Goal: Task Accomplishment & Management: Use online tool/utility

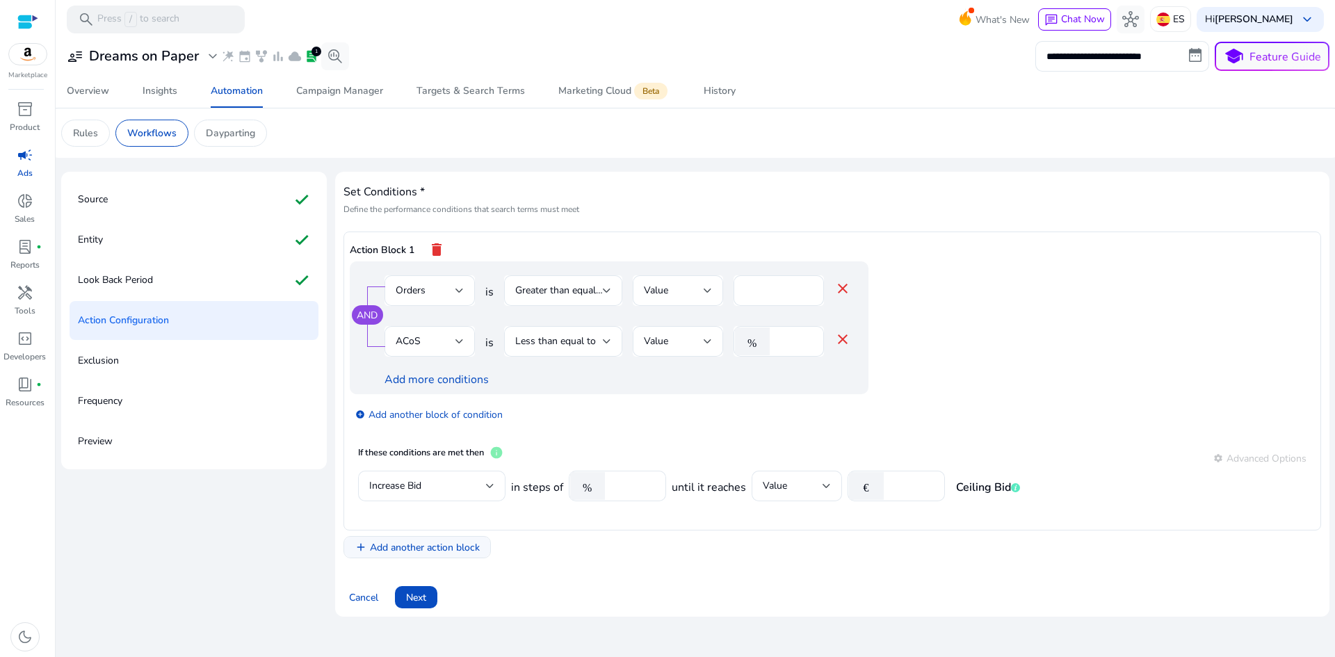
click at [443, 553] on span "Add another action block" at bounding box center [425, 547] width 110 height 15
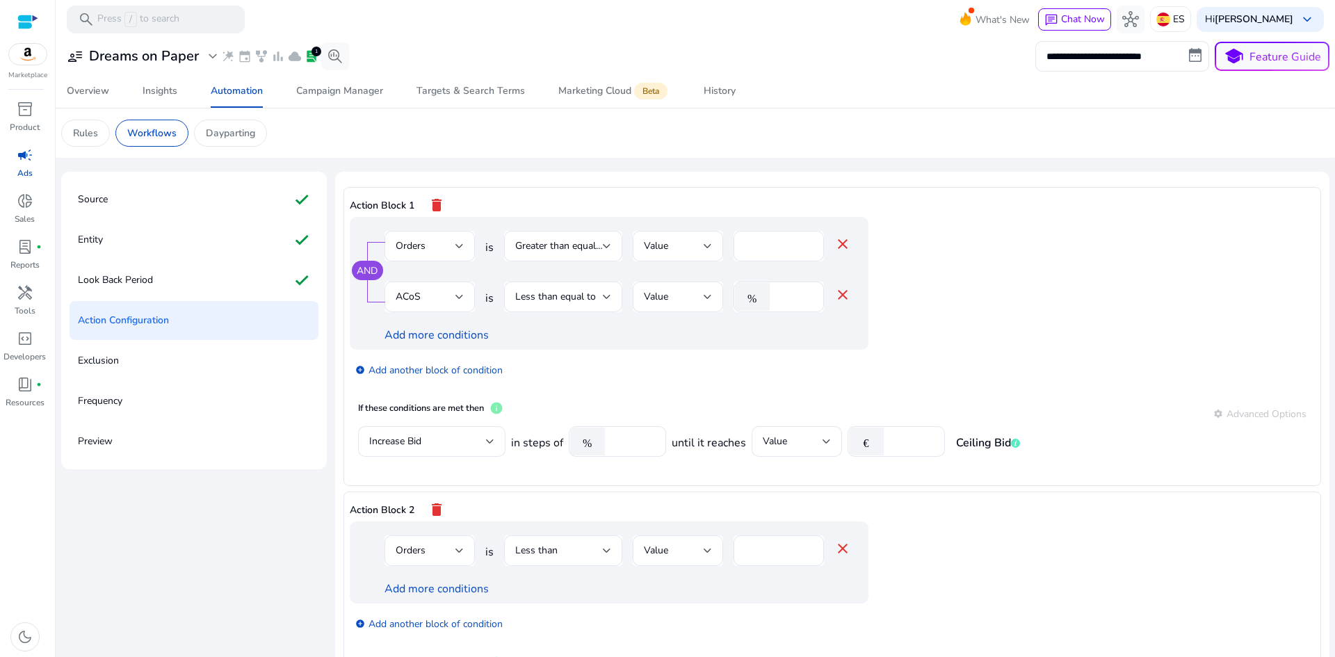
scroll to position [54, 0]
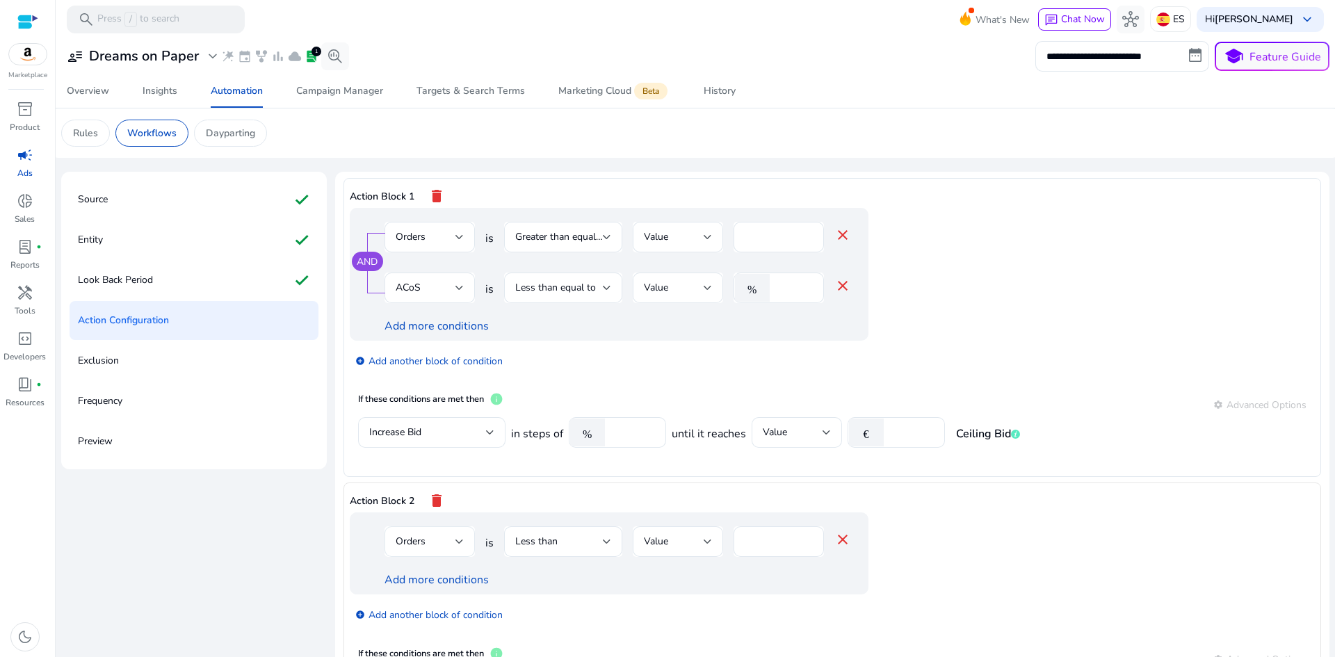
click at [453, 537] on div "Orders" at bounding box center [426, 541] width 60 height 15
click at [425, 344] on span "ACoS" at bounding box center [428, 348] width 68 height 15
click at [566, 544] on div "Less than" at bounding box center [559, 541] width 88 height 15
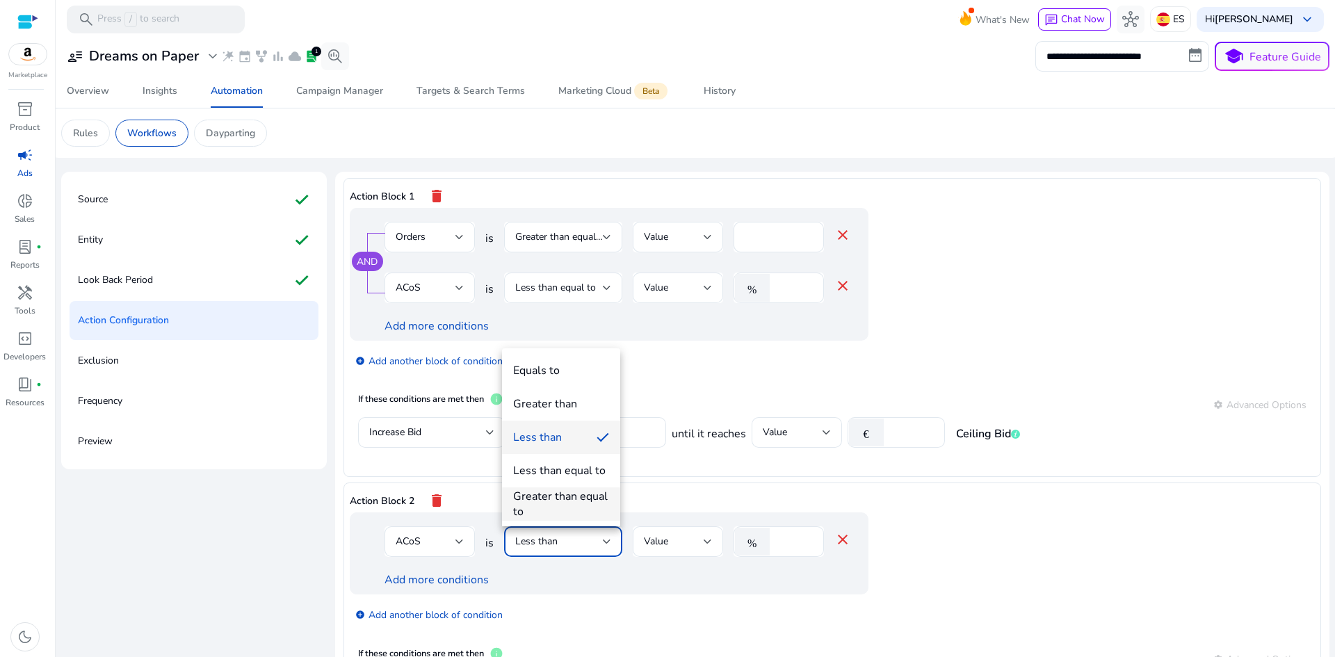
click at [562, 500] on div "Greater than equal to" at bounding box center [561, 504] width 96 height 31
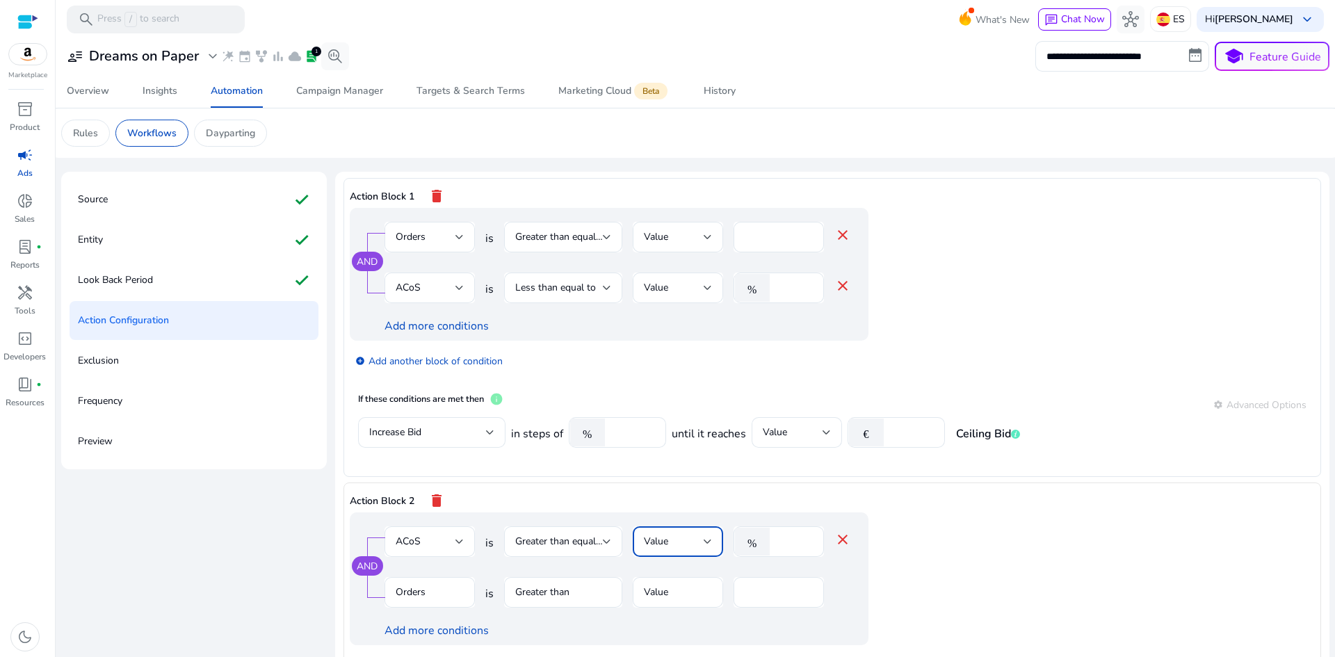
click at [705, 549] on div at bounding box center [707, 541] width 8 height 17
click at [1045, 225] on div at bounding box center [667, 328] width 1335 height 657
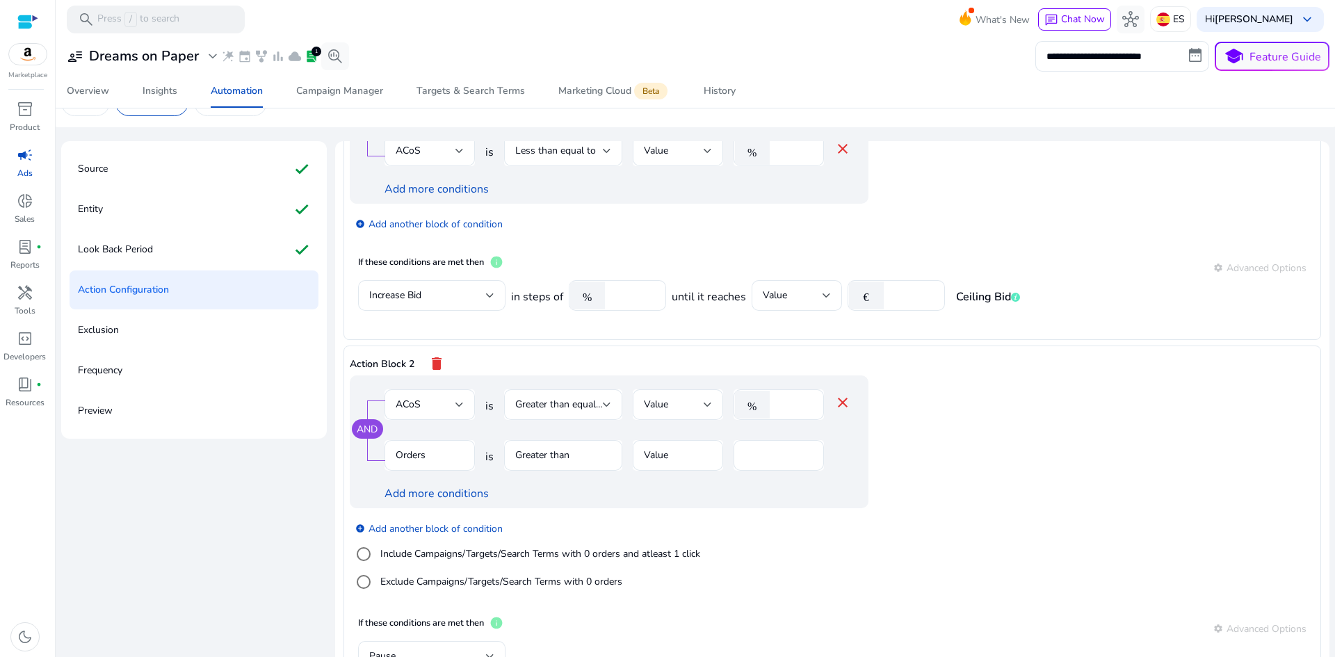
scroll to position [139, 0]
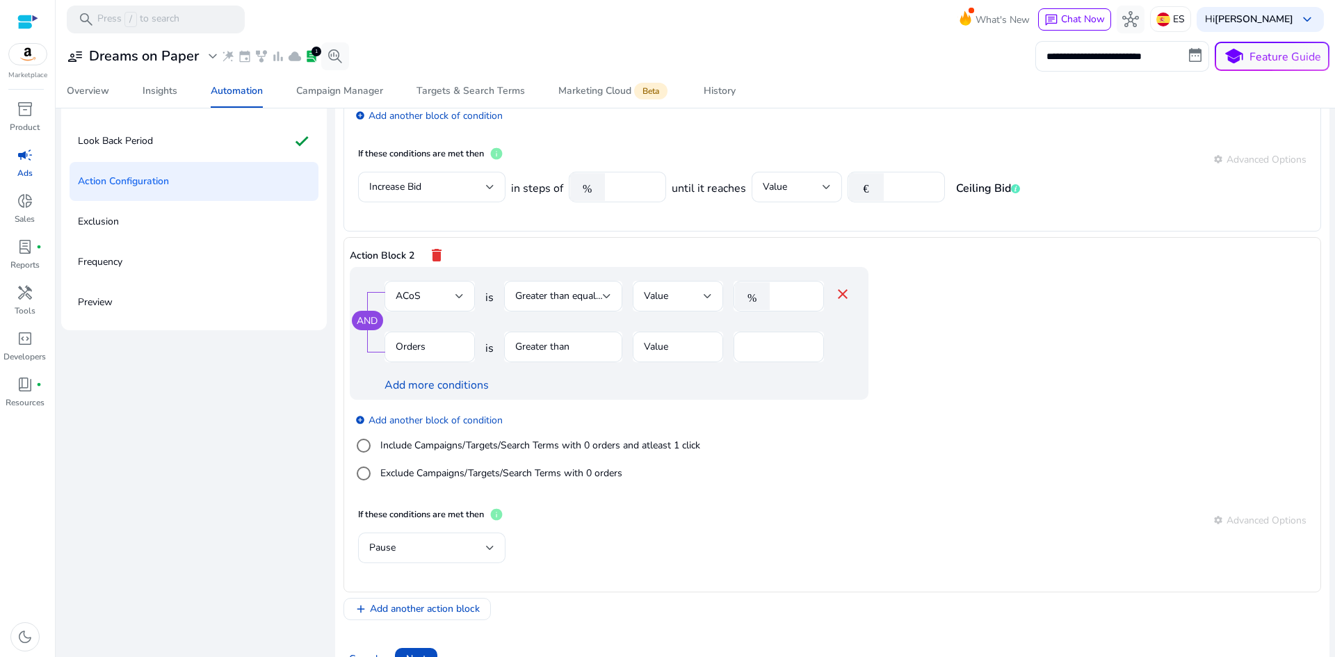
click at [837, 293] on mat-icon "close" at bounding box center [842, 294] width 17 height 17
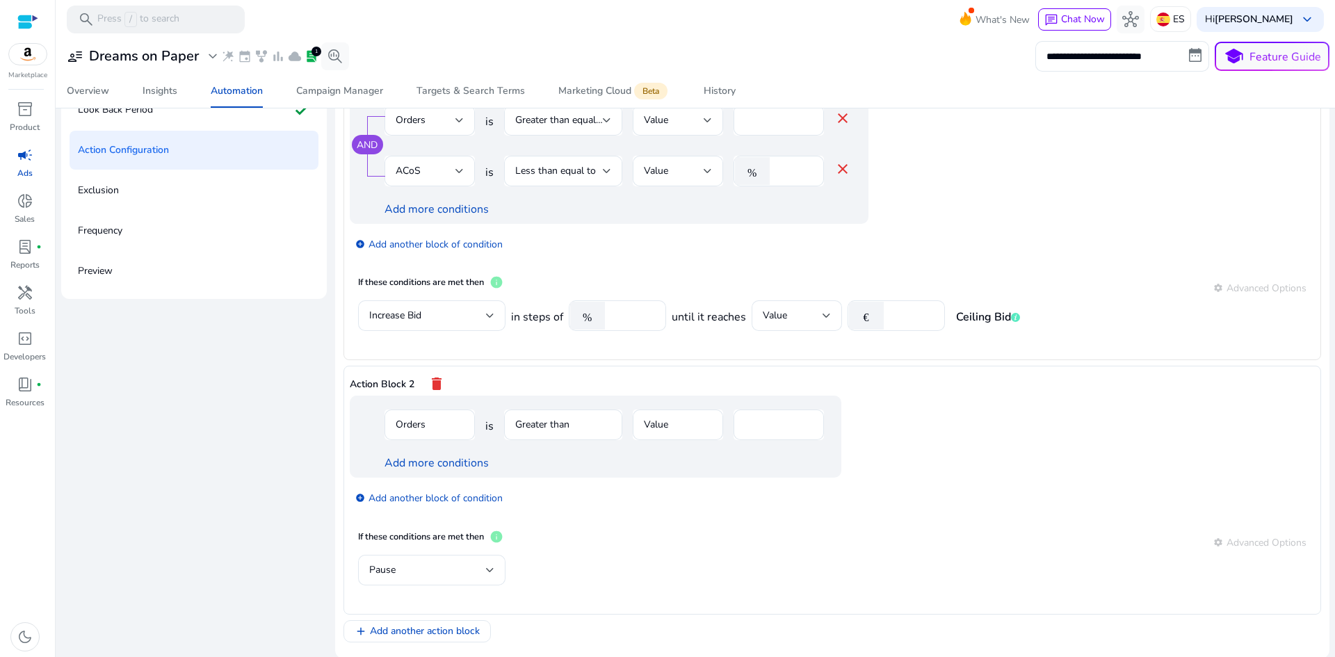
scroll to position [172, 0]
click at [472, 425] on mat-form-field "Orders" at bounding box center [429, 430] width 90 height 45
click at [436, 423] on mat-form-field "Orders" at bounding box center [429, 430] width 90 height 45
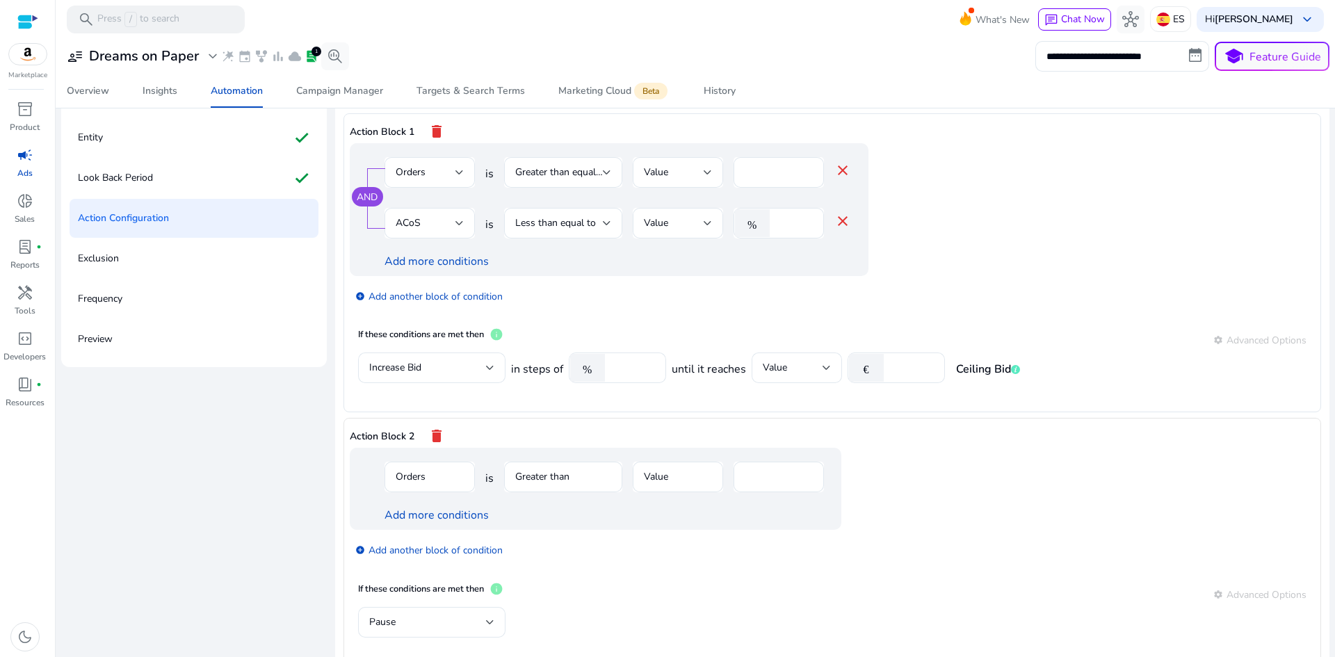
scroll to position [54, 0]
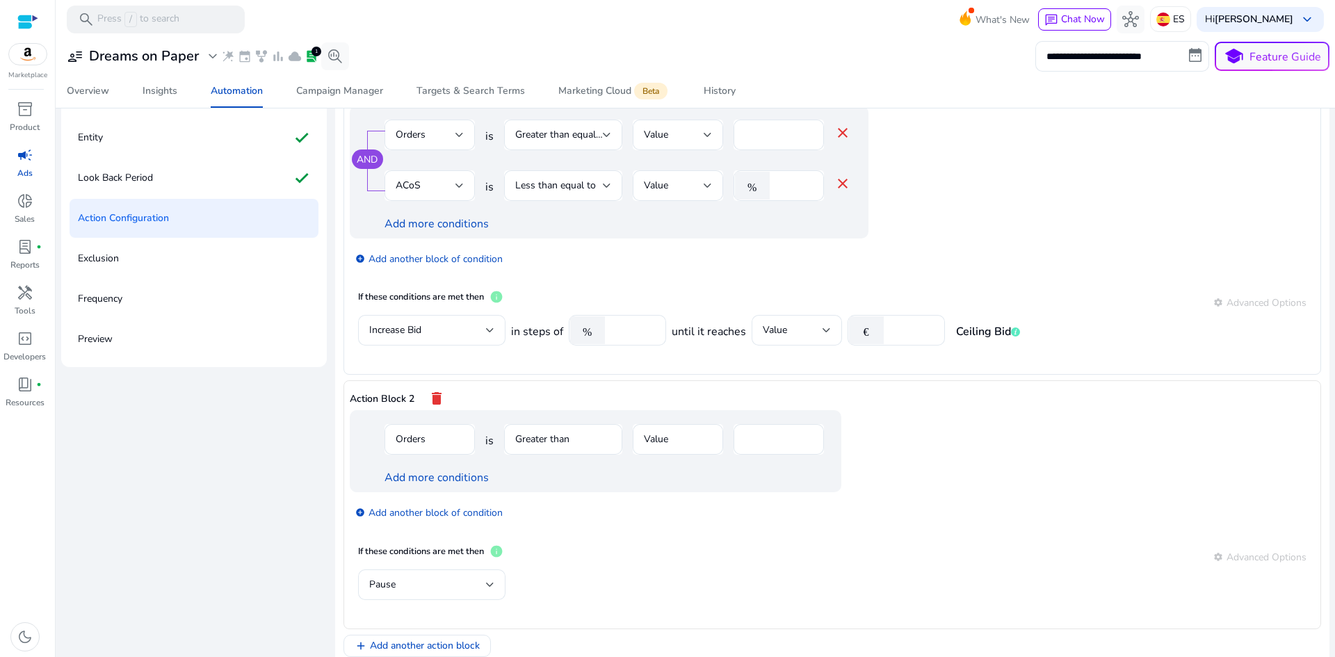
click at [417, 439] on mat-form-field "Orders" at bounding box center [429, 446] width 90 height 45
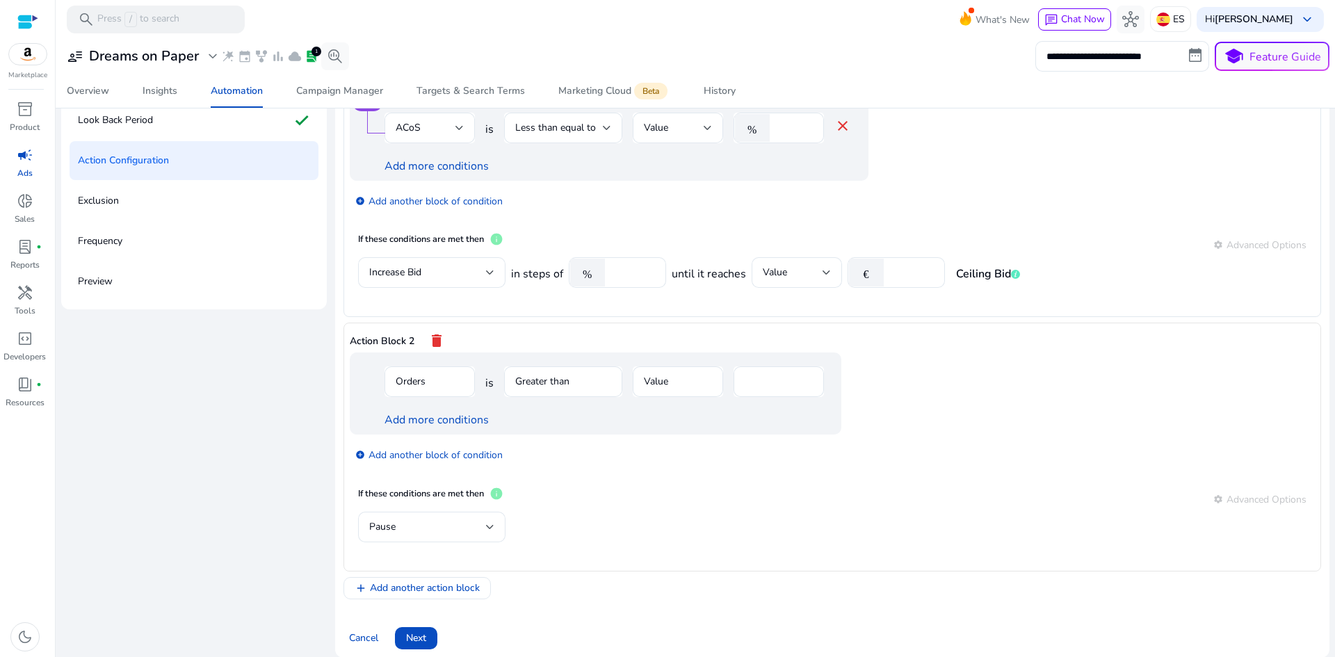
scroll to position [172, 0]
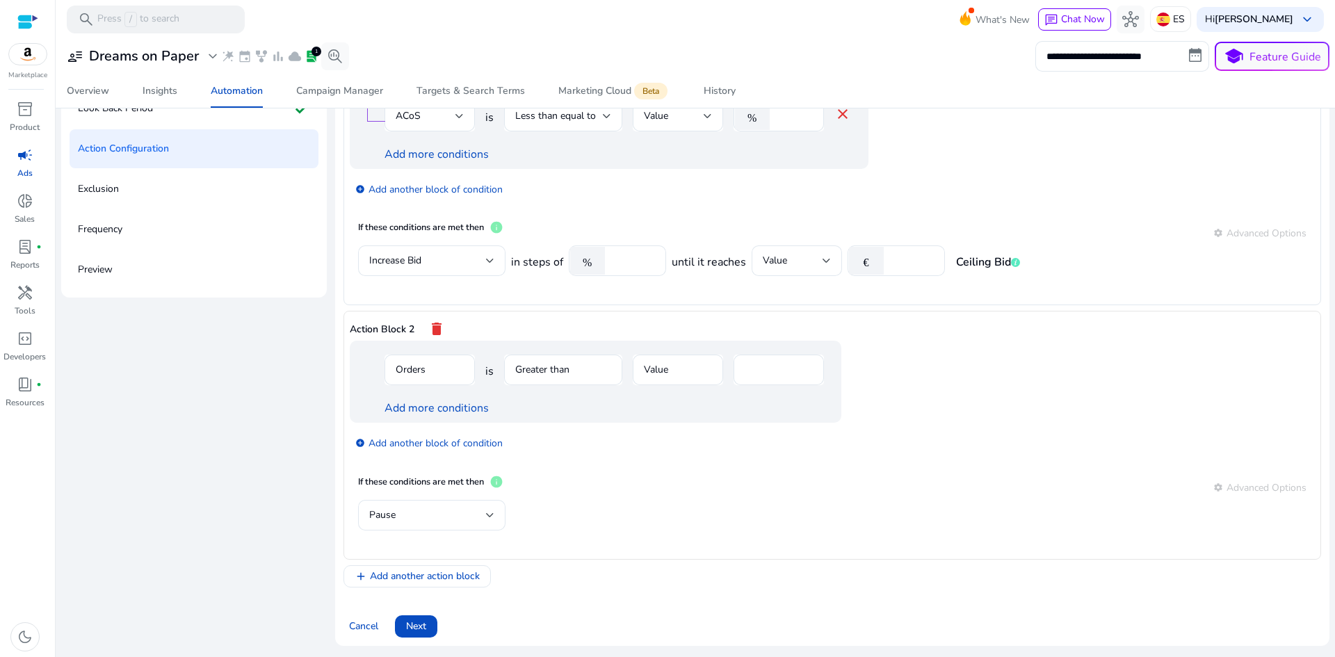
click at [485, 374] on span "is" at bounding box center [489, 371] width 8 height 17
click at [746, 366] on input "*" at bounding box center [778, 369] width 68 height 15
click at [542, 364] on mat-form-field "Greater than" at bounding box center [563, 377] width 118 height 45
click at [485, 370] on span "is" at bounding box center [489, 371] width 8 height 17
drag, startPoint x: 465, startPoint y: 370, endPoint x: 446, endPoint y: 357, distance: 23.5
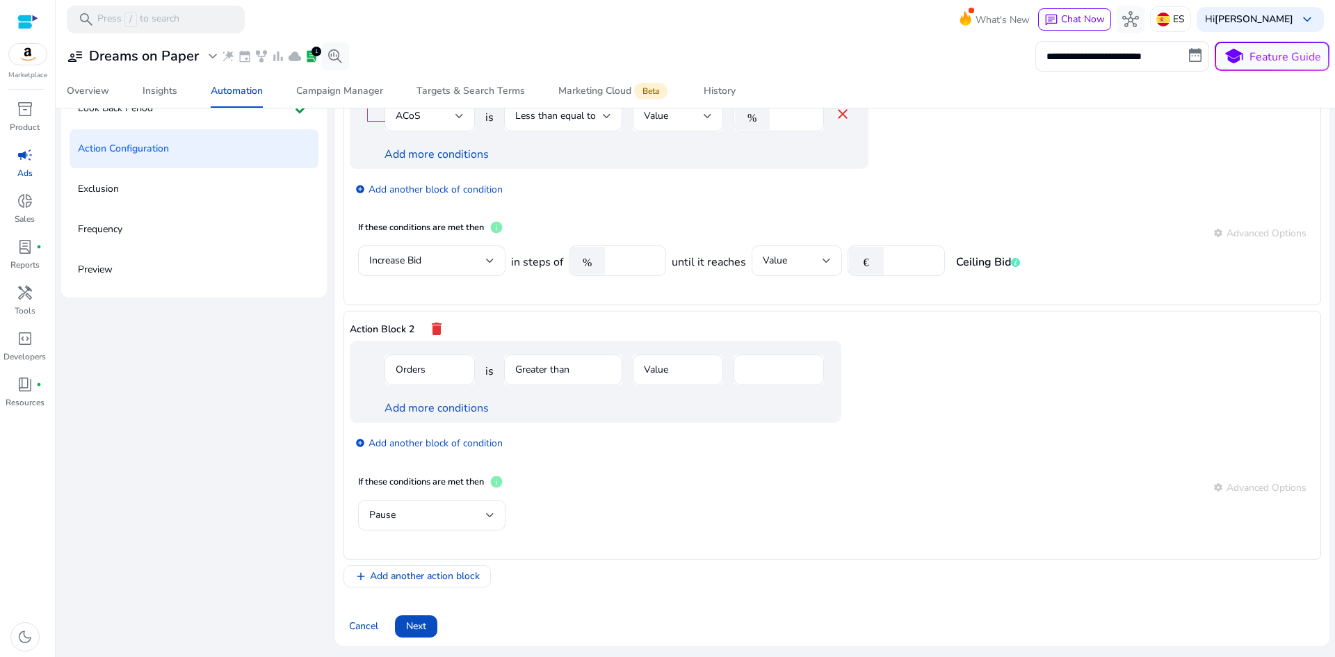
click at [458, 369] on mat-form-field "Orders" at bounding box center [429, 377] width 90 height 45
click at [431, 325] on mat-icon "delete" at bounding box center [436, 329] width 17 height 24
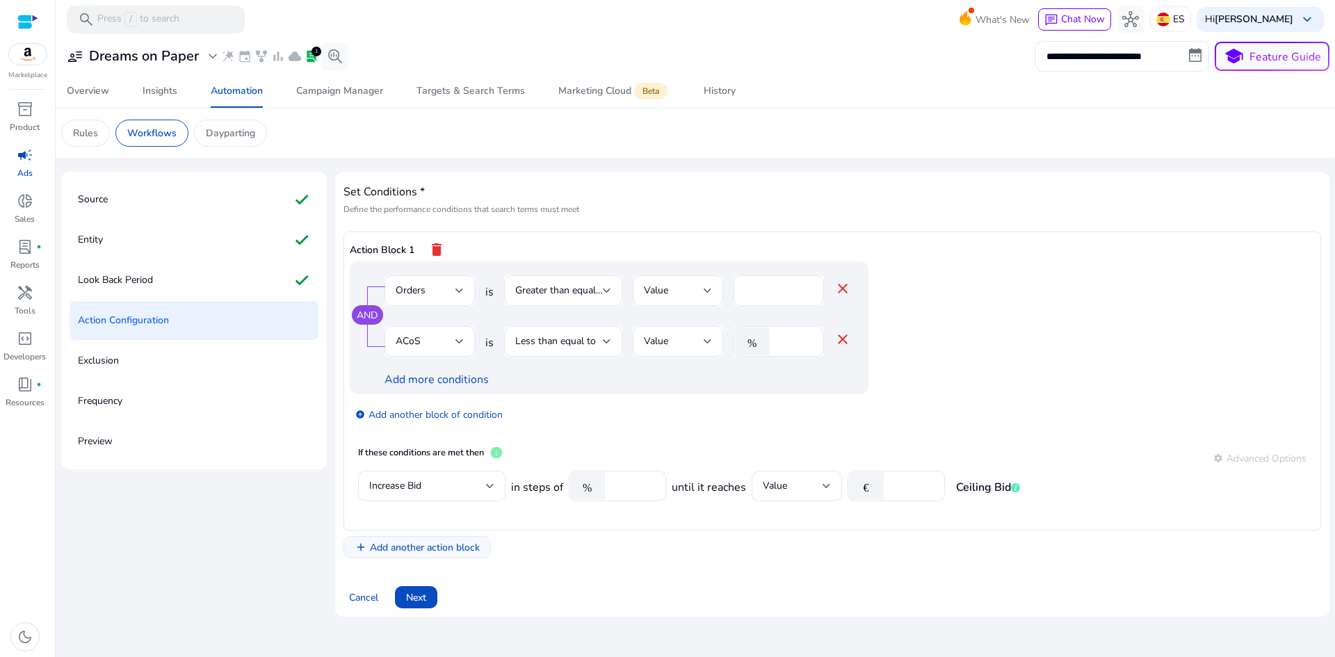
click at [445, 549] on span "Add another action block" at bounding box center [425, 547] width 110 height 15
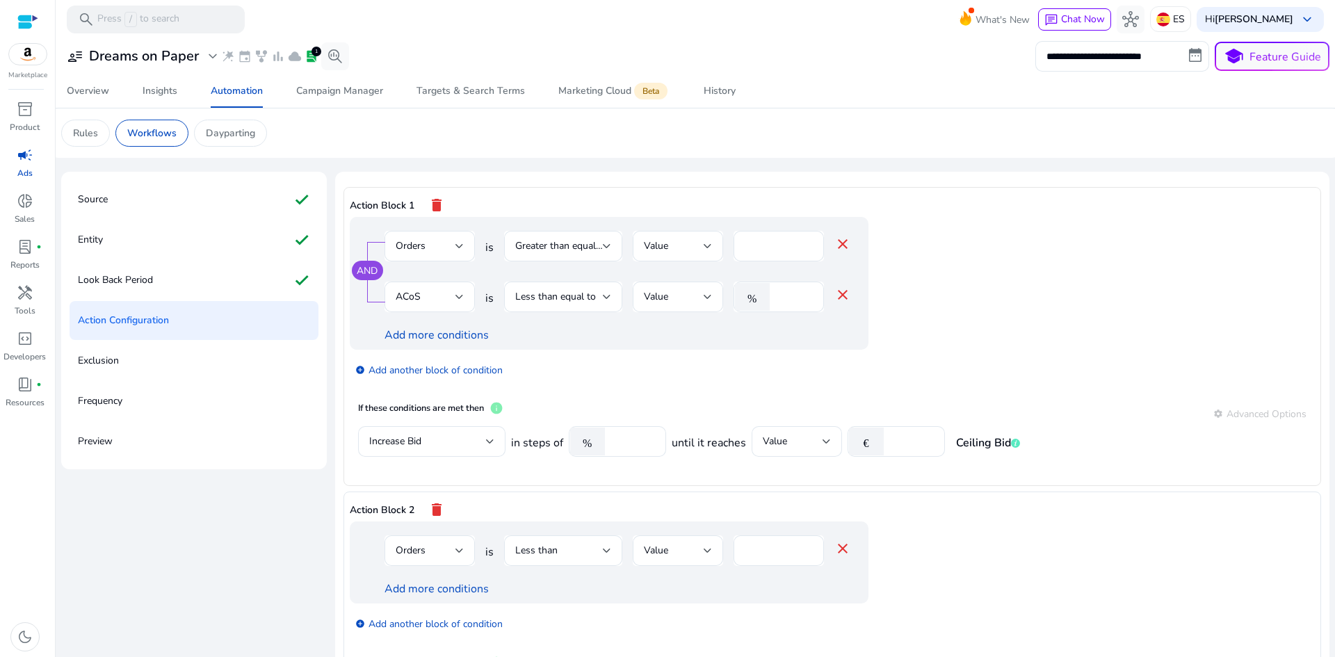
scroll to position [54, 0]
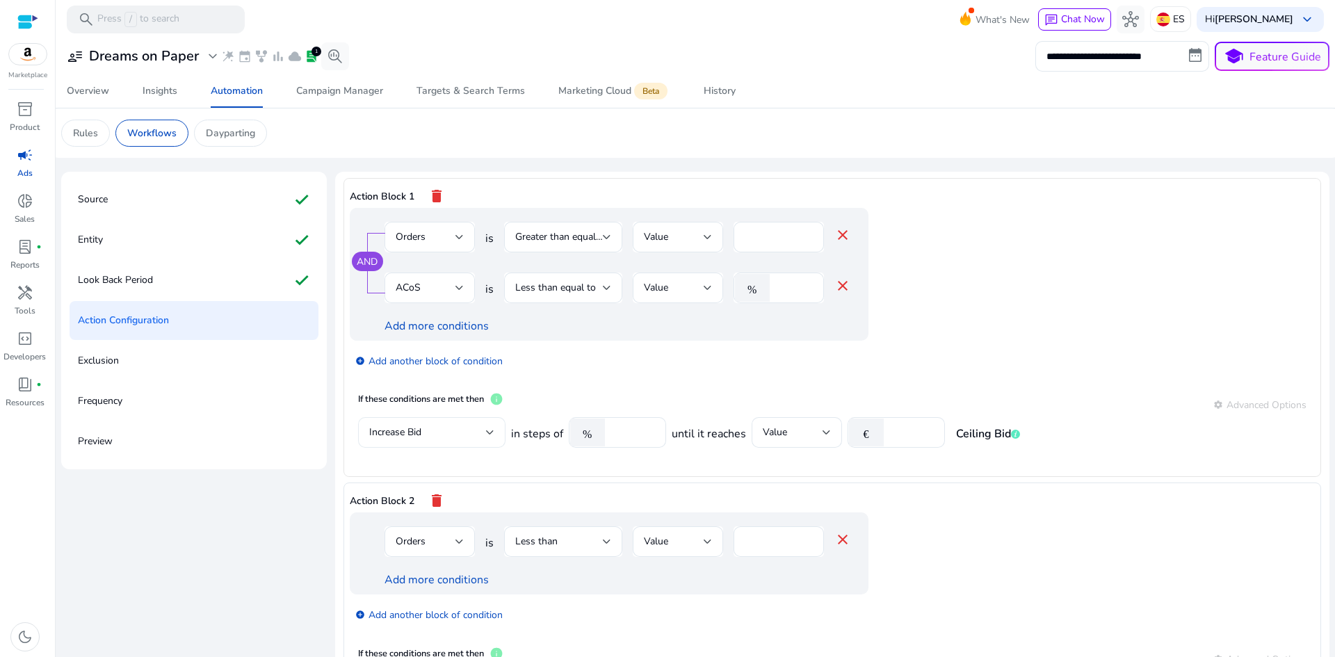
click at [470, 439] on div "Increase Bid" at bounding box center [427, 432] width 117 height 15
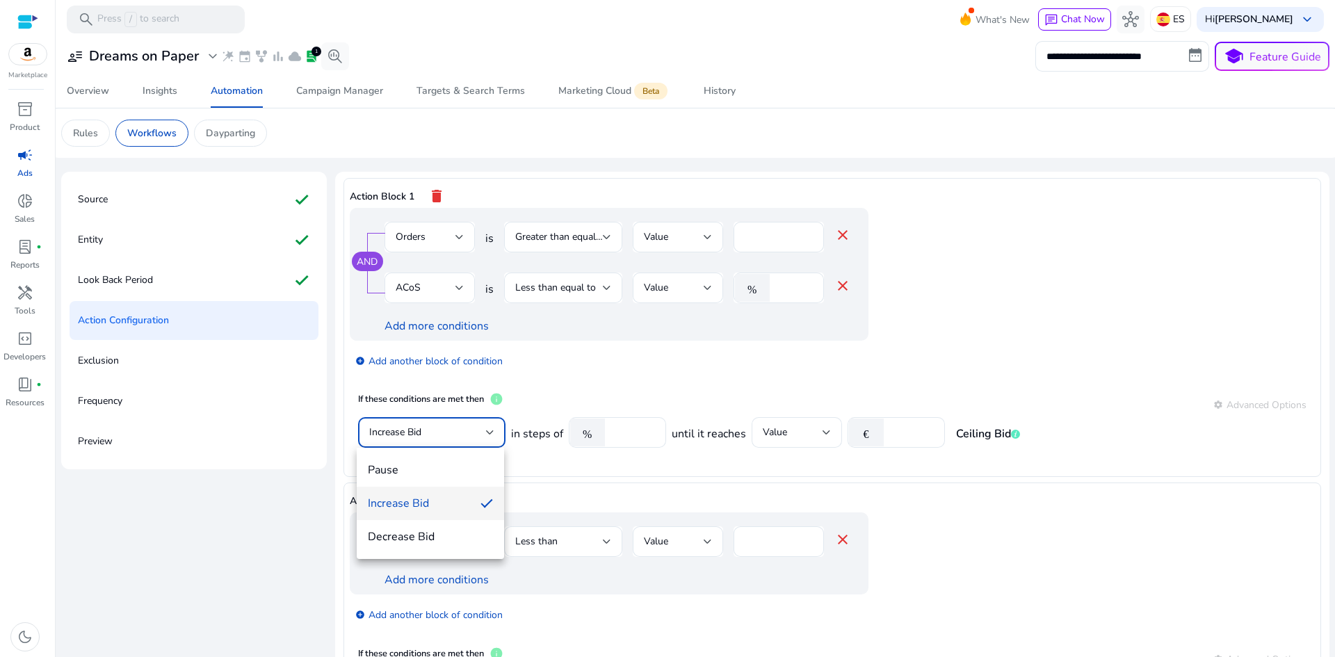
click at [473, 432] on div at bounding box center [667, 328] width 1335 height 657
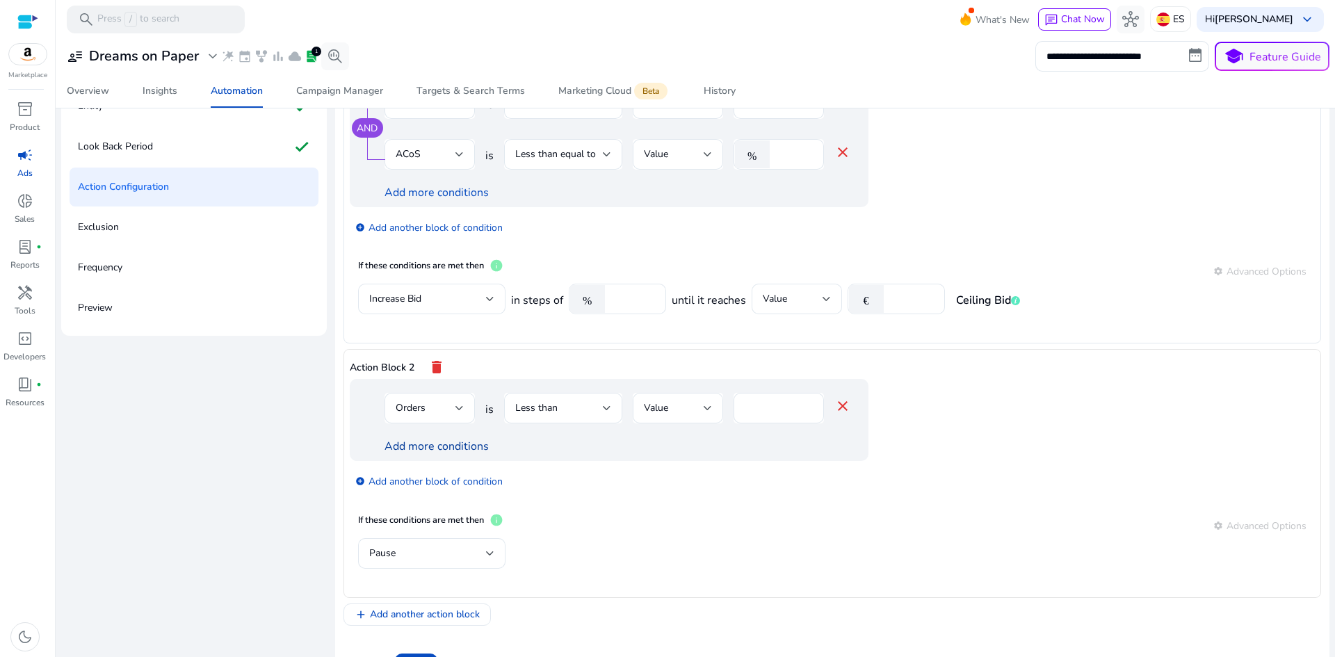
scroll to position [139, 0]
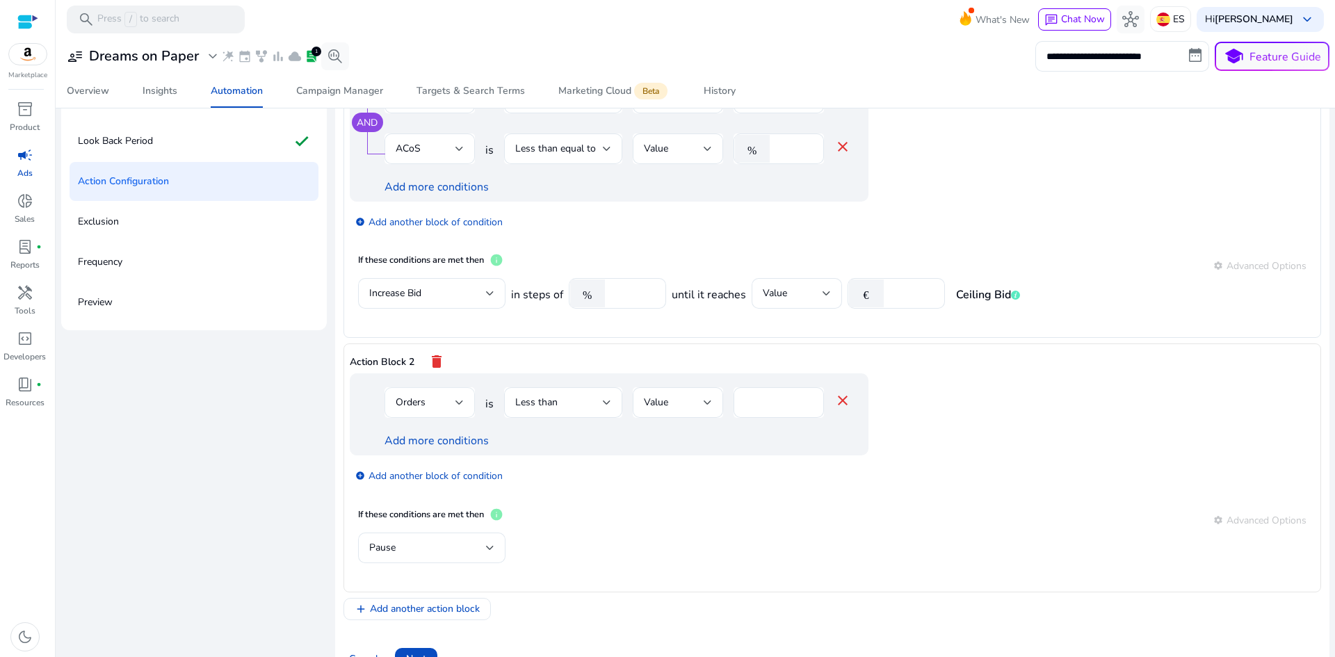
click at [466, 407] on div "Orders" at bounding box center [429, 402] width 90 height 31
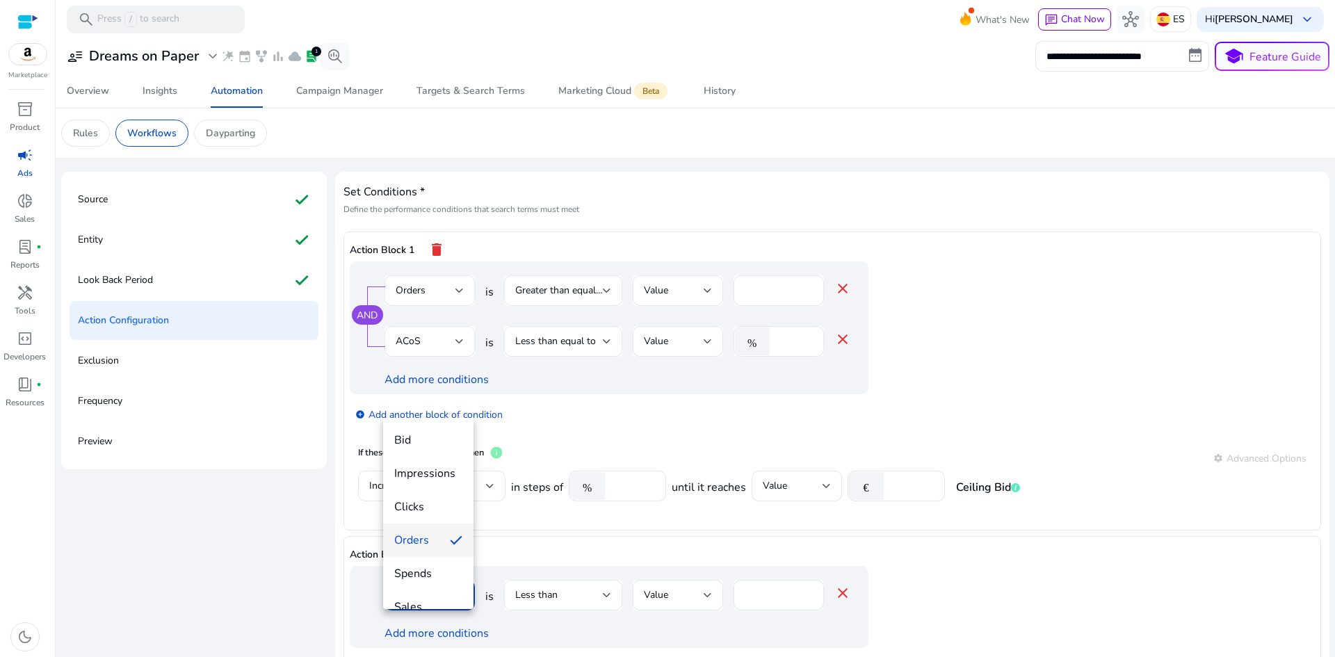
scroll to position [54, 0]
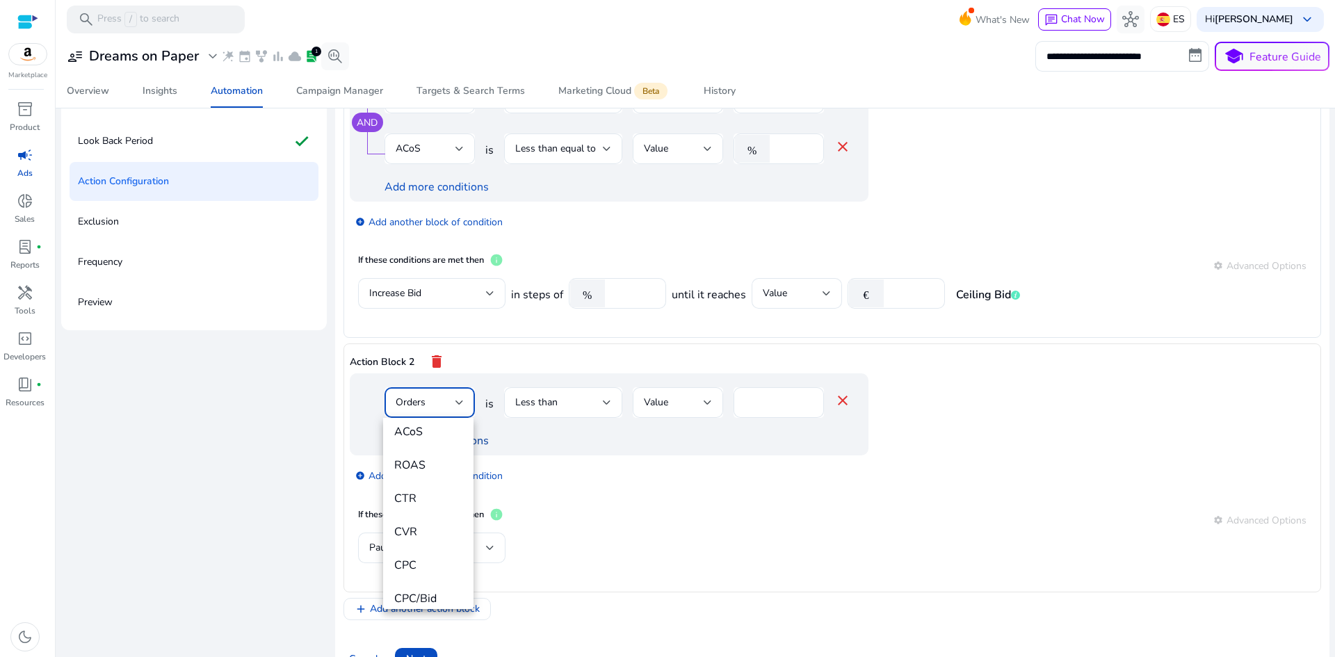
click at [414, 436] on span "ACoS" at bounding box center [428, 431] width 68 height 15
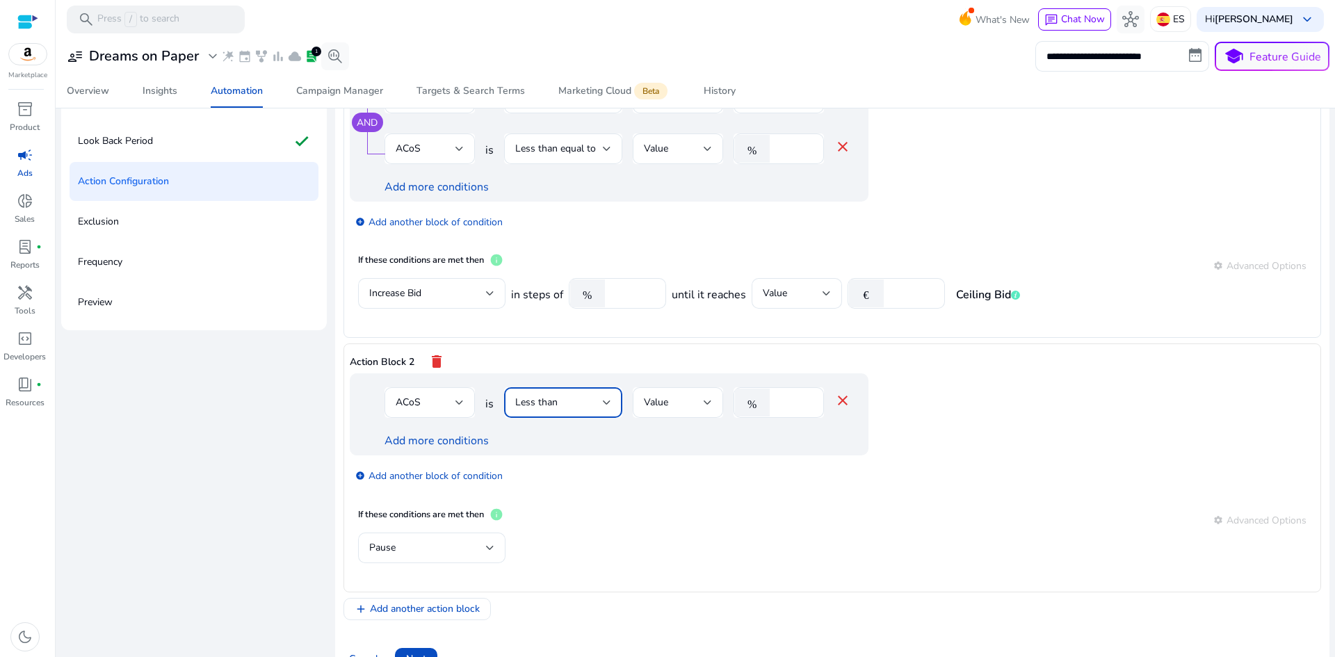
click at [548, 405] on span "Less than" at bounding box center [536, 402] width 42 height 13
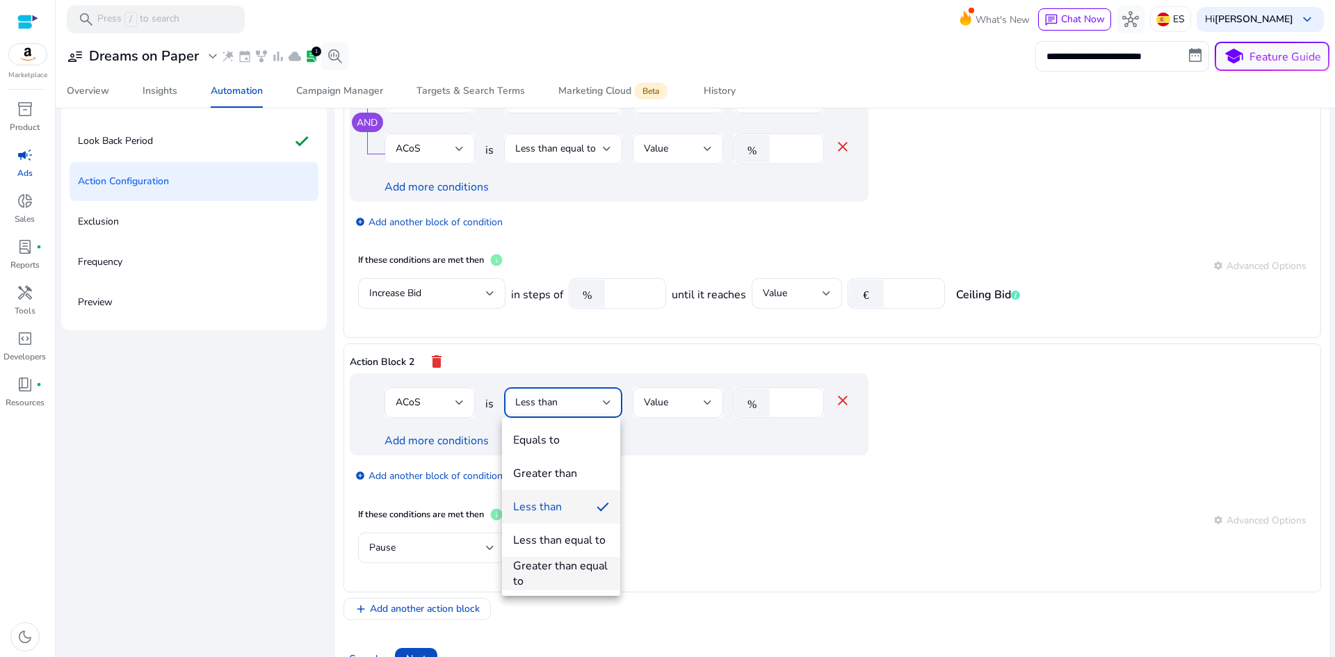
click at [553, 572] on div "Greater than equal to" at bounding box center [561, 573] width 96 height 31
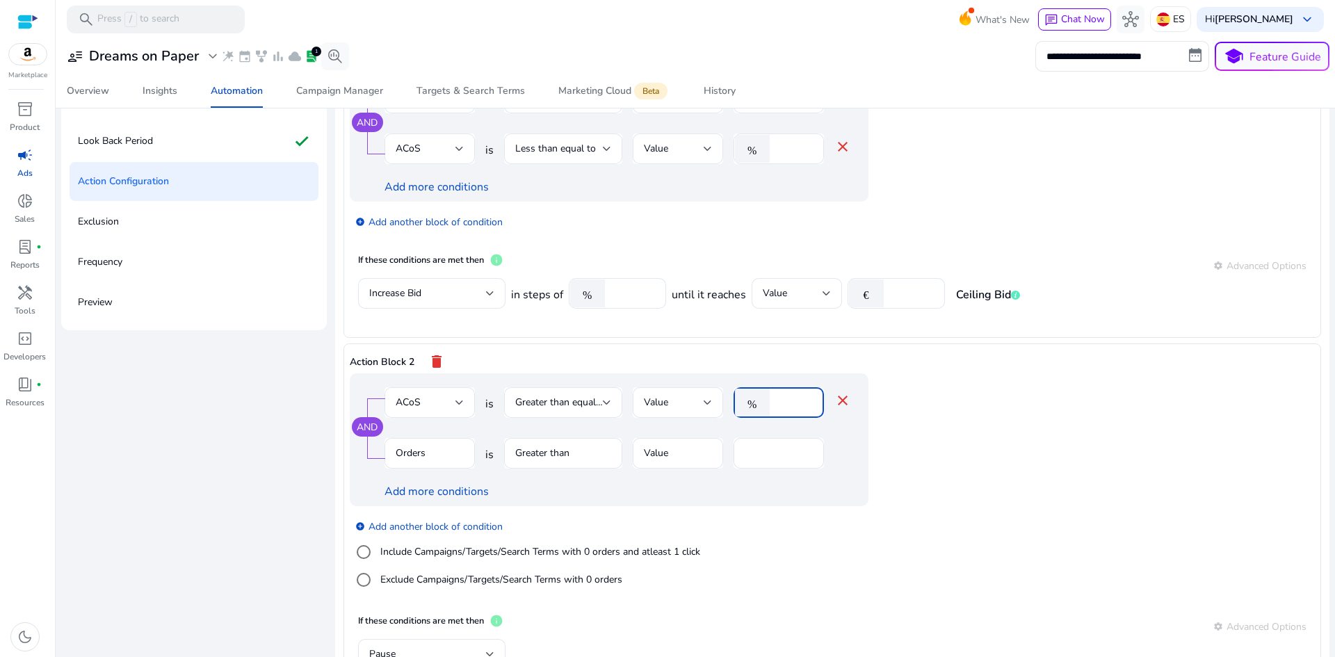
drag, startPoint x: 785, startPoint y: 401, endPoint x: 765, endPoint y: 403, distance: 20.3
click at [765, 403] on div "% *" at bounding box center [772, 402] width 79 height 31
click at [918, 397] on div "AND ACoS is Greater than equal to Value % ** close Orders is Greater than Value…" at bounding box center [637, 439] width 574 height 133
drag, startPoint x: 783, startPoint y: 405, endPoint x: 770, endPoint y: 405, distance: 13.2
click at [770, 405] on div "% **" at bounding box center [772, 402] width 79 height 31
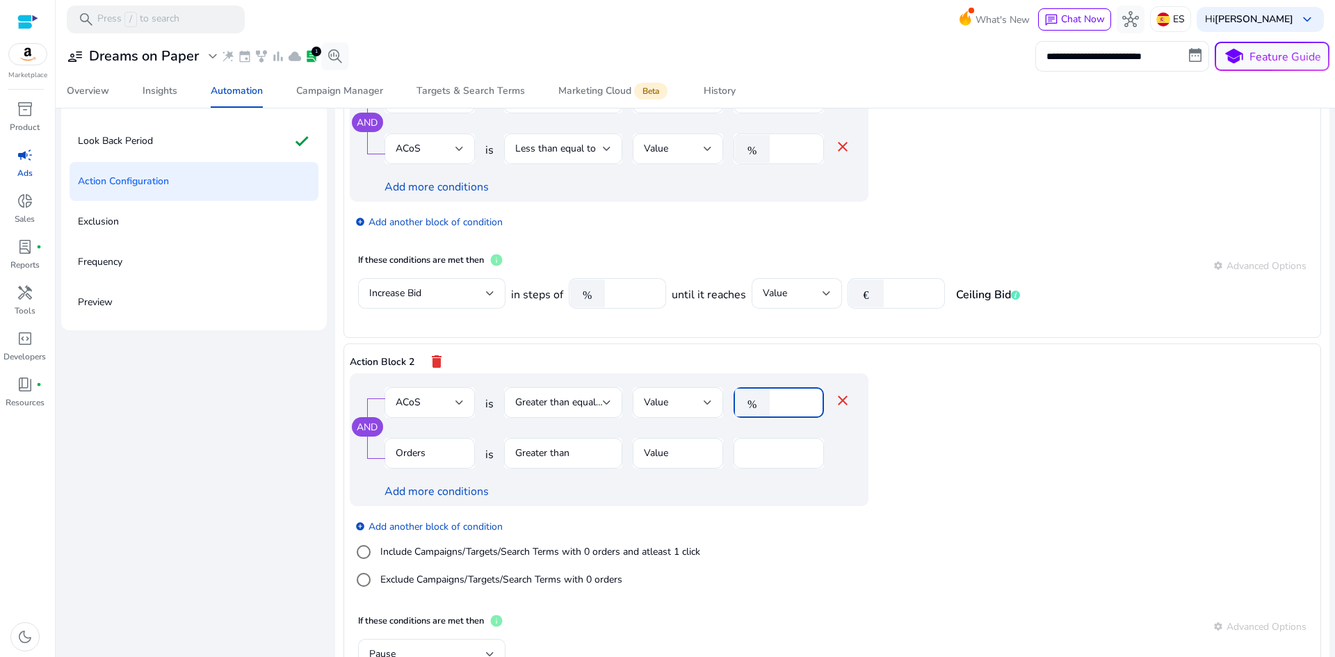
drag, startPoint x: 791, startPoint y: 402, endPoint x: 760, endPoint y: 401, distance: 31.3
click at [760, 401] on div "% **" at bounding box center [772, 402] width 79 height 31
type input "**"
click at [900, 434] on div "AND ACoS is Greater than equal to Value % ** close Orders is Greater than Value…" at bounding box center [637, 439] width 574 height 133
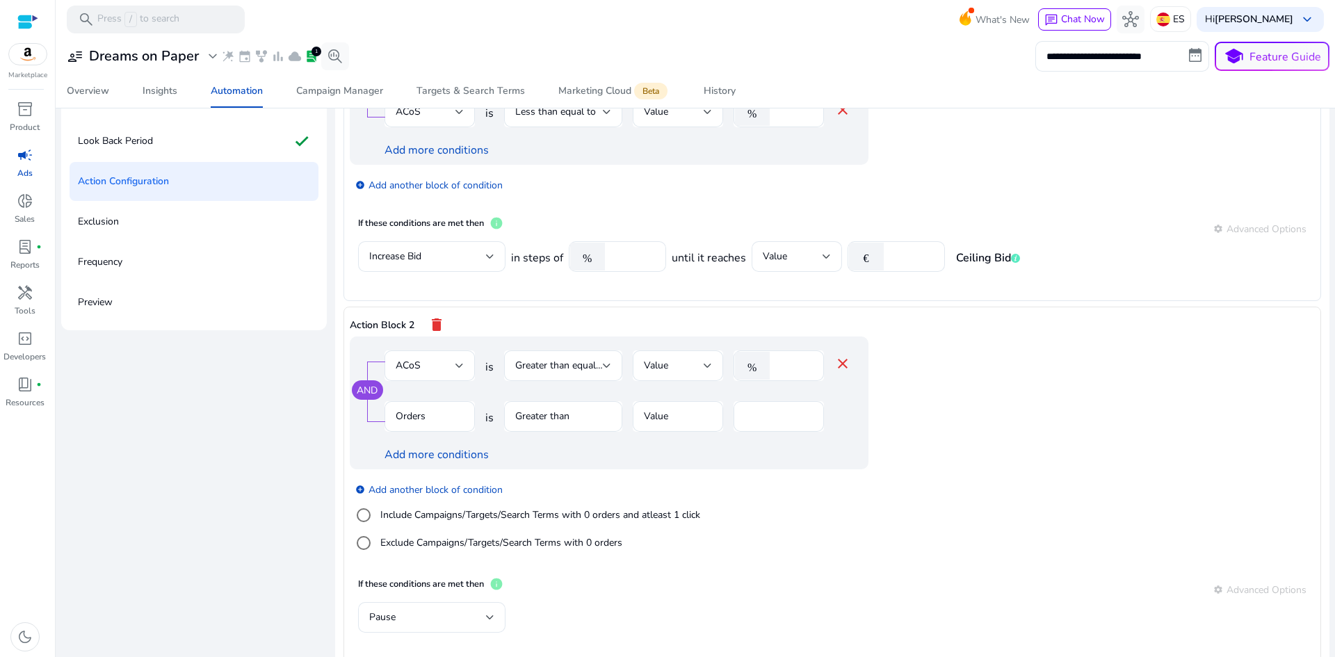
scroll to position [160, 0]
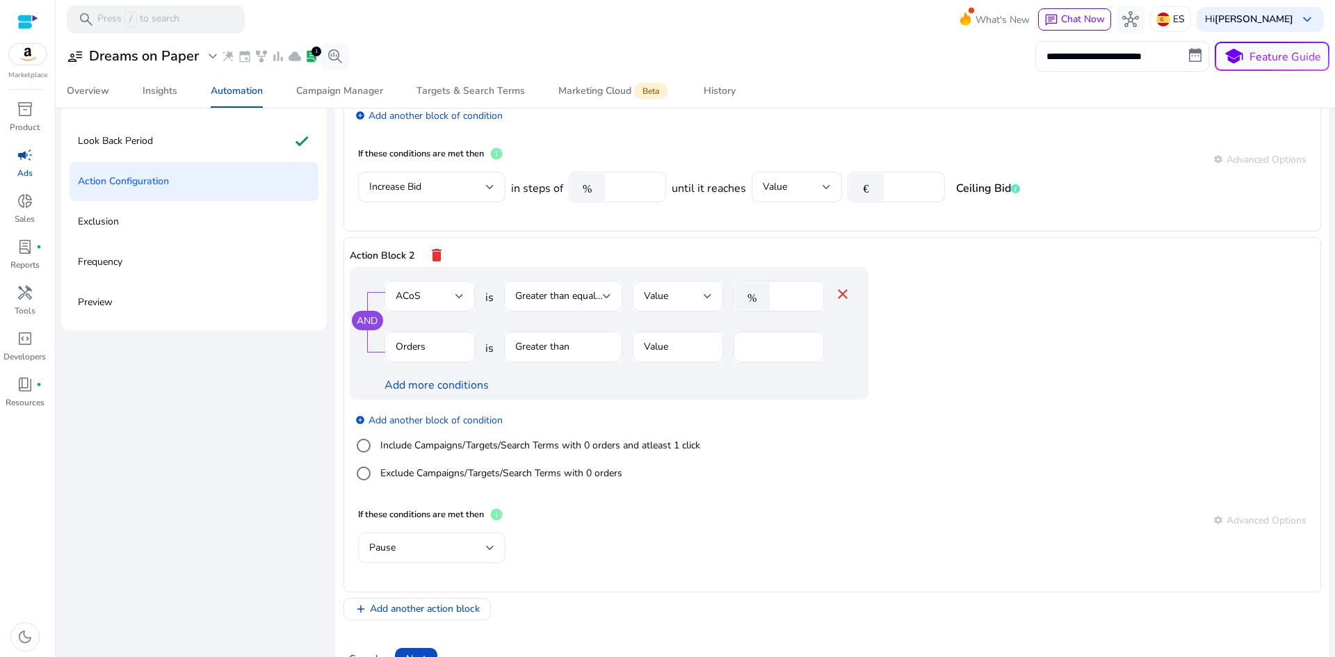
click at [365, 326] on link "AND" at bounding box center [367, 320] width 21 height 13
click at [371, 320] on link "OR" at bounding box center [367, 320] width 14 height 13
click at [371, 320] on link "AND" at bounding box center [367, 320] width 21 height 13
click at [842, 292] on mat-icon "close" at bounding box center [842, 294] width 17 height 17
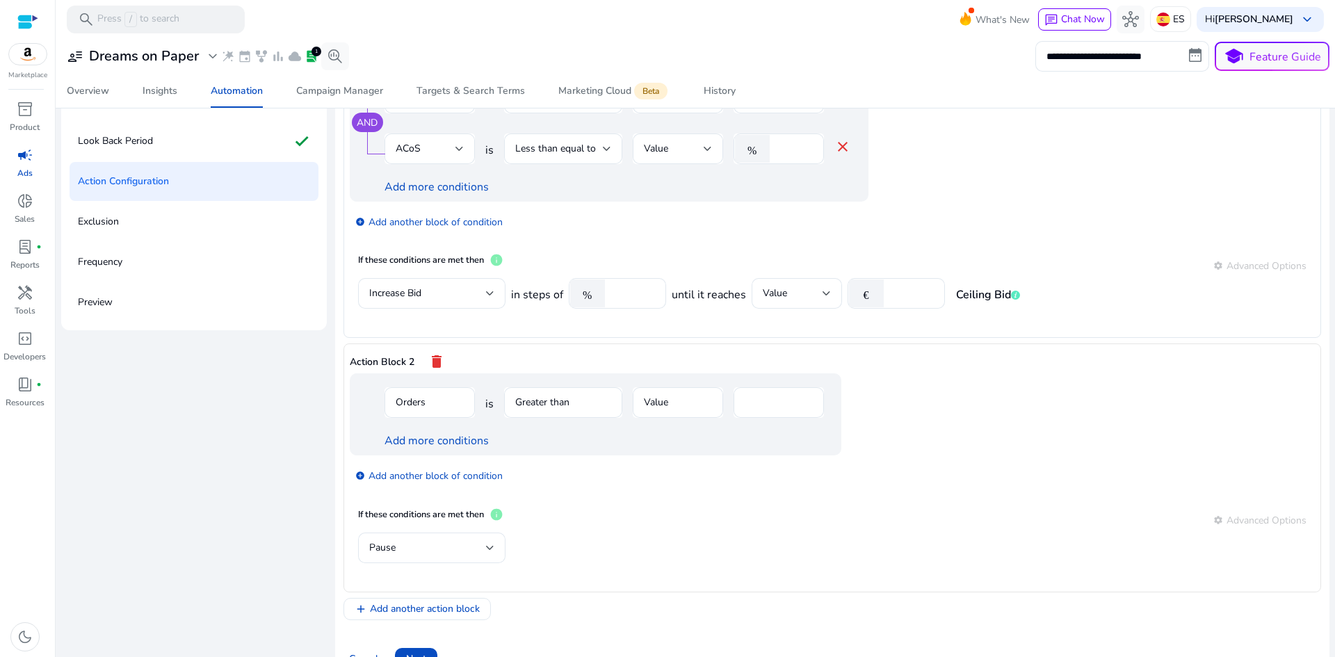
click at [456, 406] on mat-form-field "Orders" at bounding box center [429, 409] width 90 height 45
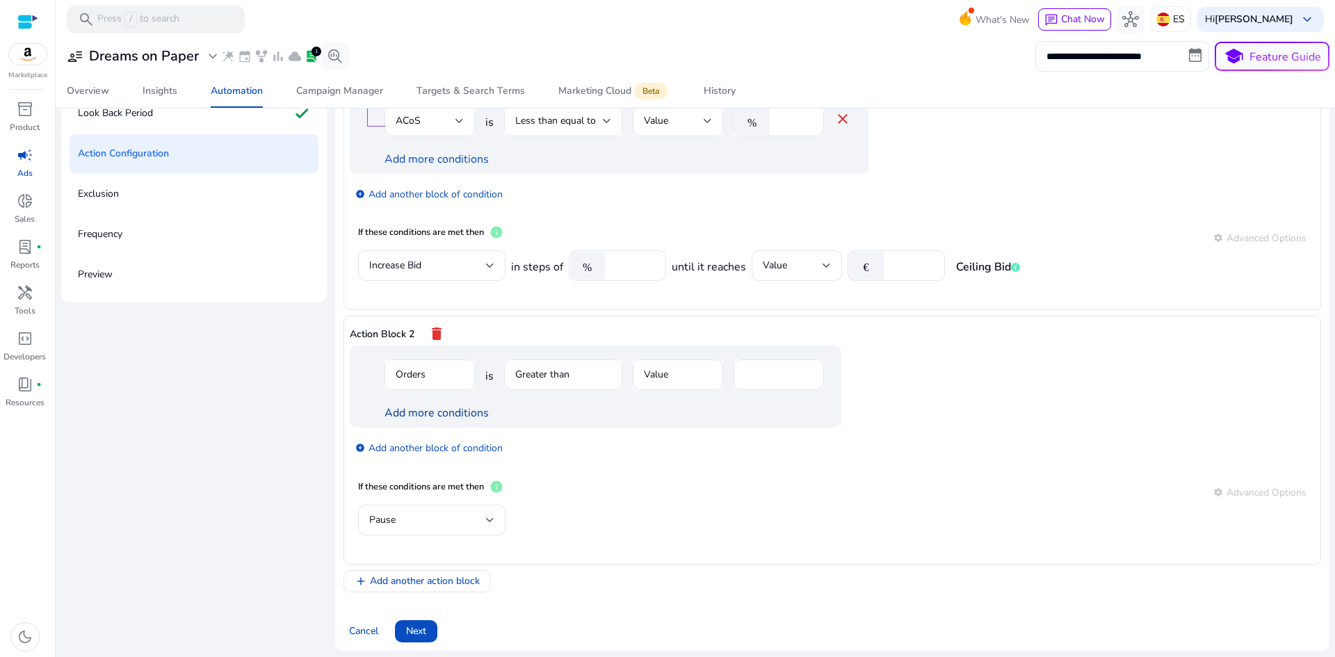
scroll to position [172, 0]
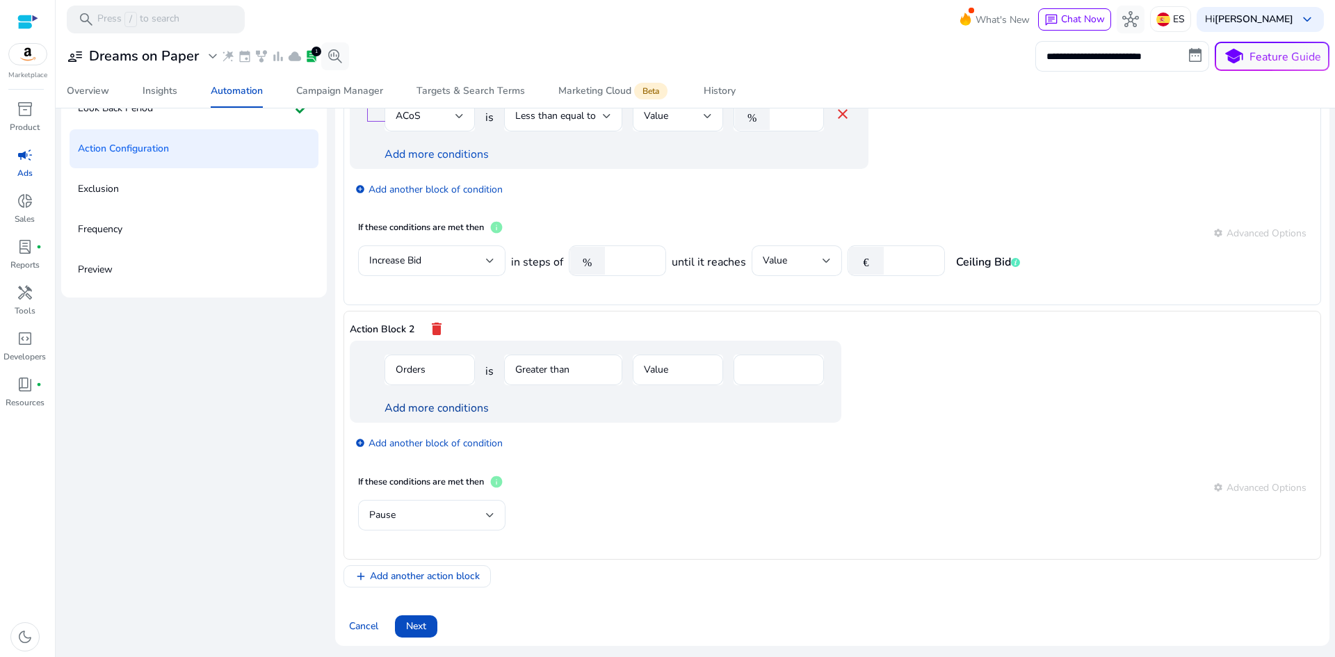
click at [469, 409] on link "Add more conditions" at bounding box center [436, 407] width 104 height 15
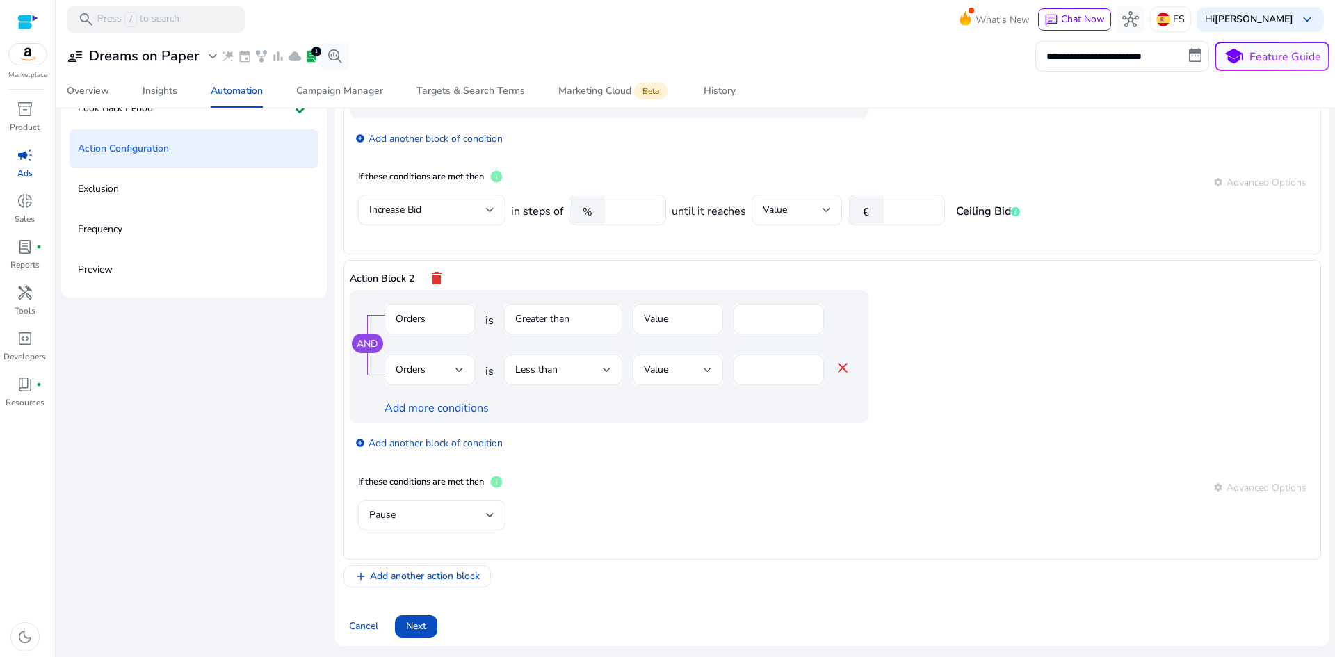
click at [469, 409] on link "Add more conditions" at bounding box center [436, 407] width 104 height 15
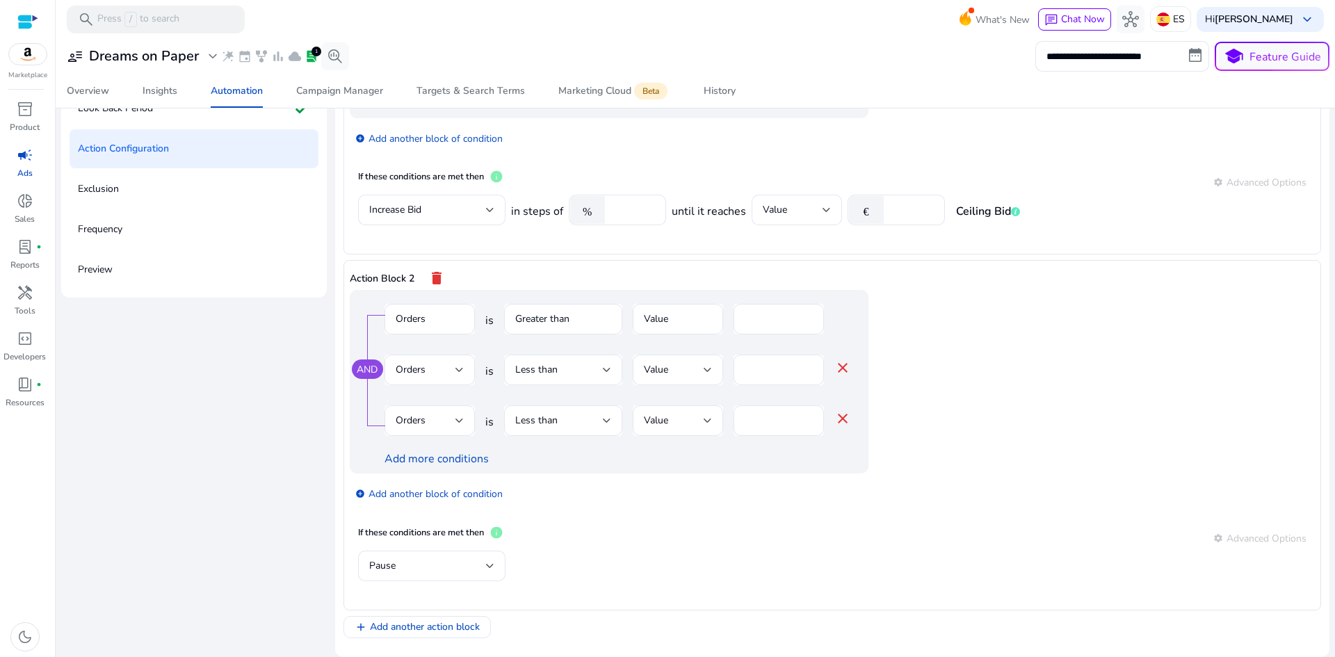
scroll to position [155, 0]
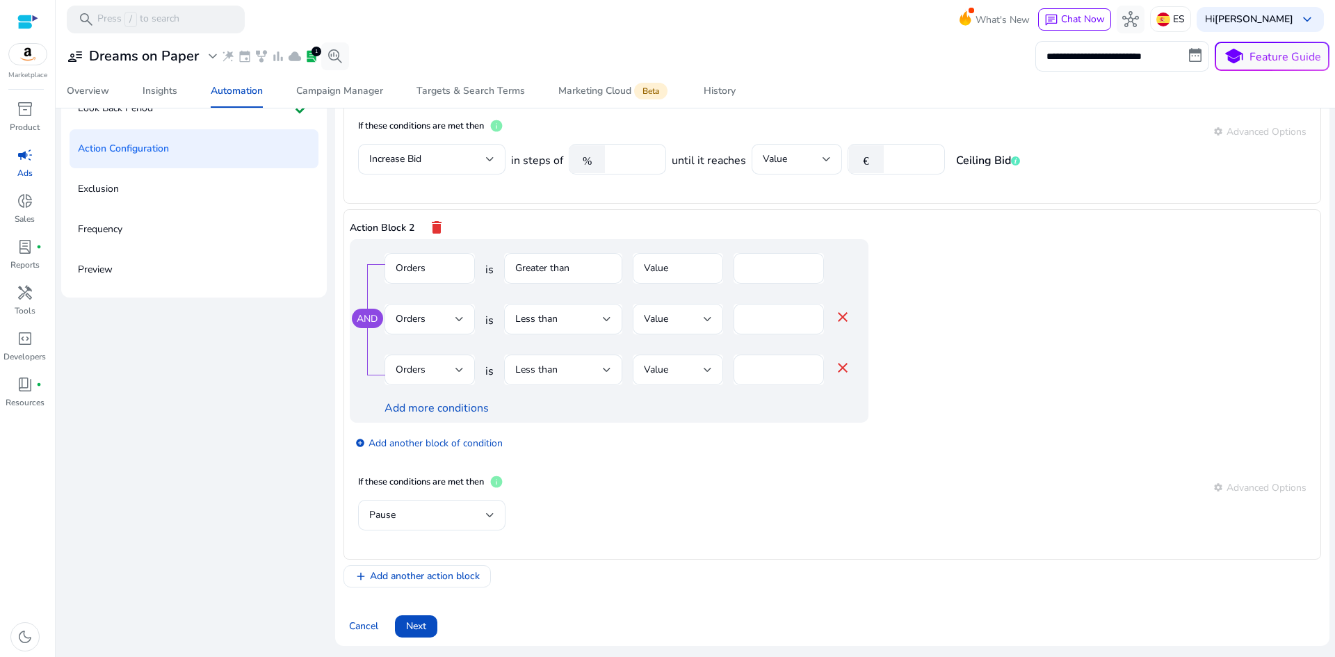
click at [441, 233] on mat-icon "delete" at bounding box center [436, 227] width 17 height 24
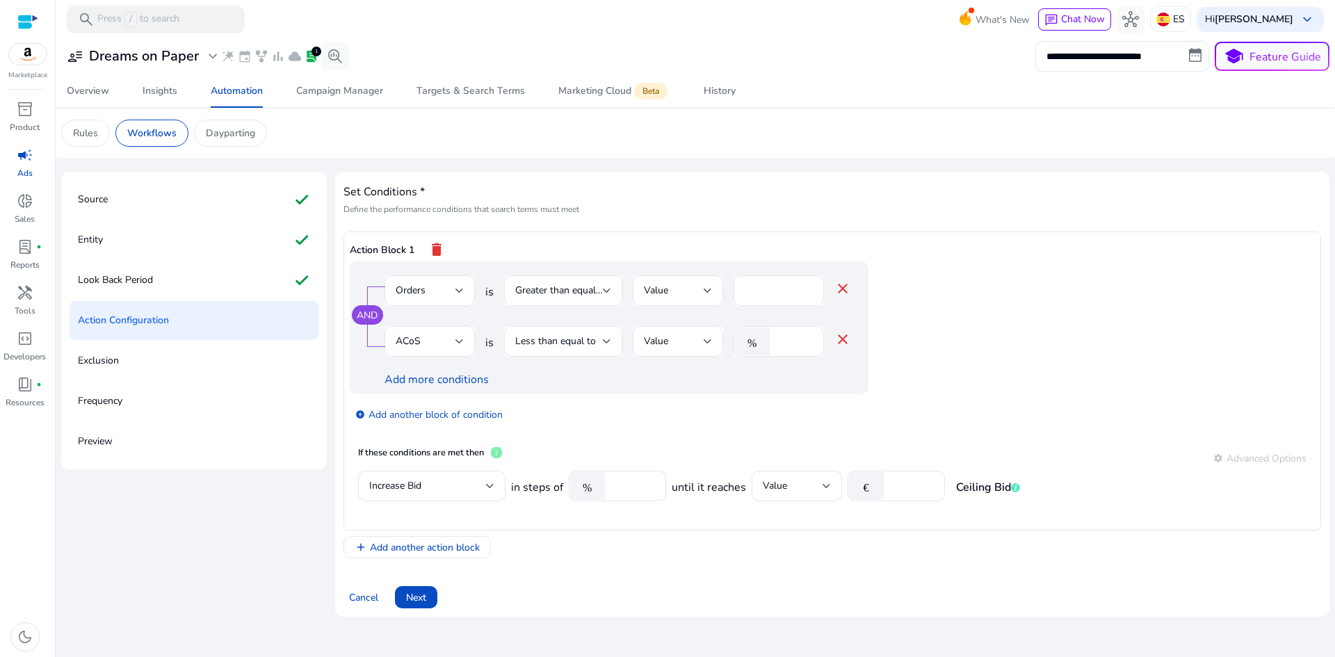
scroll to position [0, 0]
click at [462, 418] on link "add_circle Add another block of condition" at bounding box center [428, 414] width 147 height 16
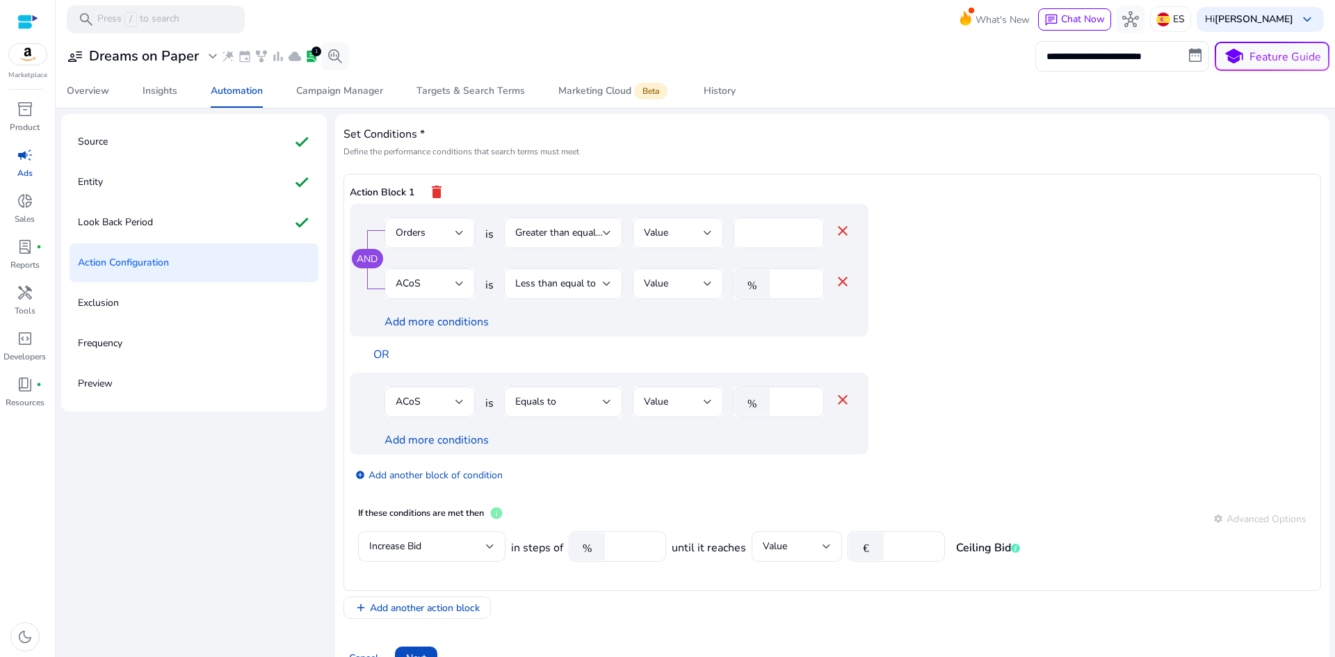
scroll to position [89, 0]
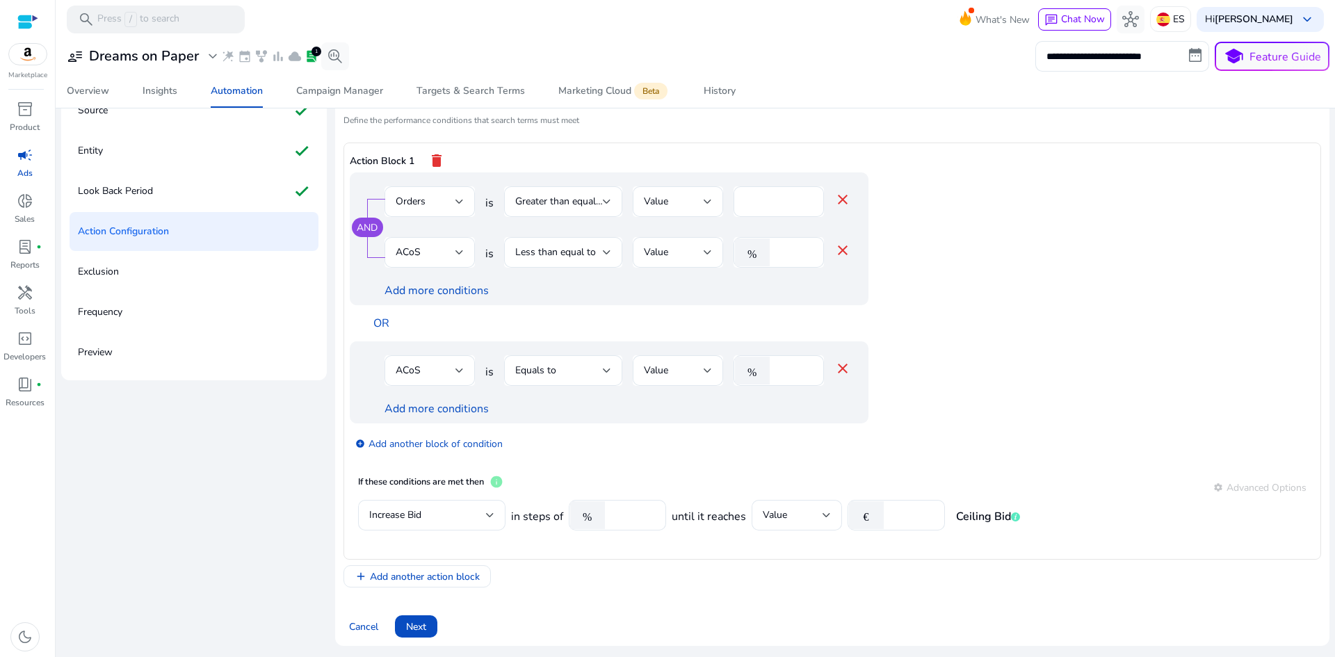
click at [841, 366] on mat-icon "close" at bounding box center [842, 368] width 17 height 17
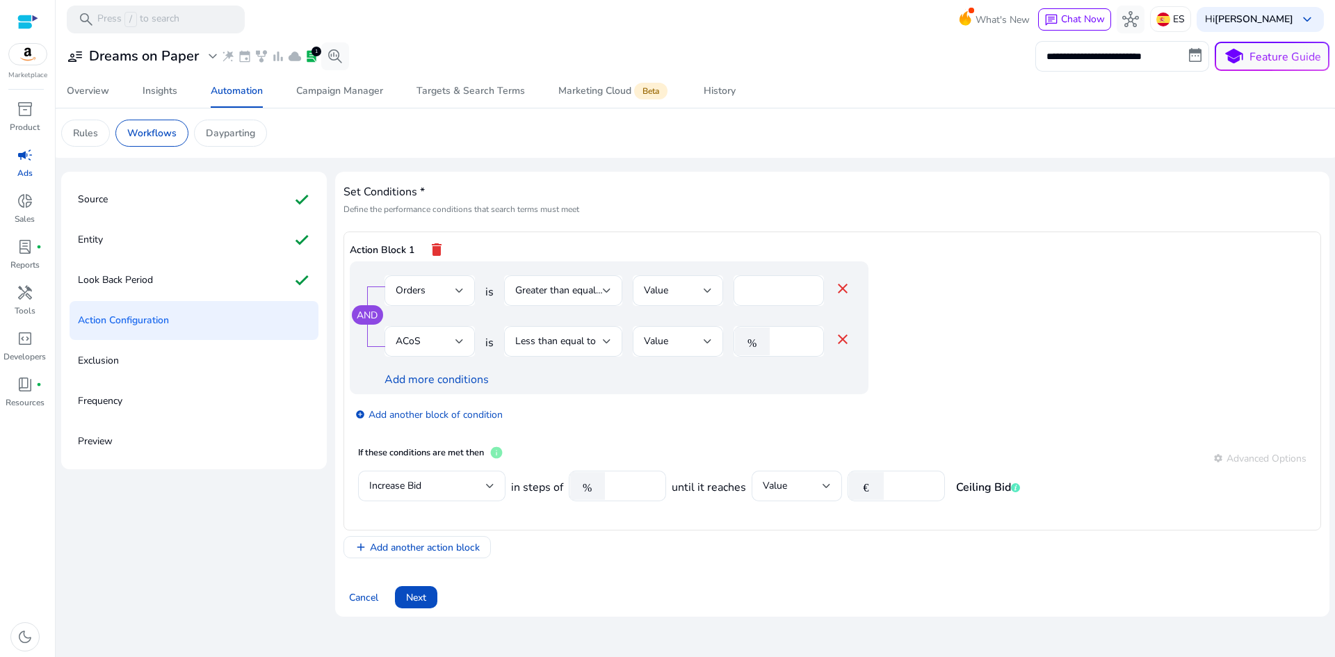
scroll to position [0, 0]
click at [422, 545] on span "Add another action block" at bounding box center [425, 547] width 110 height 15
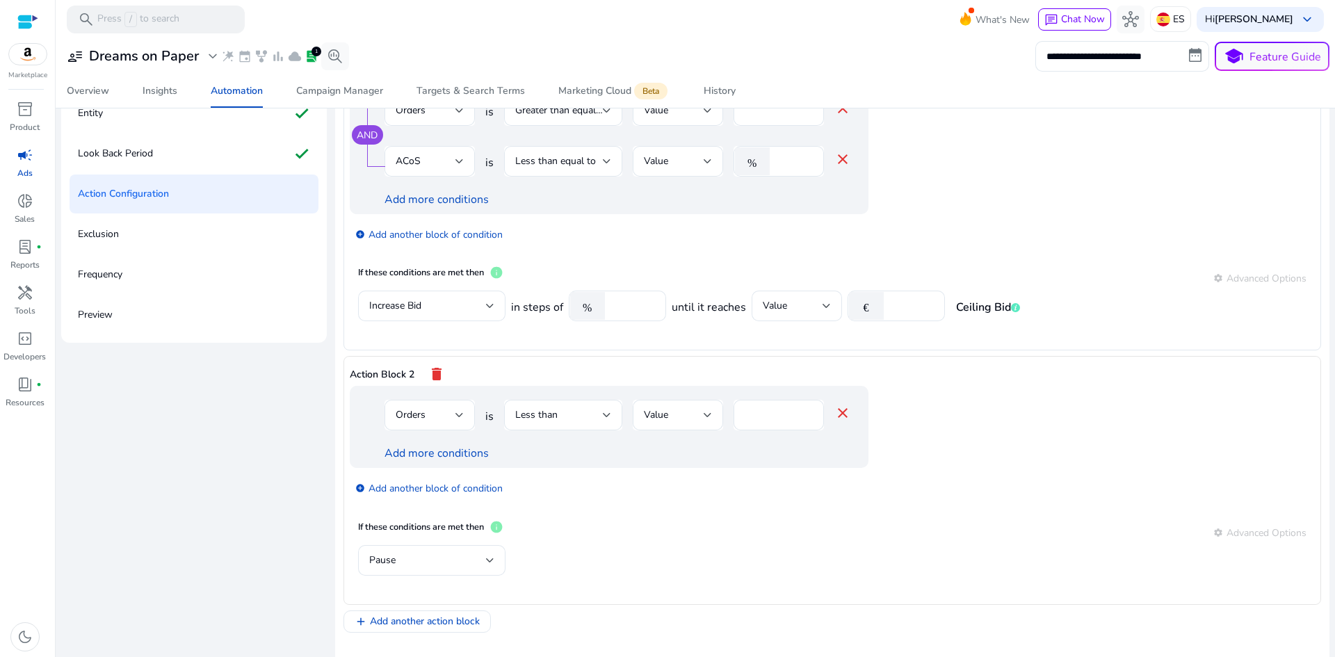
scroll to position [139, 0]
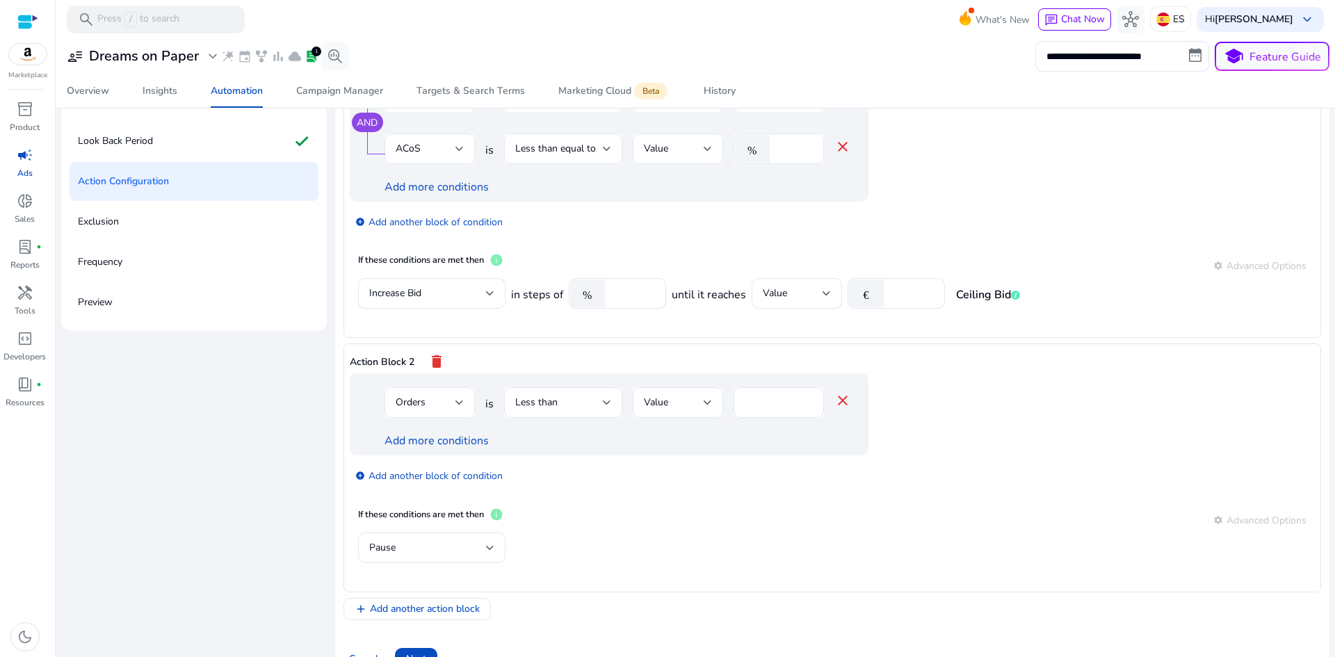
click at [447, 402] on div "Orders" at bounding box center [426, 402] width 60 height 15
click at [416, 500] on span "ACoS" at bounding box center [428, 501] width 68 height 15
click at [558, 405] on div "Less than" at bounding box center [559, 402] width 88 height 15
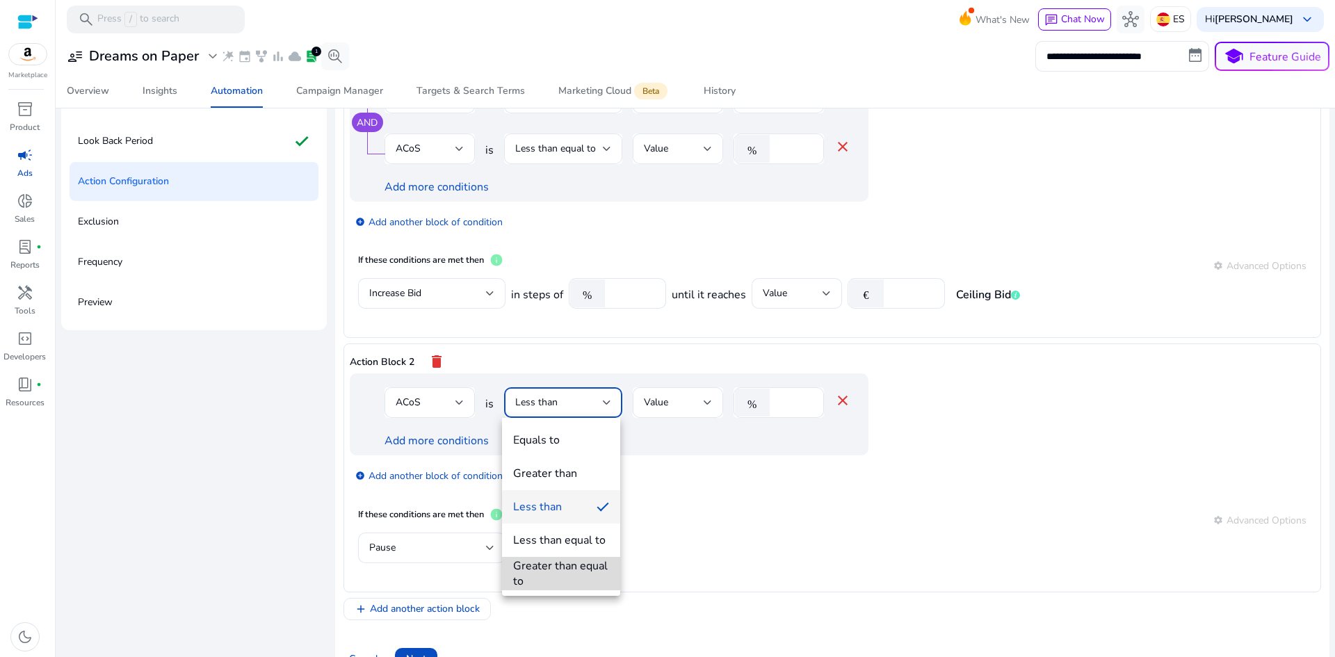
click at [556, 562] on div "Greater than equal to" at bounding box center [561, 573] width 96 height 31
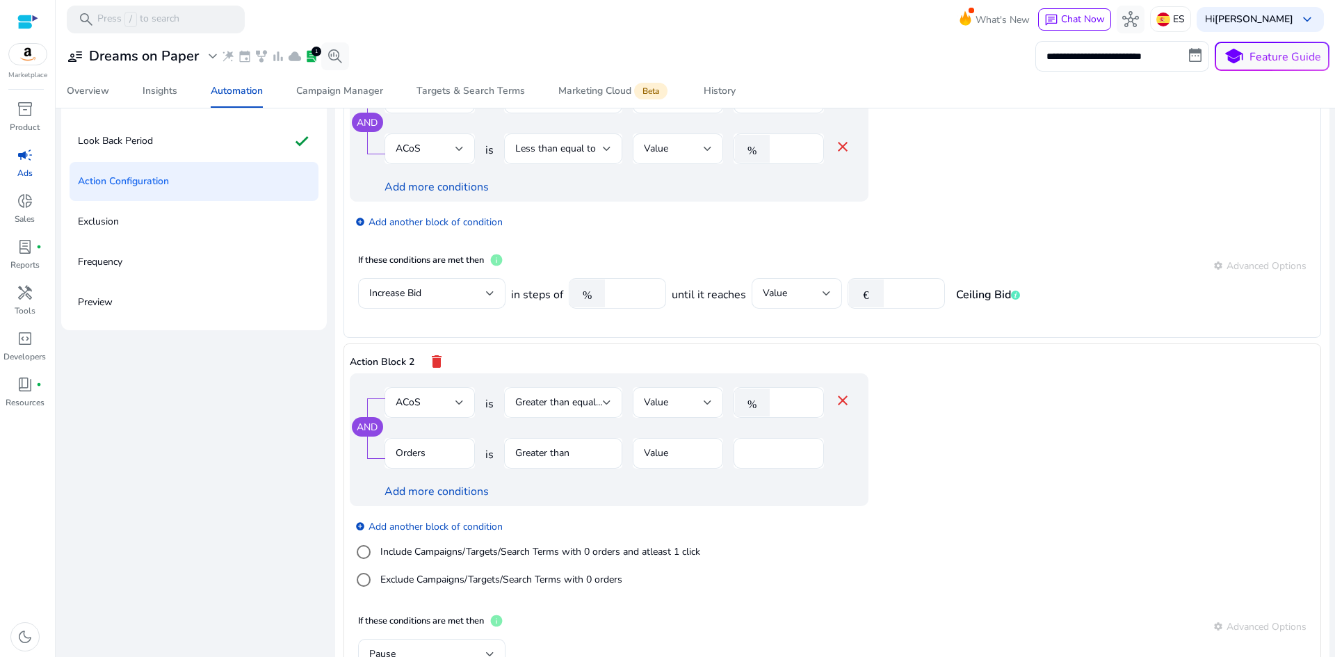
click at [592, 402] on span "Greater than equal to" at bounding box center [561, 402] width 92 height 13
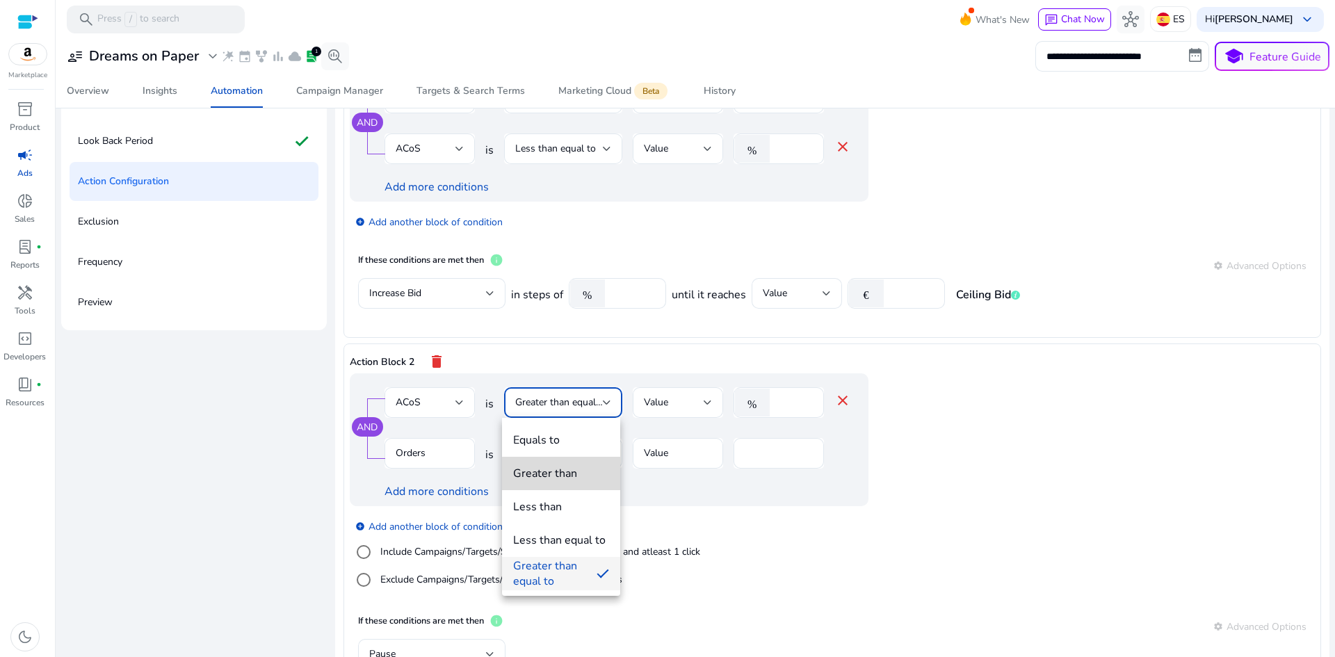
click at [569, 479] on div "Greater than" at bounding box center [545, 473] width 64 height 15
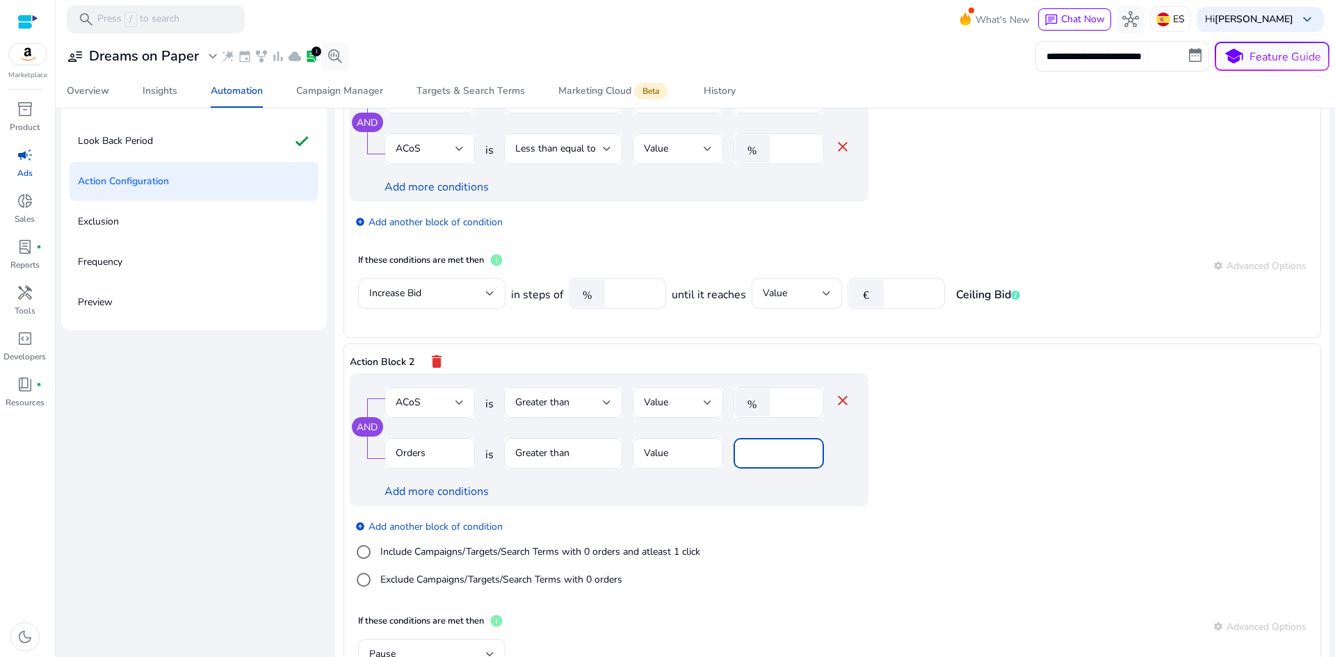
click at [770, 455] on input "*" at bounding box center [778, 453] width 68 height 15
click at [856, 445] on div "AND ACoS is Greater than Value % * close Orders is Greater than Value * Add mor…" at bounding box center [609, 439] width 519 height 133
click at [436, 357] on mat-icon "delete" at bounding box center [436, 362] width 17 height 24
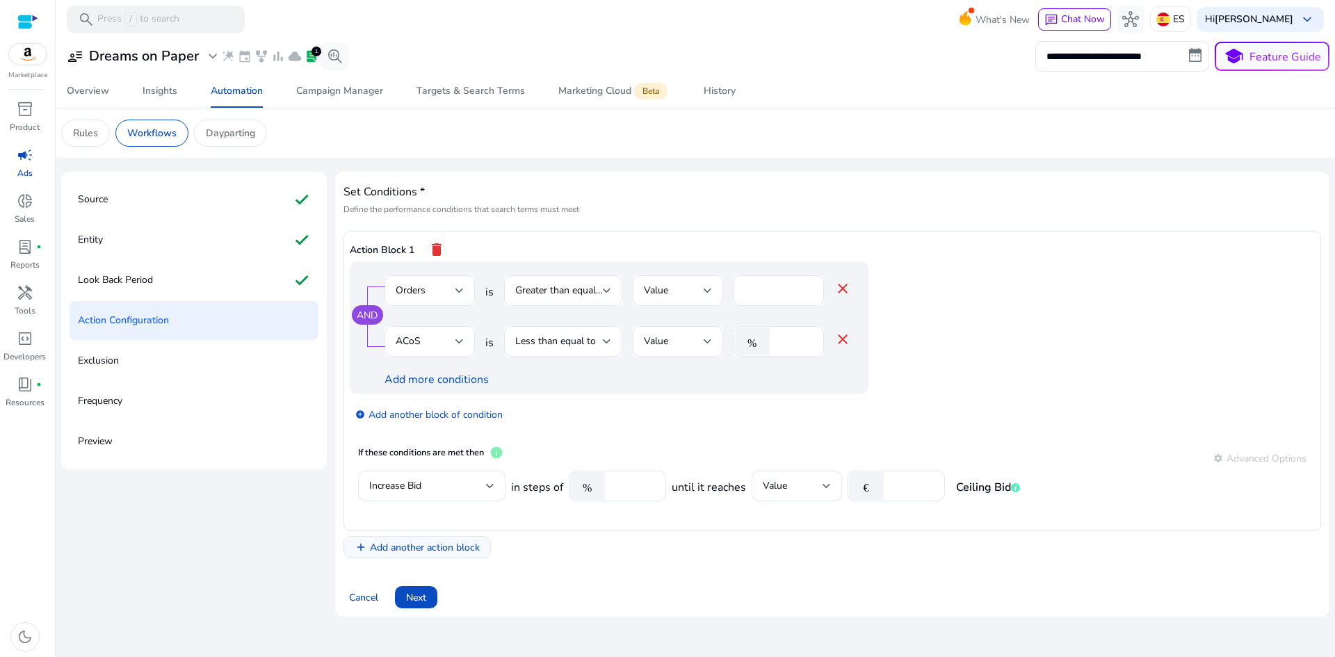
click at [448, 548] on span "Add another action block" at bounding box center [425, 547] width 110 height 15
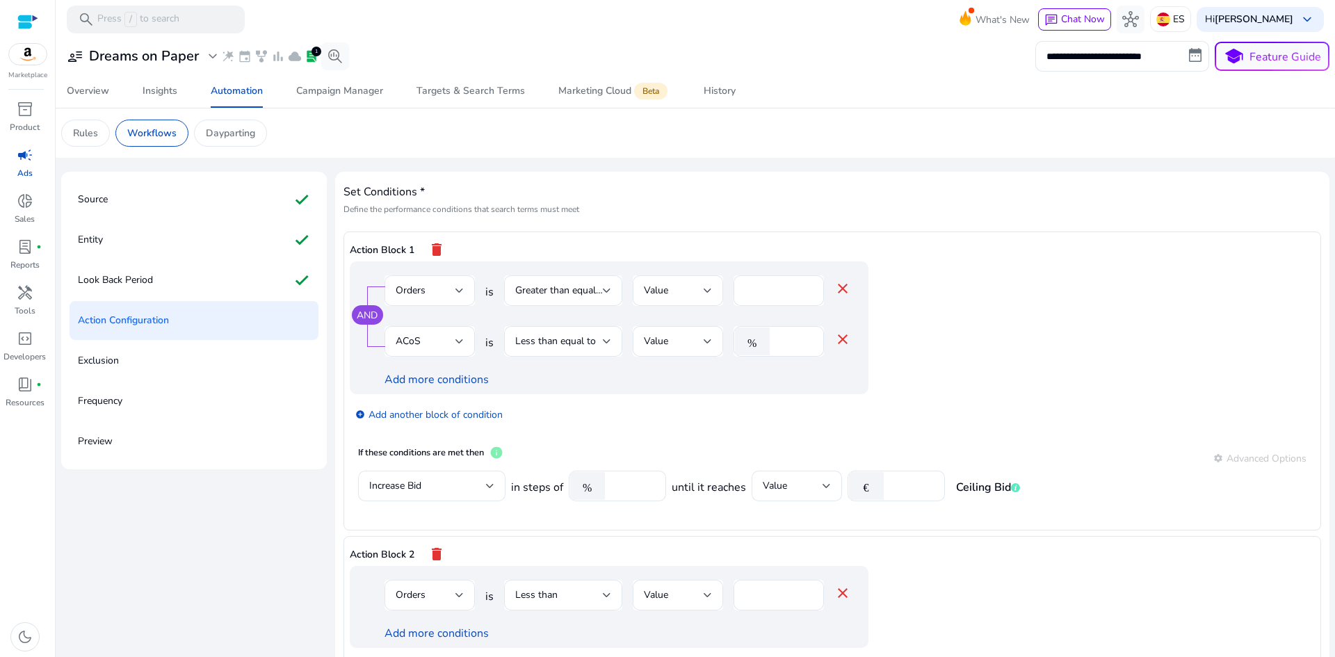
scroll to position [54, 0]
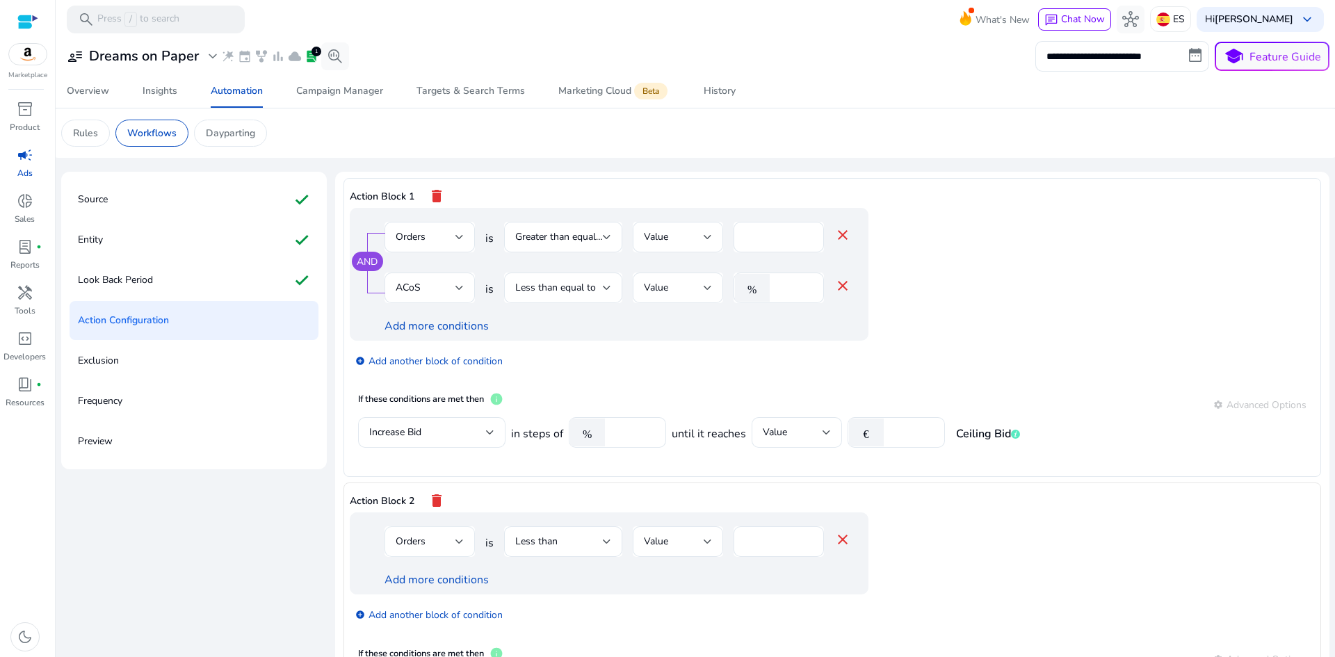
click at [449, 545] on div "Orders" at bounding box center [426, 541] width 60 height 15
drag, startPoint x: 414, startPoint y: 421, endPoint x: 450, endPoint y: 445, distance: 43.6
click at [414, 419] on span "ACoS" at bounding box center [428, 418] width 68 height 15
click at [553, 542] on span "Less than" at bounding box center [536, 541] width 42 height 13
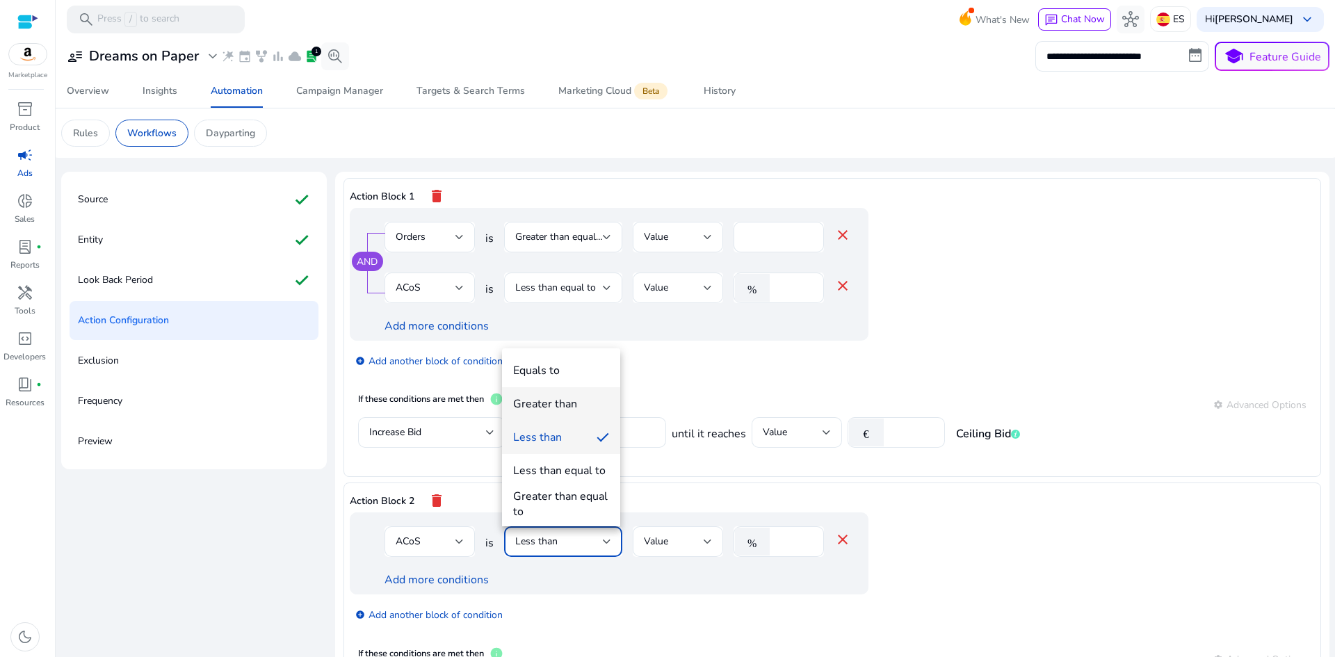
click at [558, 409] on div "Greater than" at bounding box center [545, 403] width 64 height 15
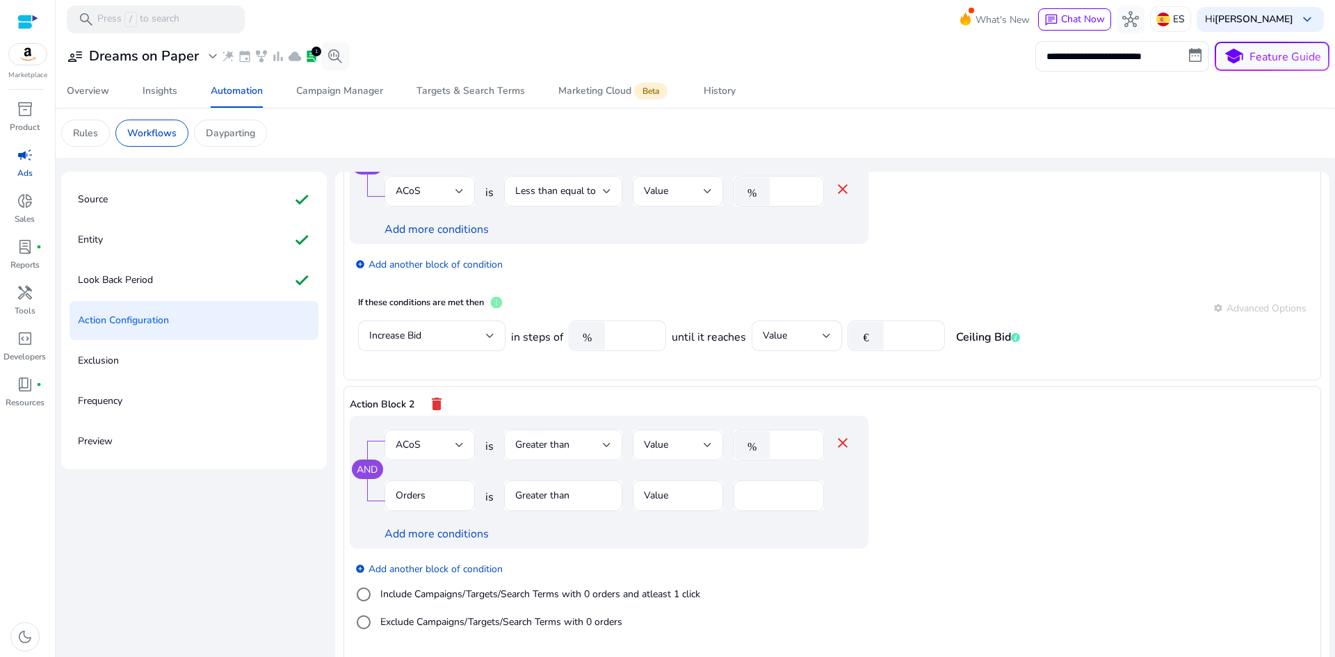
scroll to position [160, 0]
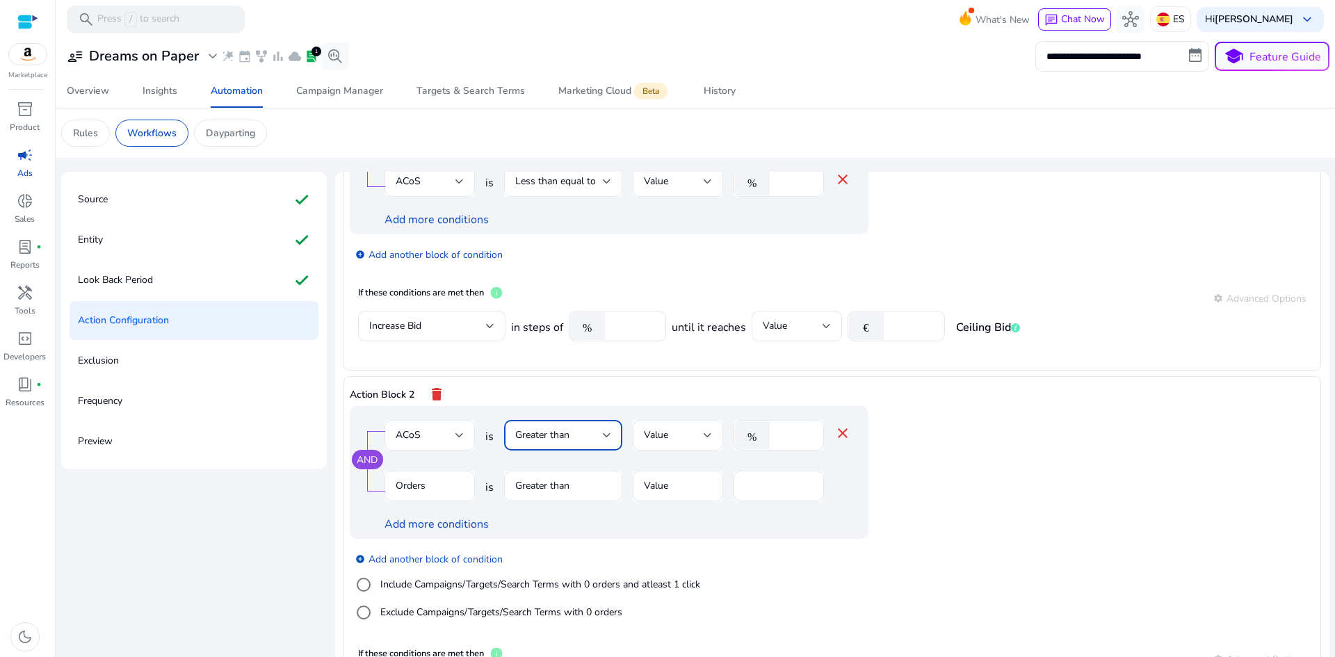
click at [553, 437] on span "Greater than" at bounding box center [542, 434] width 54 height 13
click at [546, 512] on div "Greater than" at bounding box center [545, 505] width 64 height 15
click at [793, 433] on input "*" at bounding box center [794, 435] width 36 height 15
drag, startPoint x: 788, startPoint y: 432, endPoint x: 770, endPoint y: 432, distance: 18.1
click at [771, 432] on div "% *" at bounding box center [772, 435] width 79 height 31
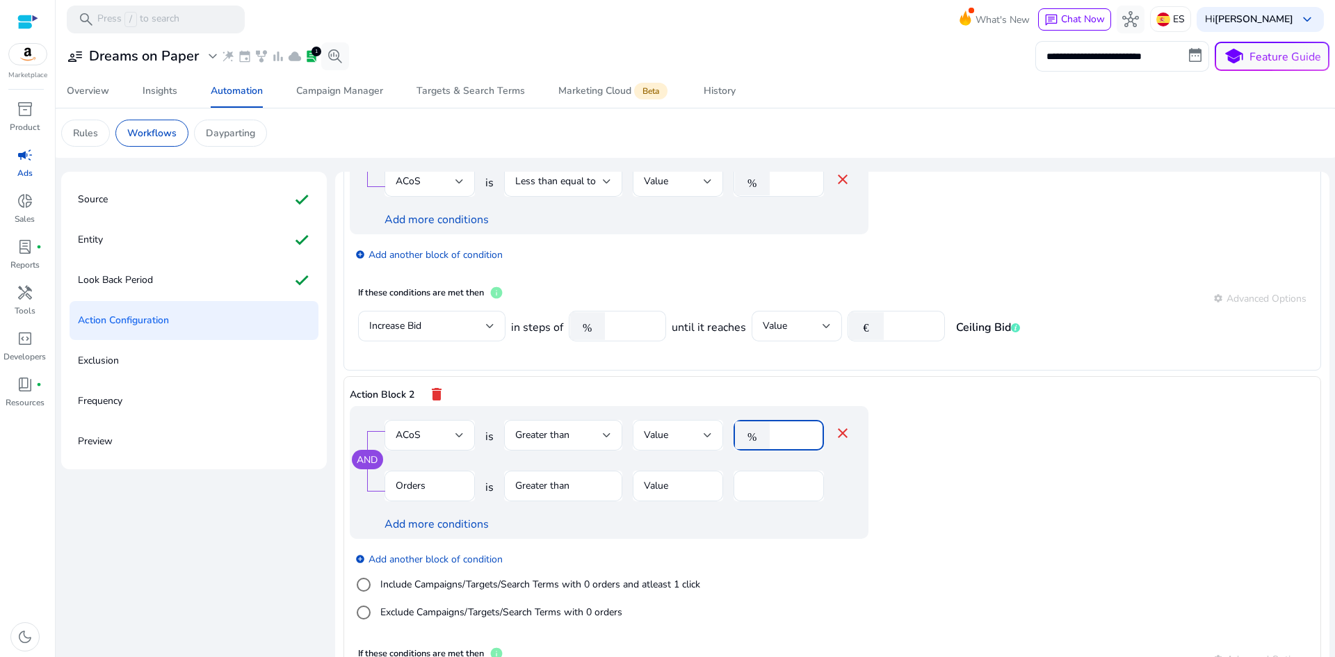
click at [653, 439] on span "Value" at bounding box center [656, 434] width 24 height 13
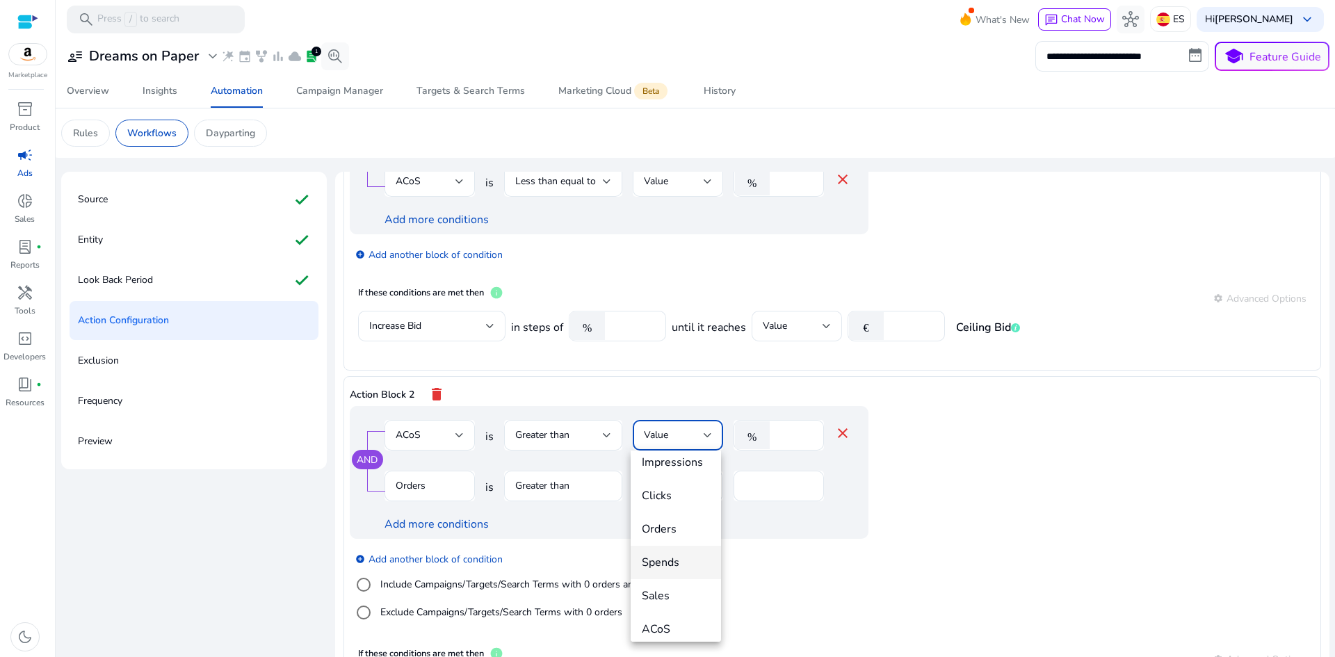
scroll to position [0, 0]
click at [674, 473] on span "Value" at bounding box center [664, 472] width 44 height 15
click at [778, 437] on input "*" at bounding box center [794, 435] width 36 height 15
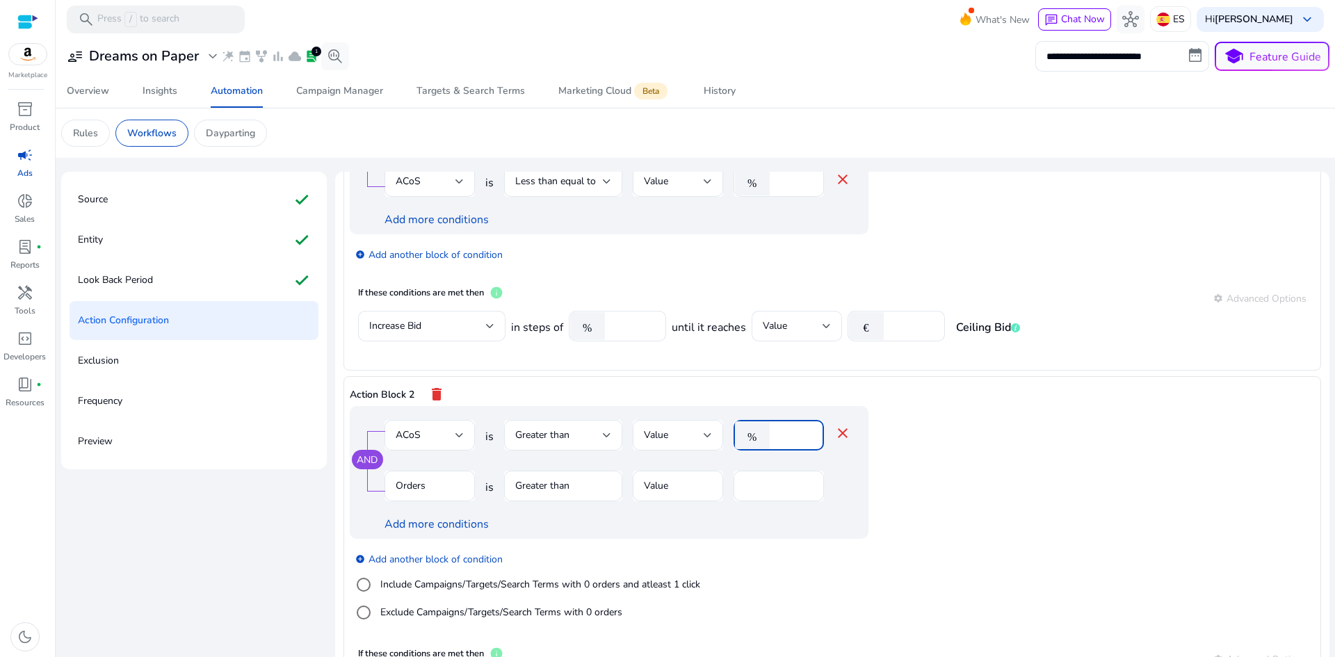
drag, startPoint x: 783, startPoint y: 434, endPoint x: 765, endPoint y: 434, distance: 17.4
click at [768, 434] on div "% *" at bounding box center [772, 435] width 79 height 31
type input "**"
click at [797, 466] on div "AND ACoS is Greater than Value % ** close Orders is Greater than Value * Add mo…" at bounding box center [609, 472] width 519 height 133
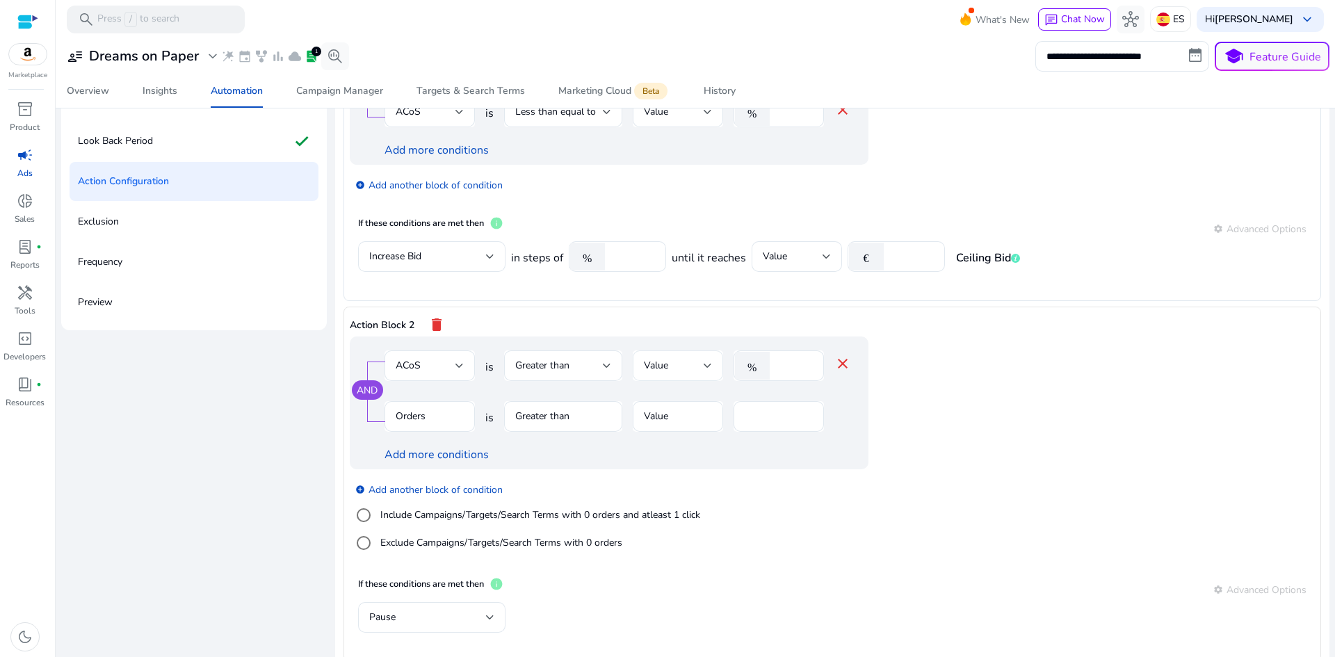
scroll to position [160, 0]
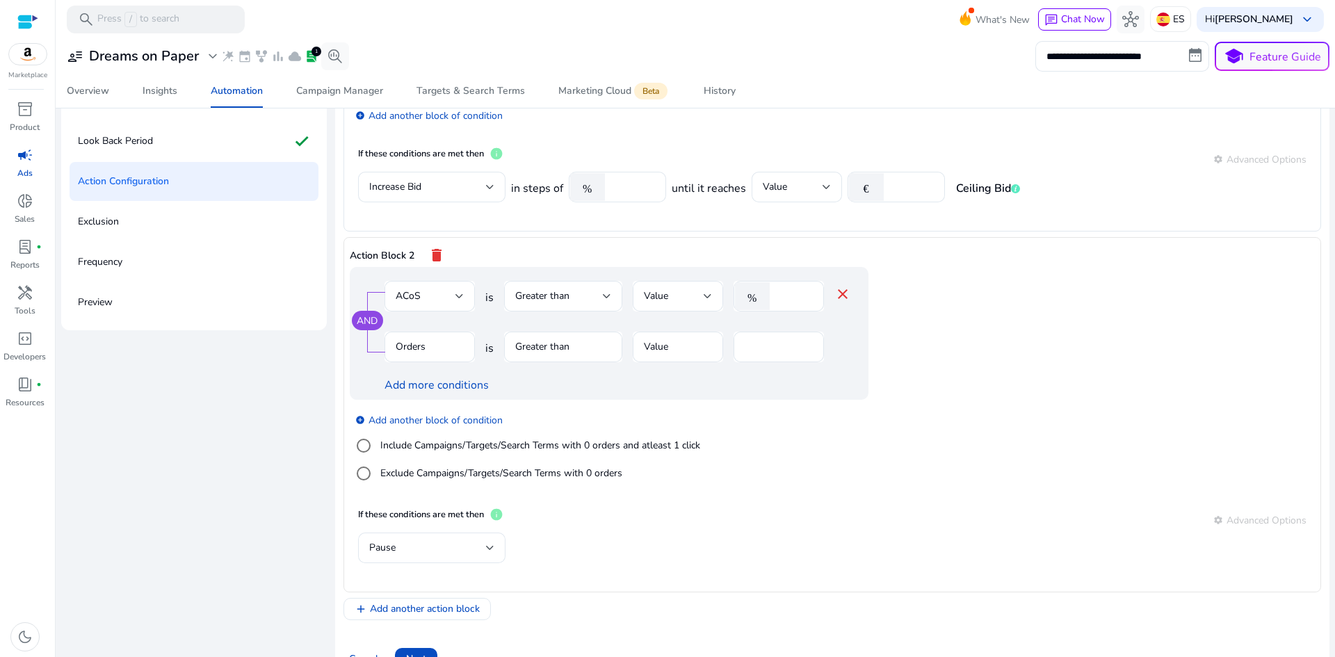
click at [373, 322] on link "AND" at bounding box center [367, 320] width 21 height 13
click at [434, 348] on mat-form-field "Orders" at bounding box center [429, 354] width 90 height 45
drag, startPoint x: 409, startPoint y: 348, endPoint x: 448, endPoint y: 343, distance: 39.2
click at [409, 347] on mat-form-field "Orders" at bounding box center [429, 354] width 90 height 45
drag, startPoint x: 470, startPoint y: 350, endPoint x: 459, endPoint y: 352, distance: 10.5
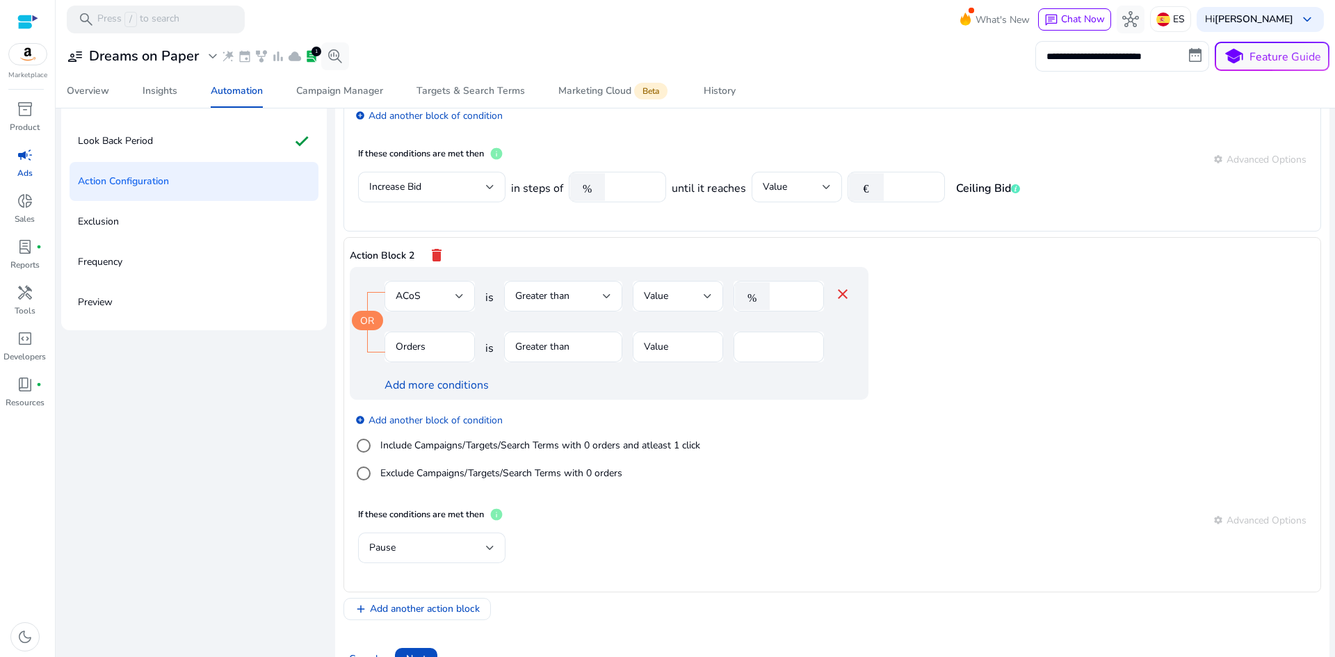
click at [462, 352] on mat-form-field "Orders" at bounding box center [429, 354] width 90 height 45
drag, startPoint x: 424, startPoint y: 354, endPoint x: 441, endPoint y: 355, distance: 16.7
click at [426, 354] on mat-form-field "Orders" at bounding box center [429, 354] width 90 height 45
drag, startPoint x: 428, startPoint y: 352, endPoint x: 413, endPoint y: 350, distance: 15.4
click at [428, 352] on mat-form-field "Orders" at bounding box center [429, 354] width 90 height 45
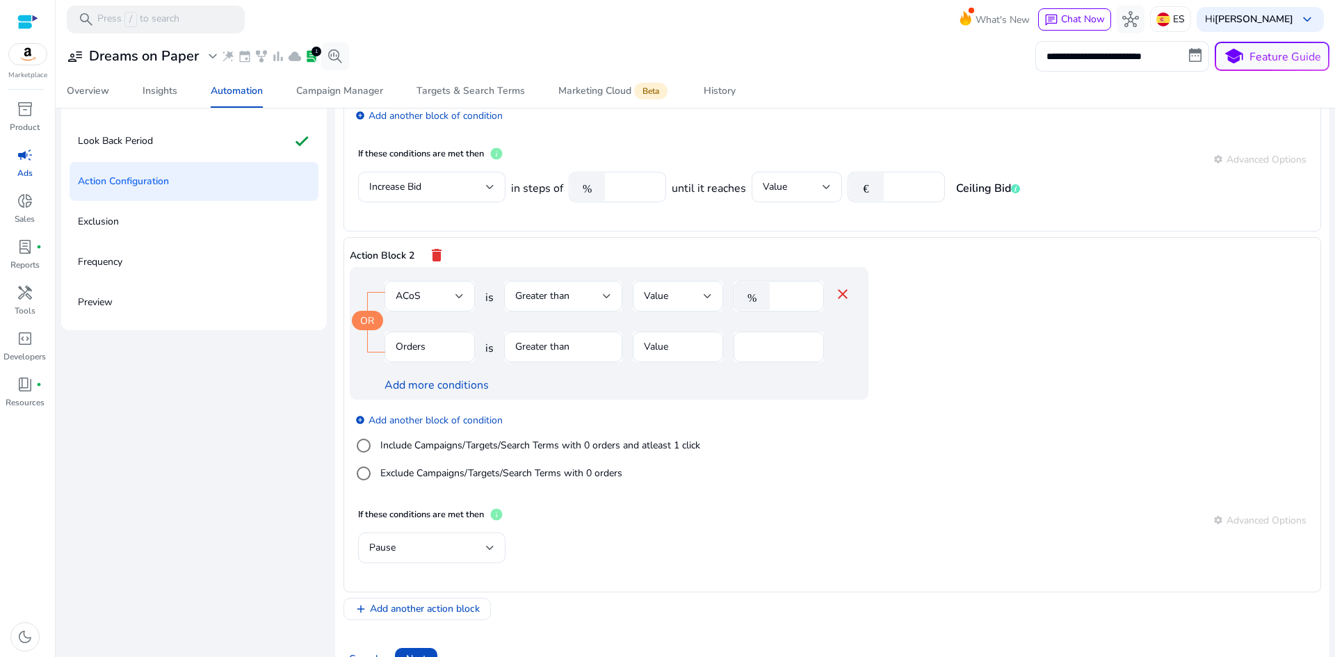
click at [370, 329] on div "OR" at bounding box center [367, 320] width 31 height 19
click at [367, 323] on link "OR" at bounding box center [367, 320] width 14 height 13
click at [576, 350] on mat-form-field "Greater than" at bounding box center [563, 354] width 118 height 45
click at [534, 345] on mat-form-field "Greater than" at bounding box center [563, 354] width 118 height 45
drag, startPoint x: 494, startPoint y: 348, endPoint x: 512, endPoint y: 348, distance: 18.1
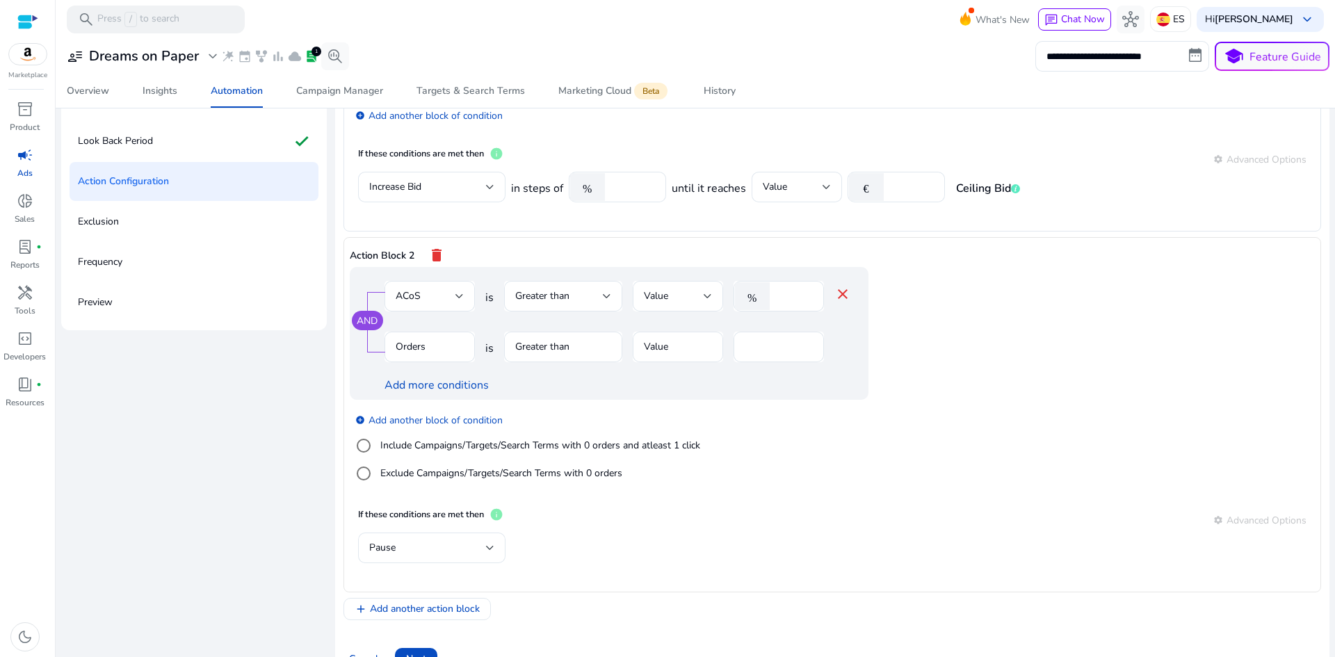
click at [494, 348] on div "Orders is Greater than Value *" at bounding box center [617, 354] width 466 height 45
click at [768, 348] on input "*" at bounding box center [778, 346] width 68 height 15
click at [728, 391] on div "Add more conditions" at bounding box center [617, 385] width 466 height 17
click at [429, 257] on mat-icon "delete" at bounding box center [436, 255] width 17 height 24
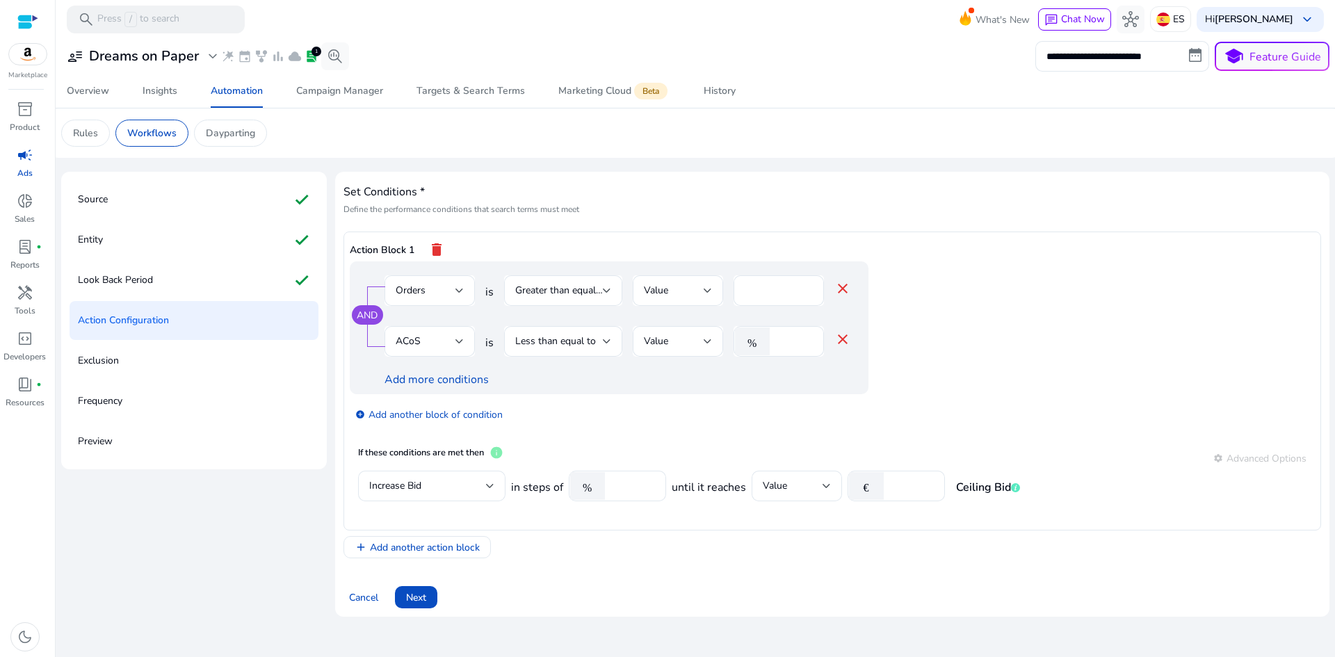
click at [678, 189] on h4 "Set Conditions *" at bounding box center [831, 192] width 977 height 13
click at [1241, 460] on div "settings Advanced Options" at bounding box center [1259, 458] width 93 height 17
click at [446, 546] on span "Add another action block" at bounding box center [425, 547] width 110 height 15
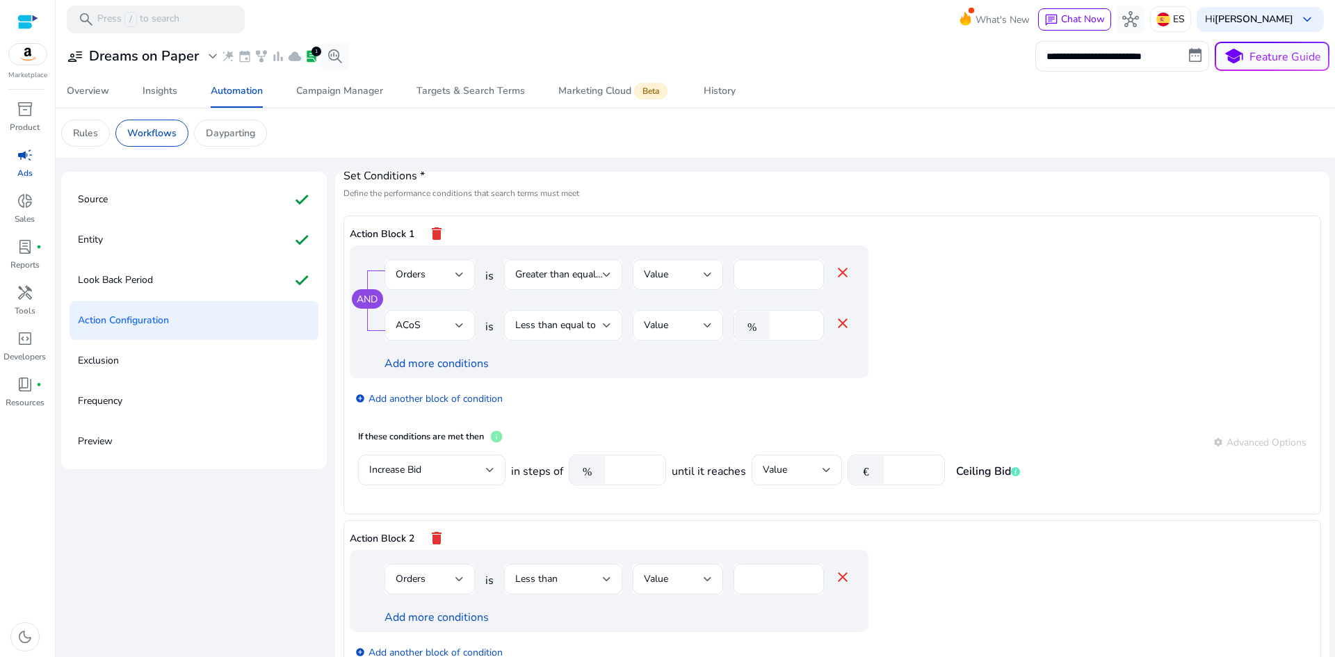
scroll to position [54, 0]
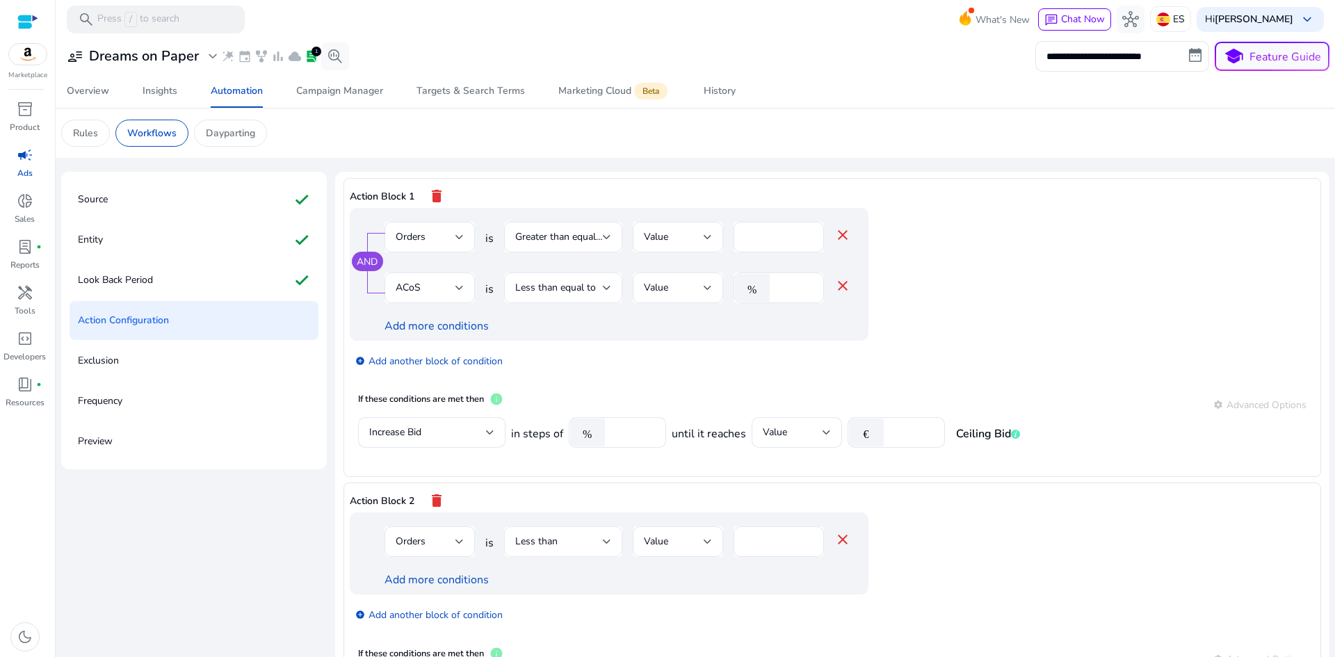
click at [585, 551] on div "Less than" at bounding box center [563, 541] width 96 height 31
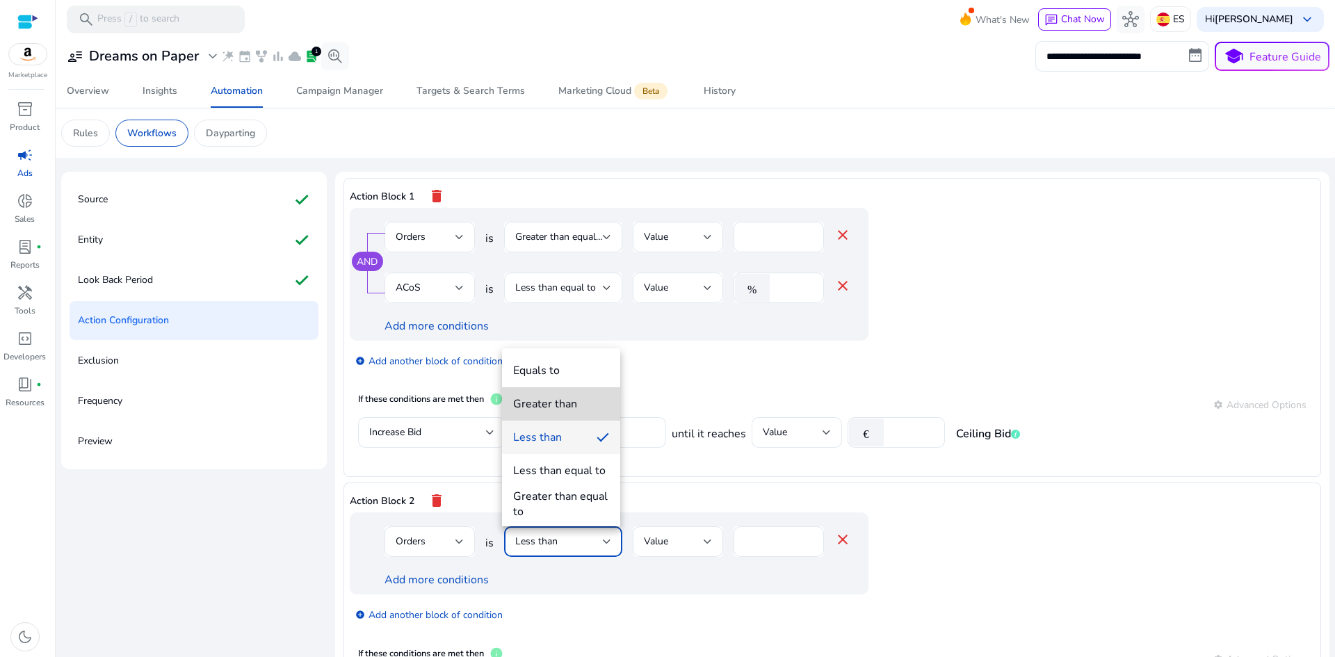
click at [555, 406] on div "Greater than" at bounding box center [545, 403] width 64 height 15
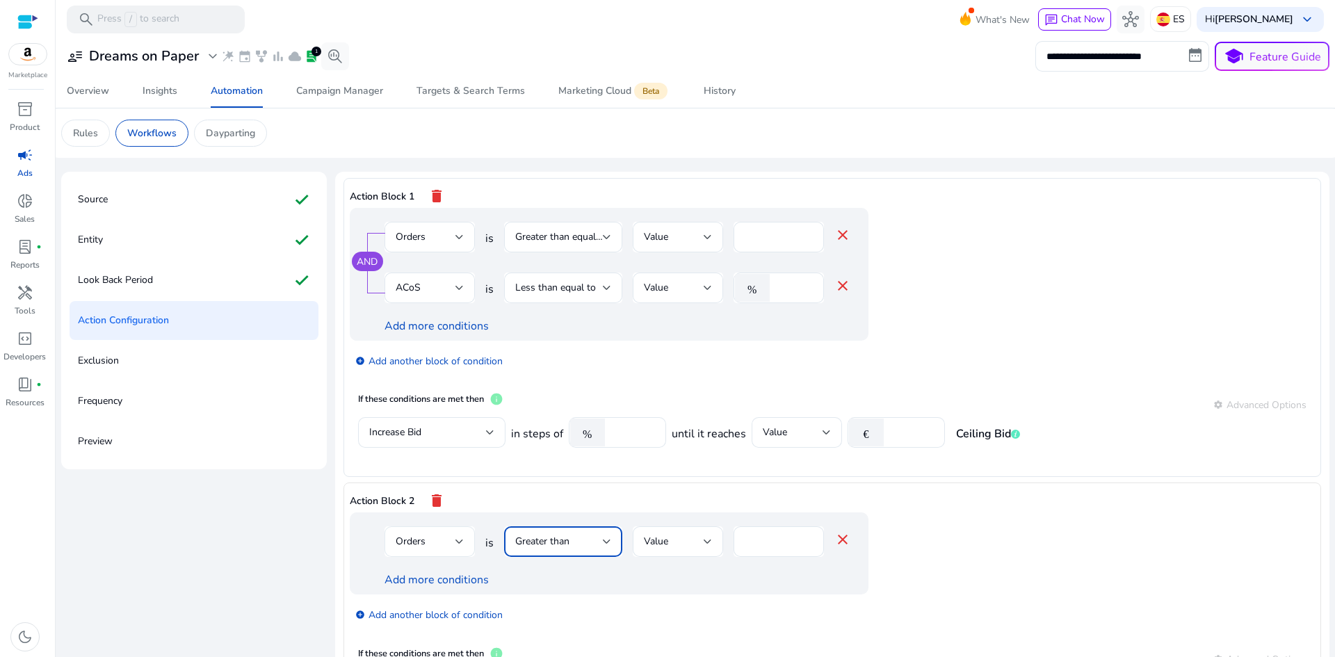
click at [444, 541] on div "Orders" at bounding box center [426, 541] width 60 height 15
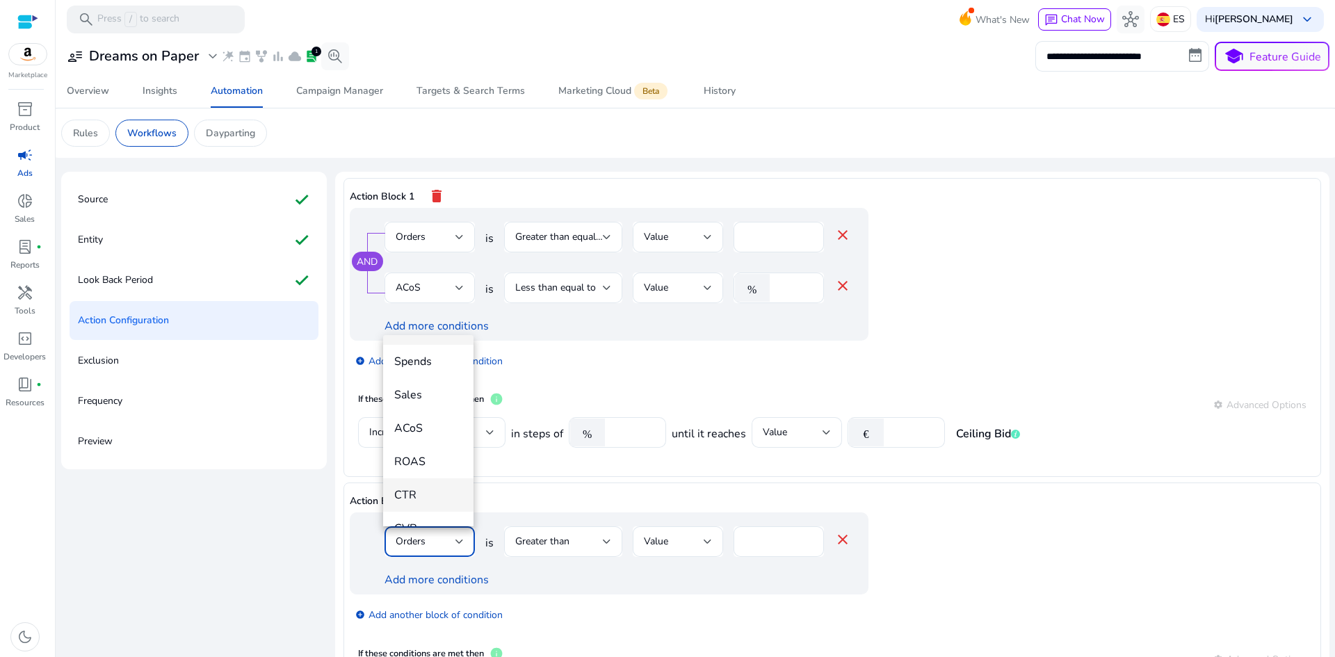
scroll to position [139, 0]
click at [430, 420] on span "ACoS" at bounding box center [428, 418] width 68 height 15
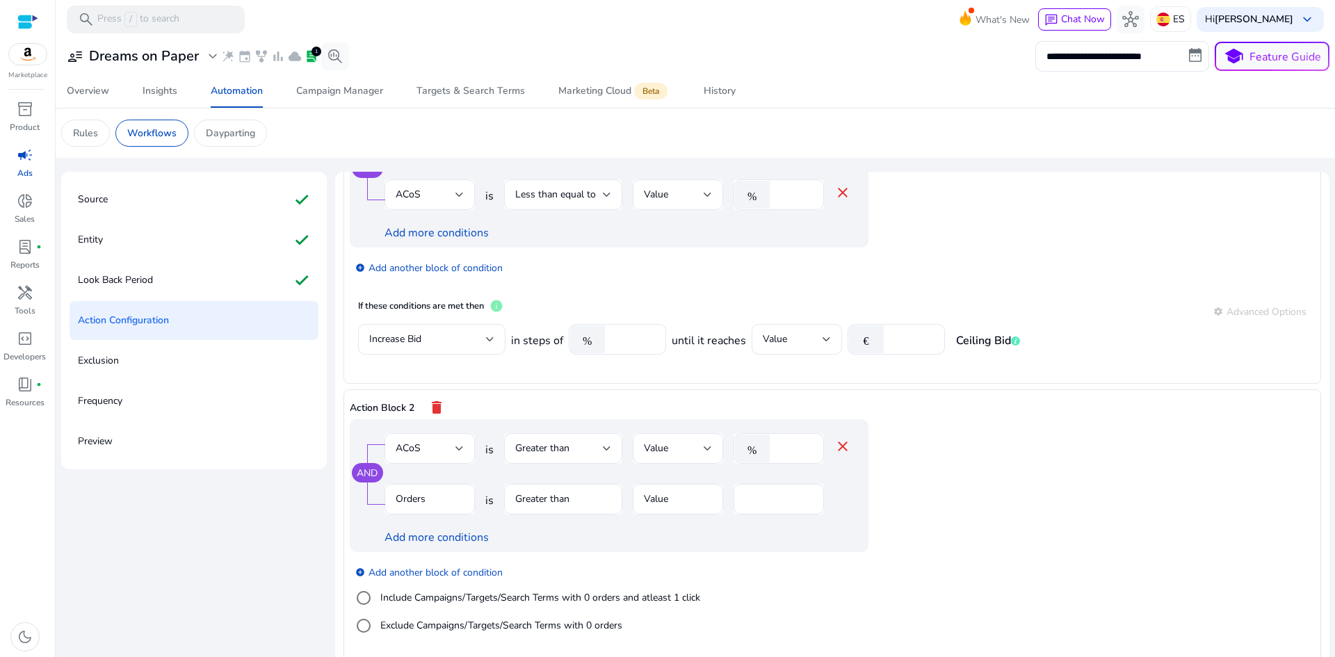
scroll to position [160, 0]
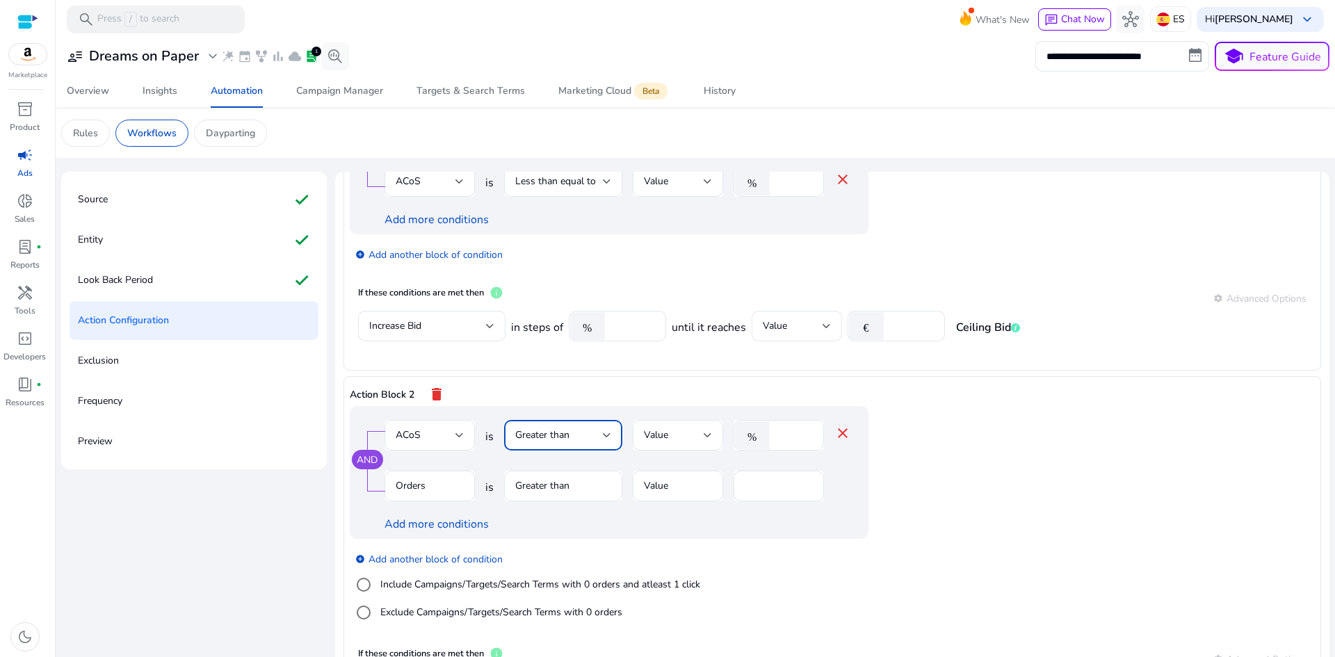
click at [580, 438] on div "Greater than" at bounding box center [559, 435] width 88 height 15
click at [562, 608] on div "Greater than equal to" at bounding box center [561, 606] width 96 height 31
click at [795, 430] on input "*" at bounding box center [794, 435] width 36 height 15
drag, startPoint x: 782, startPoint y: 435, endPoint x: 761, endPoint y: 437, distance: 20.9
click at [761, 437] on div "% *" at bounding box center [772, 435] width 79 height 31
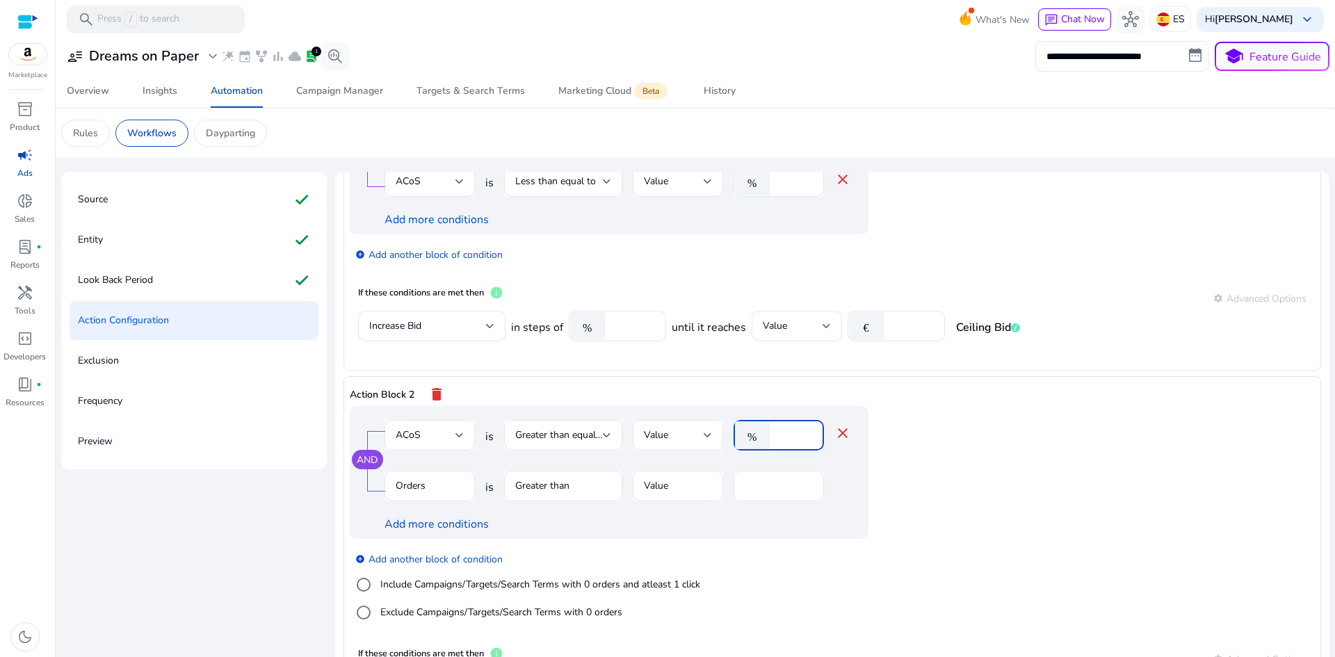
type input "**"
click at [858, 483] on div "AND ACoS is Greater than equal to Value % ** close Orders is Greater than Value…" at bounding box center [609, 472] width 519 height 133
click at [548, 489] on mat-form-field "Greater than" at bounding box center [563, 493] width 118 height 45
click at [696, 486] on mat-form-field "Value" at bounding box center [678, 493] width 90 height 45
click at [769, 481] on input "*" at bounding box center [778, 485] width 68 height 15
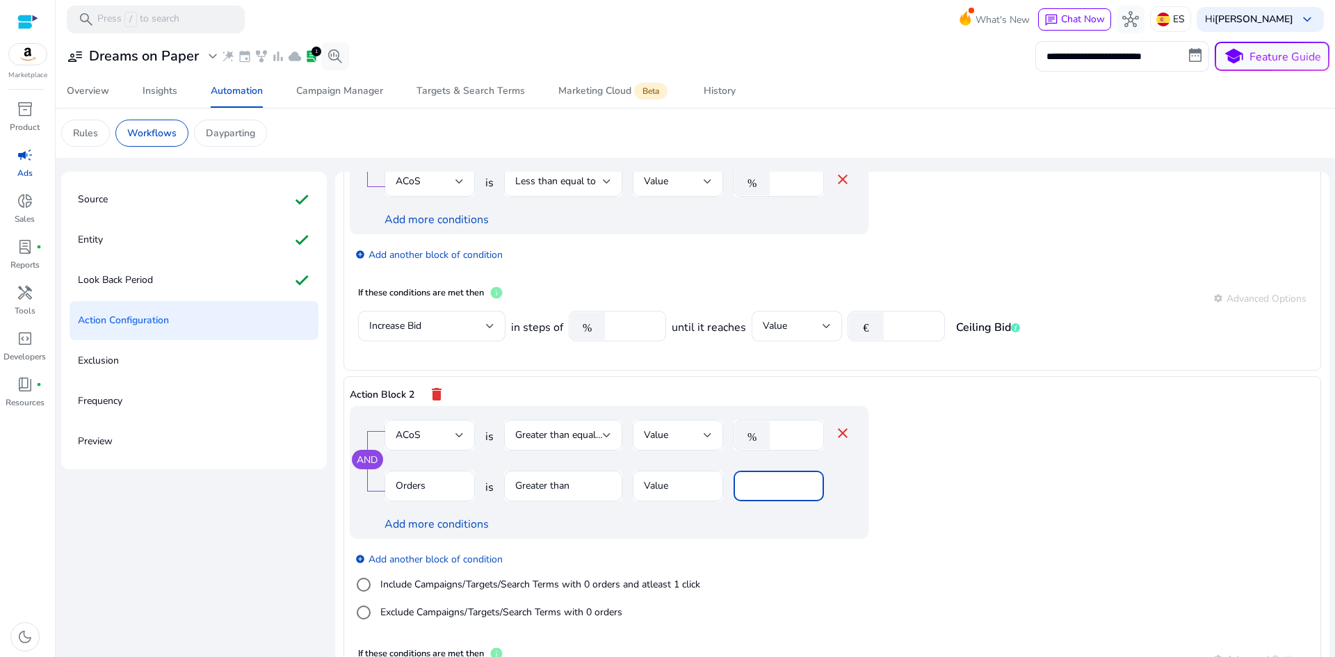
drag, startPoint x: 765, startPoint y: 483, endPoint x: 735, endPoint y: 482, distance: 30.6
click at [735, 482] on div "*" at bounding box center [778, 486] width 90 height 31
type input "*"
click at [929, 526] on app-ppc-editable-conditions "AND ACoS is Greater than equal to Value % ** close Orders is Greater than Value…" at bounding box center [832, 522] width 965 height 232
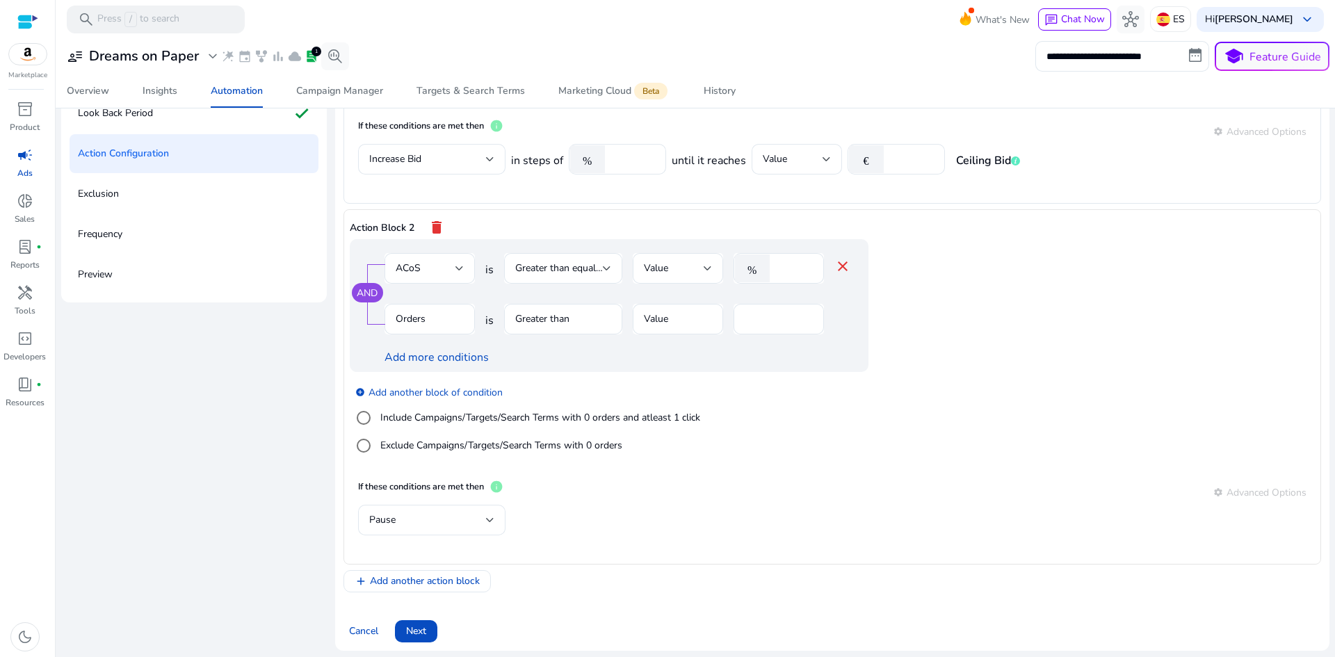
scroll to position [172, 0]
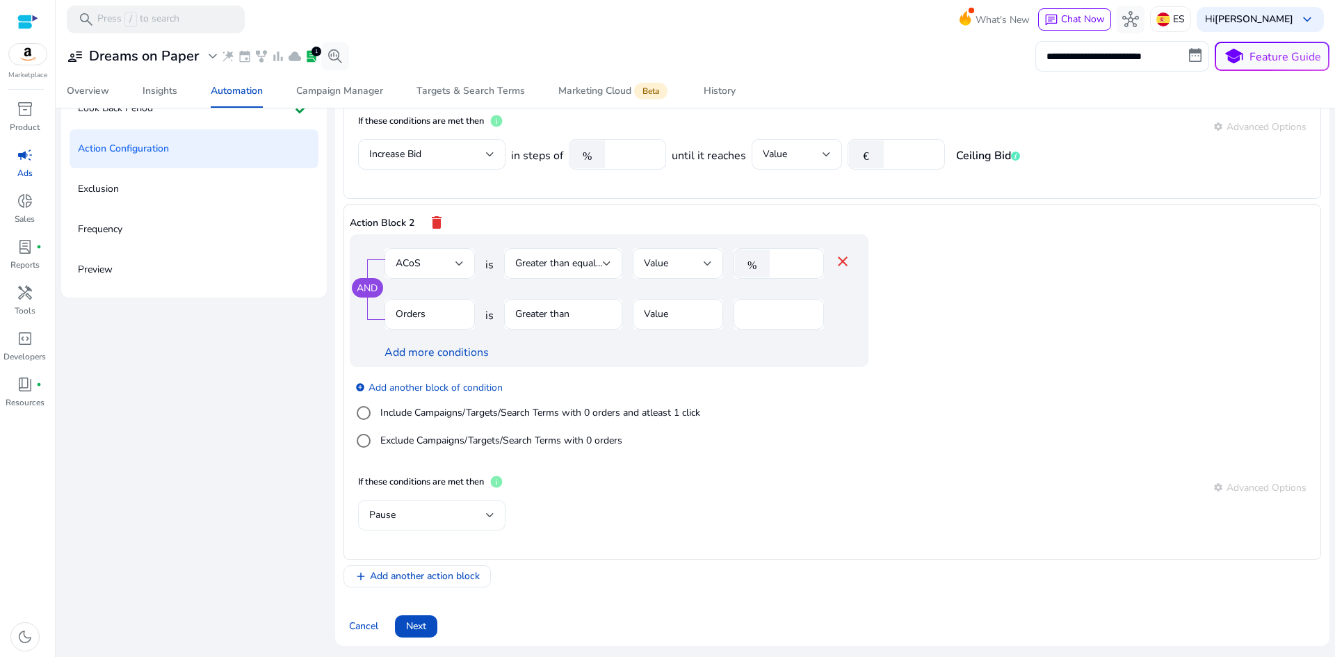
click at [484, 526] on div "Pause" at bounding box center [431, 515] width 125 height 31
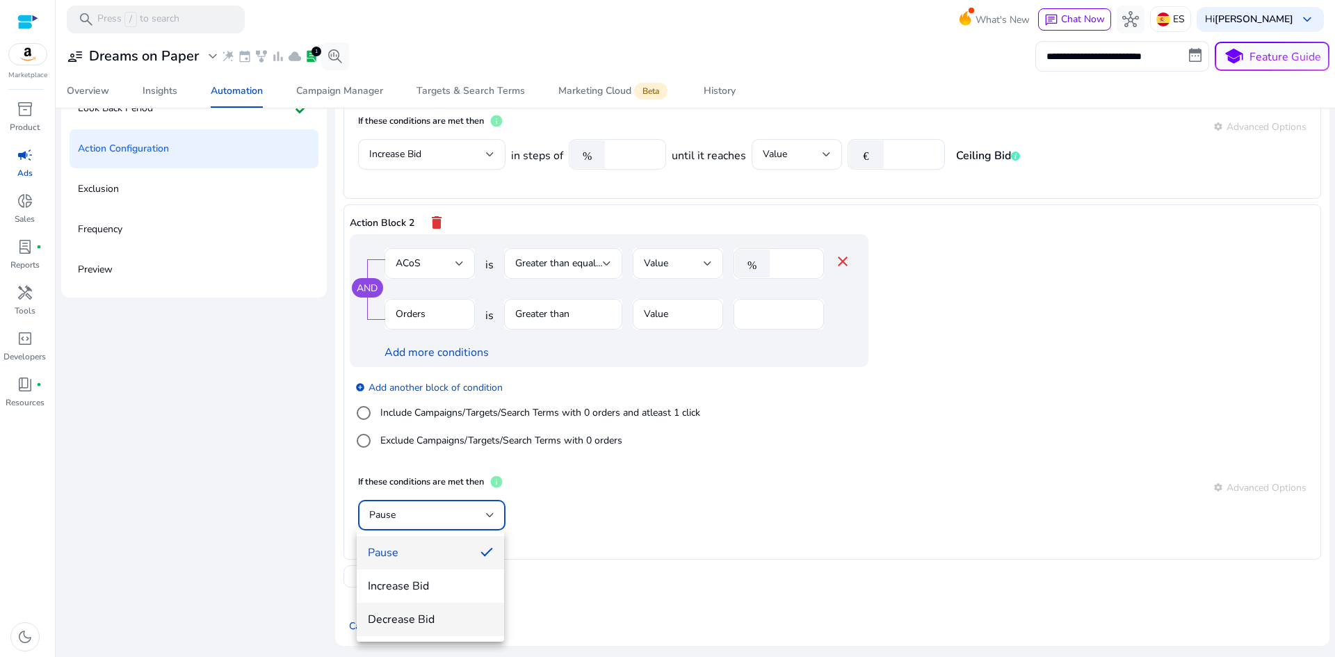
click at [440, 612] on span "Decrease Bid" at bounding box center [430, 619] width 125 height 15
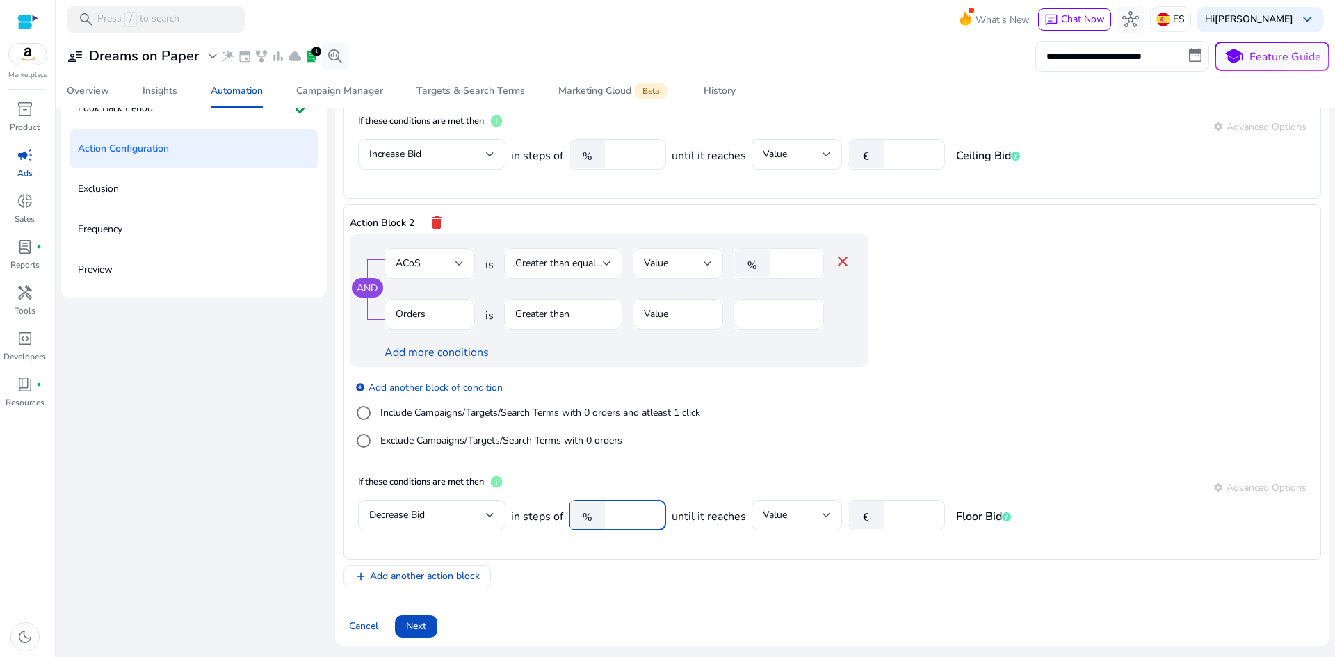
drag, startPoint x: 629, startPoint y: 515, endPoint x: 610, endPoint y: 516, distance: 19.5
click at [612, 516] on input "****" at bounding box center [633, 514] width 43 height 15
type input "**"
click at [640, 536] on div at bounding box center [617, 537] width 97 height 15
click at [861, 519] on mat-icon "€" at bounding box center [866, 515] width 35 height 28
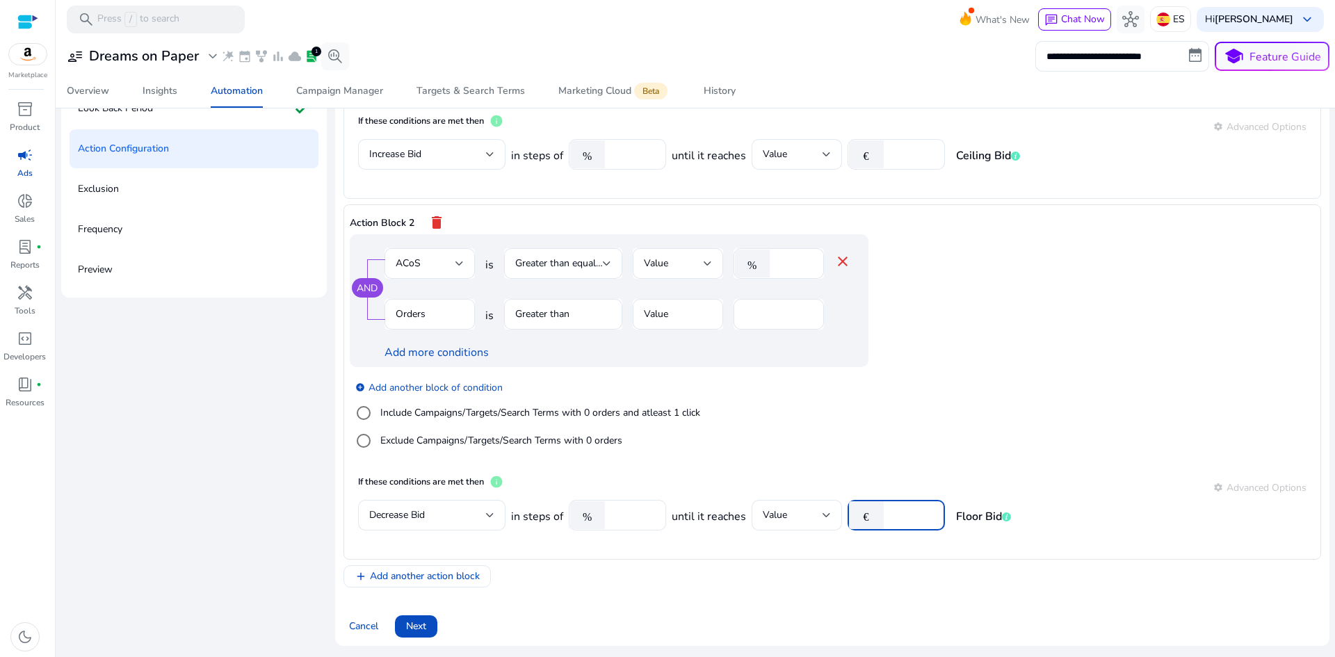
type input "*"
click at [819, 546] on mat-card "If these conditions are met then info settings Advanced Options Decrease Bid in…" at bounding box center [832, 509] width 965 height 87
click at [911, 516] on input "***" at bounding box center [911, 514] width 43 height 15
type input "****"
click at [889, 577] on div "add Add another action block" at bounding box center [831, 576] width 977 height 22
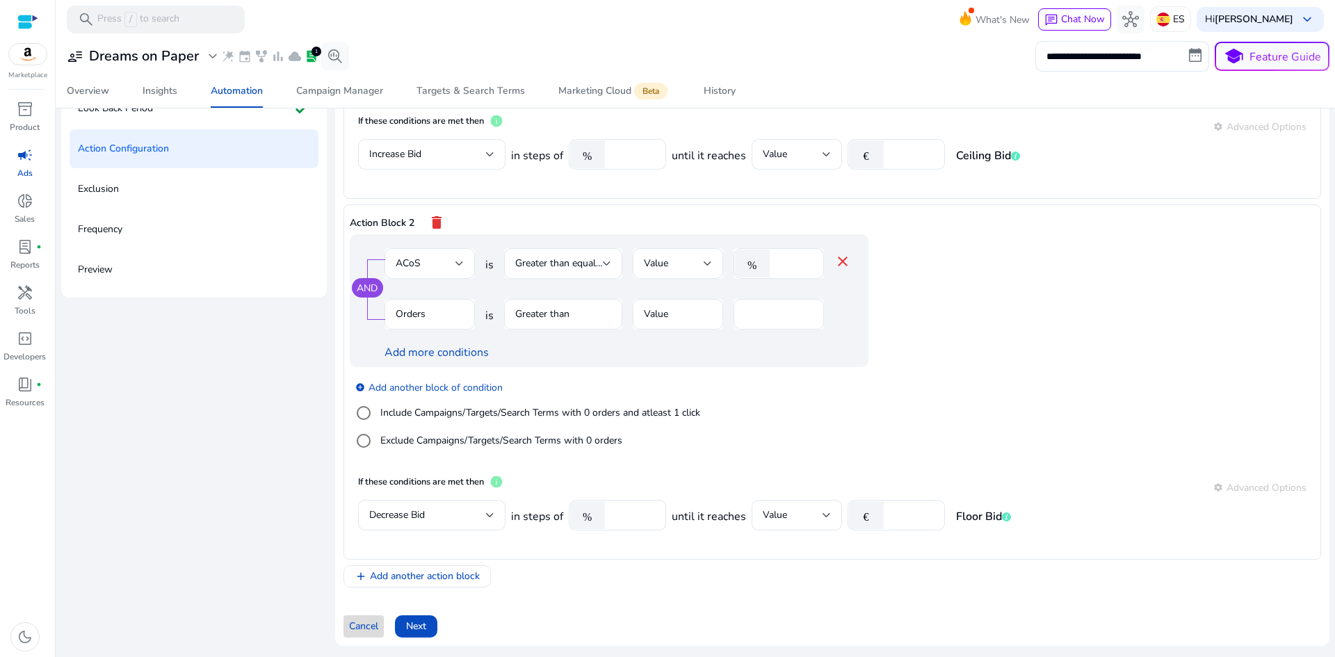
click at [367, 624] on span "Cancel" at bounding box center [363, 626] width 29 height 15
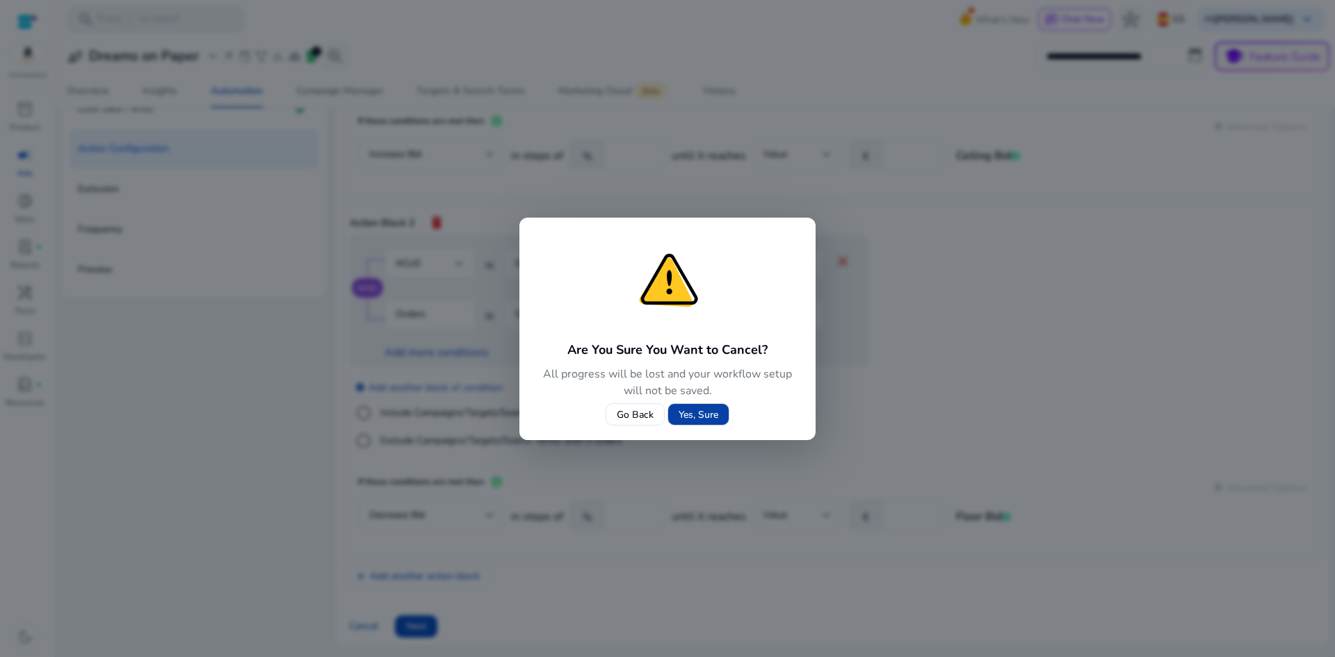
click at [685, 414] on span "Yes, Sure" at bounding box center [698, 414] width 40 height 15
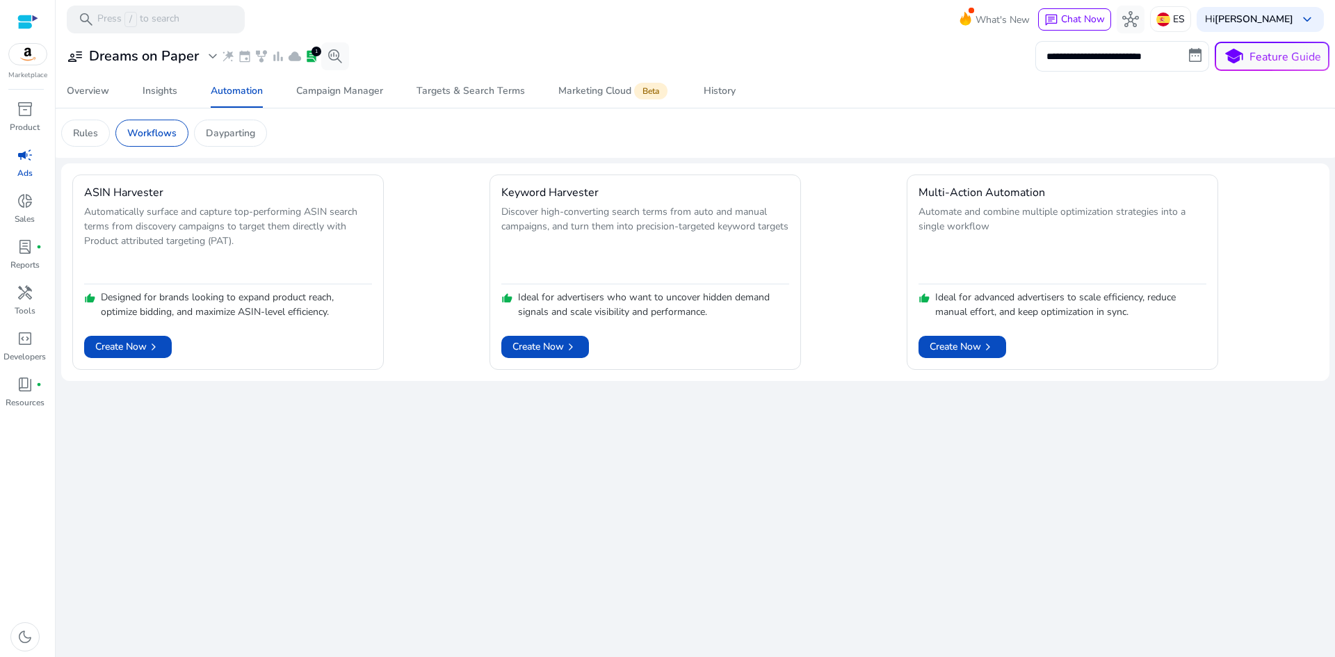
click at [30, 162] on span "campaign" at bounding box center [25, 155] width 17 height 17
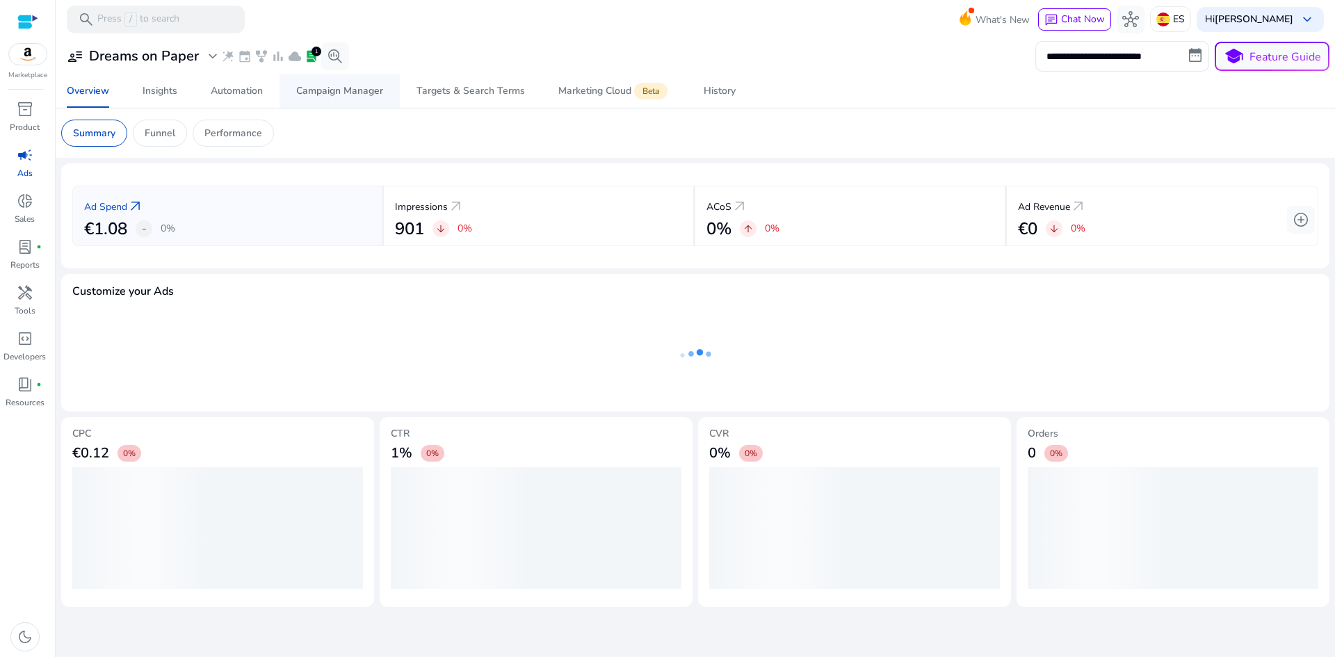
click at [325, 101] on span "Campaign Manager" at bounding box center [339, 90] width 87 height 33
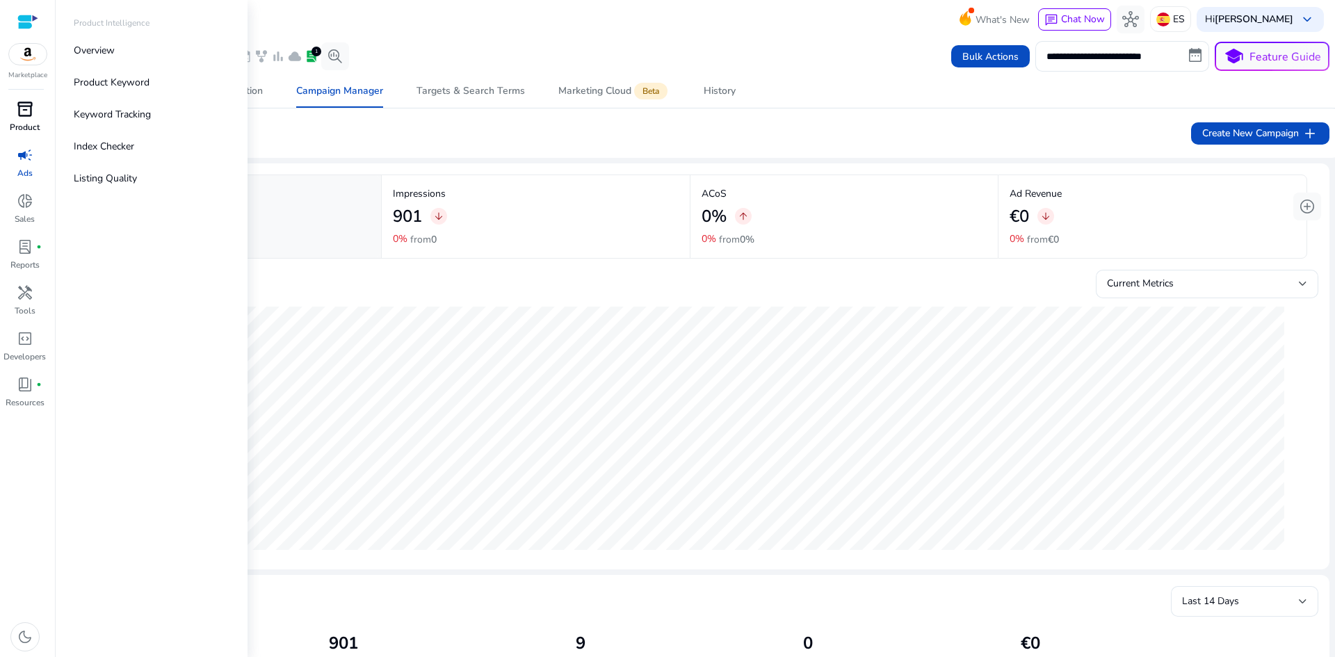
click at [17, 112] on span "inventory_2" at bounding box center [25, 109] width 17 height 17
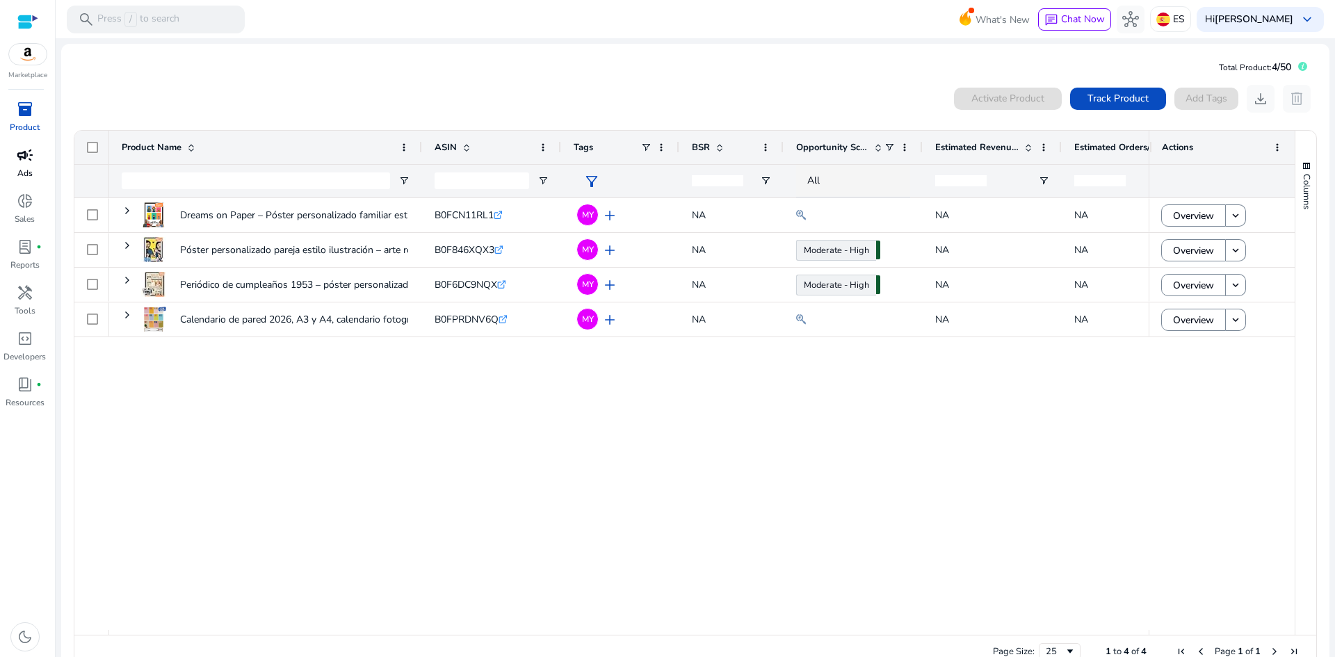
click at [13, 169] on link "campaign Ads" at bounding box center [24, 167] width 49 height 46
